Goal: Information Seeking & Learning: Learn about a topic

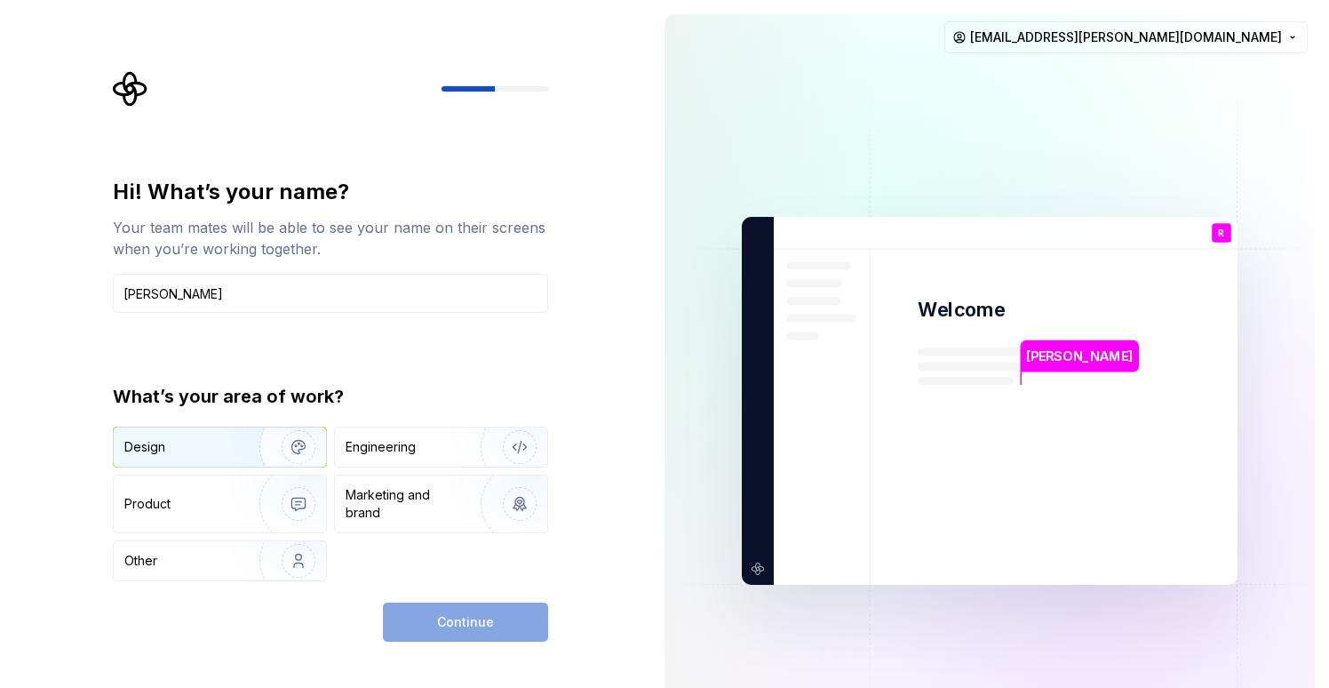
type input "[PERSON_NAME]"
click at [228, 445] on div "Design" at bounding box center [180, 447] width 112 height 18
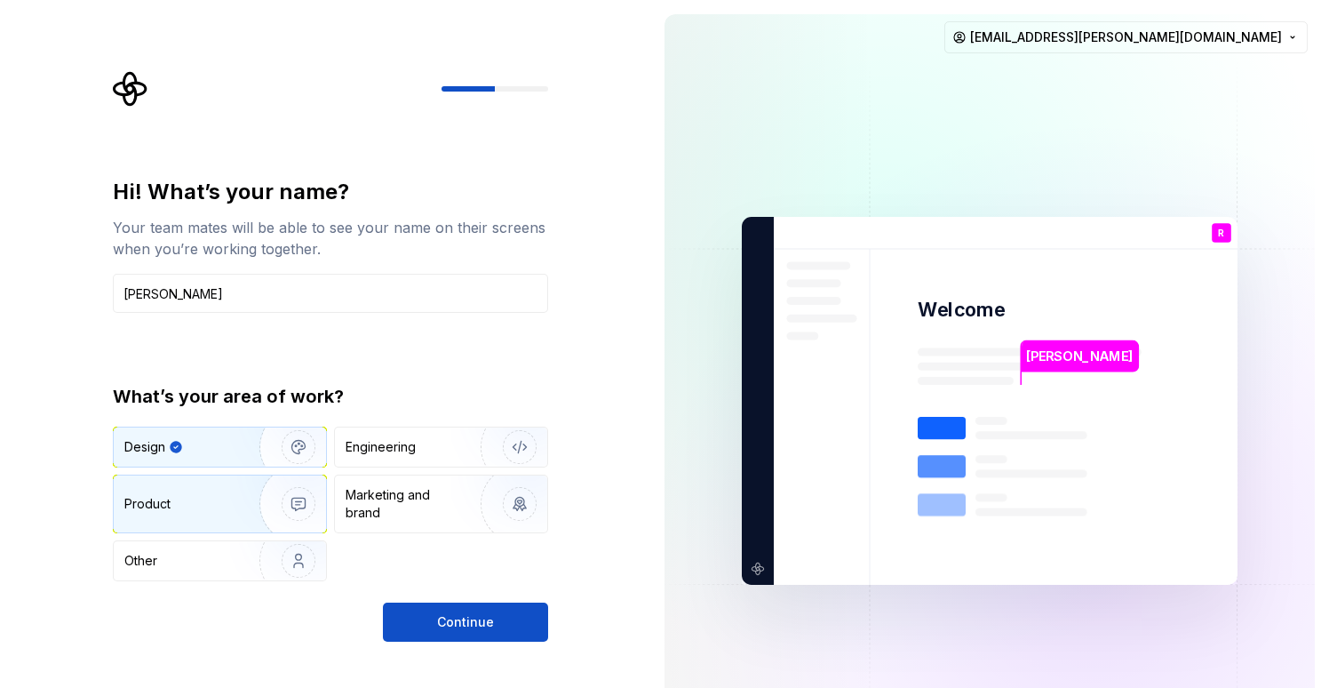
click at [211, 503] on div "Product" at bounding box center [182, 504] width 117 height 18
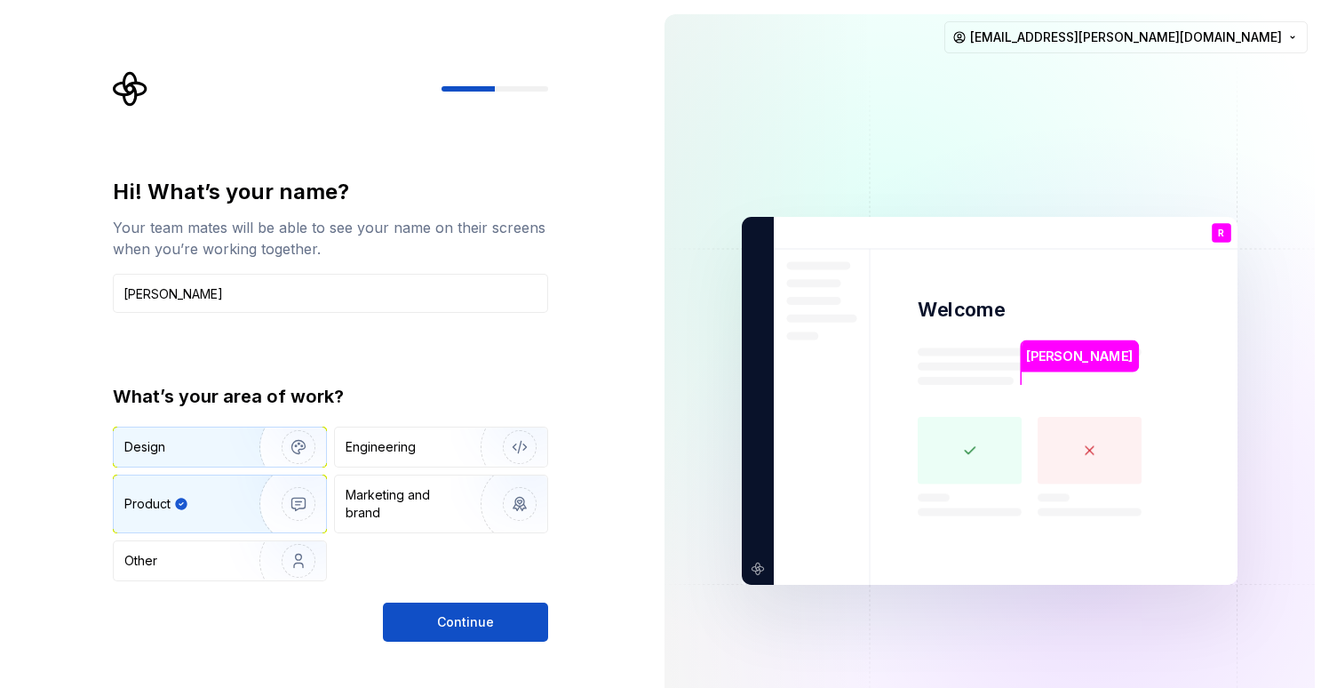
click at [211, 448] on div "Design" at bounding box center [180, 447] width 112 height 18
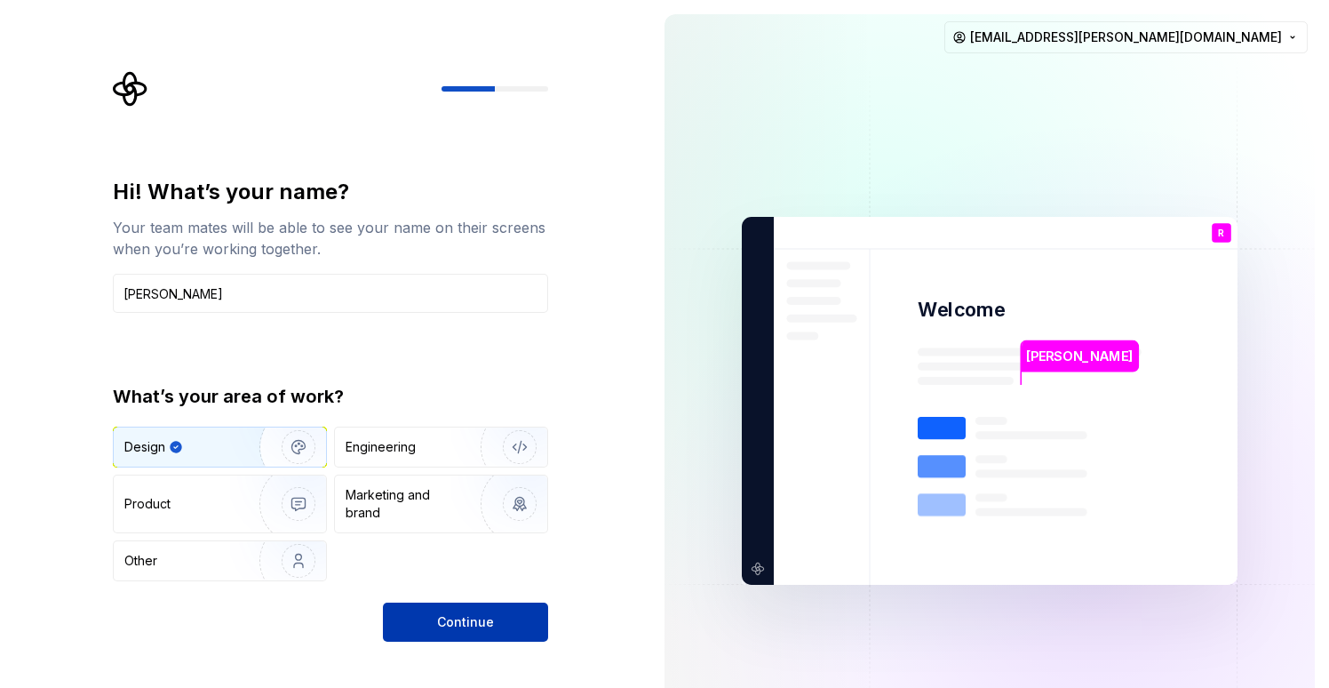
click at [419, 615] on button "Continue" at bounding box center [465, 621] width 165 height 39
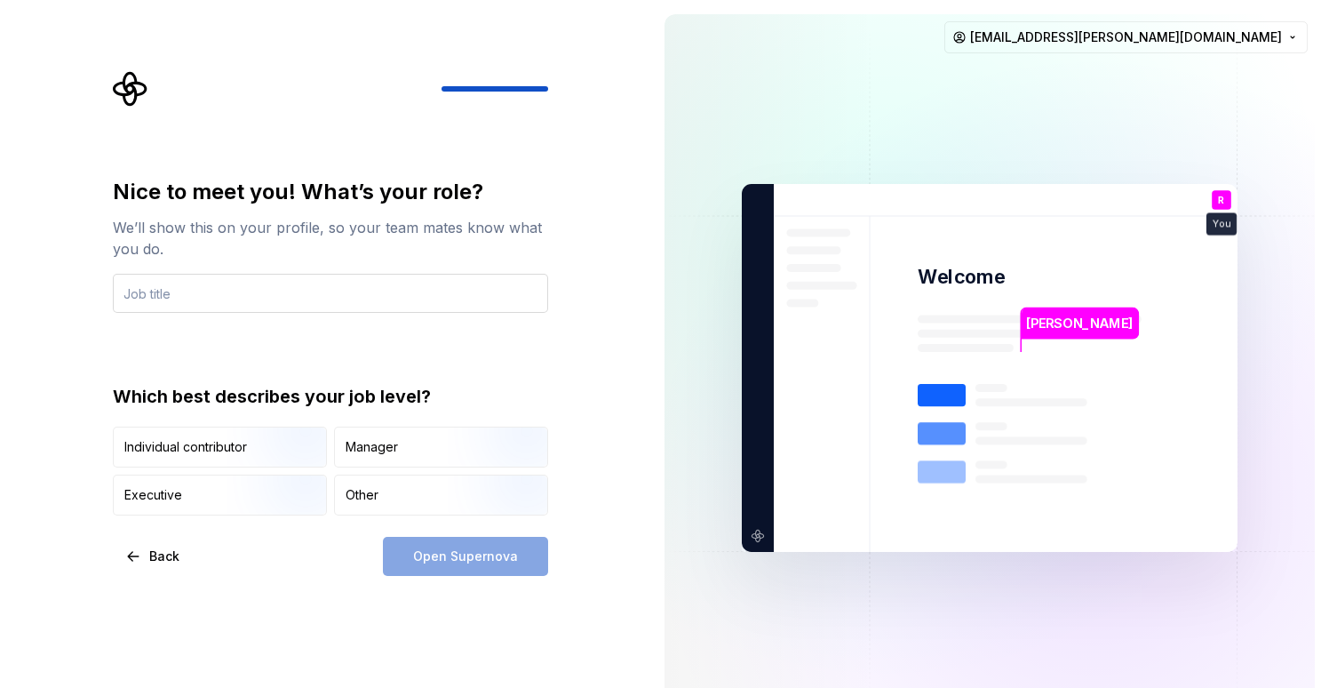
click at [202, 295] on input "text" at bounding box center [330, 293] width 435 height 39
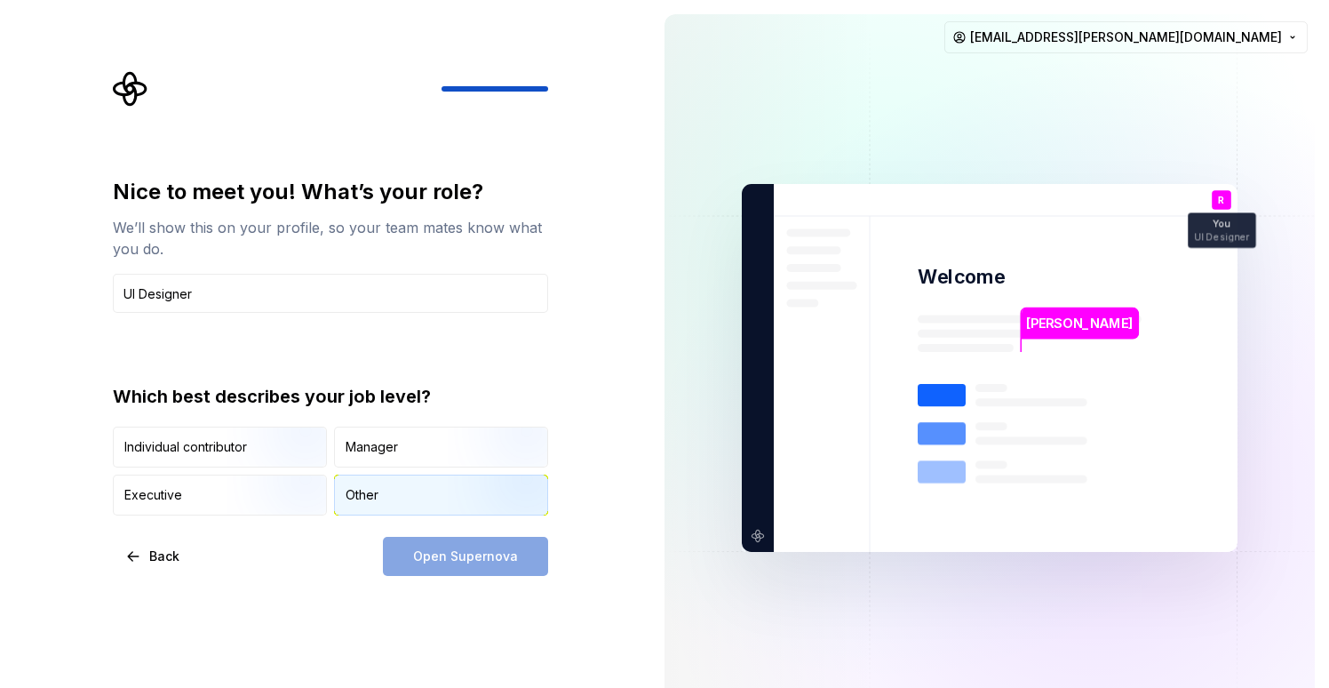
type input "UI Designer"
click at [356, 492] on div "Other" at bounding box center [362, 495] width 33 height 18
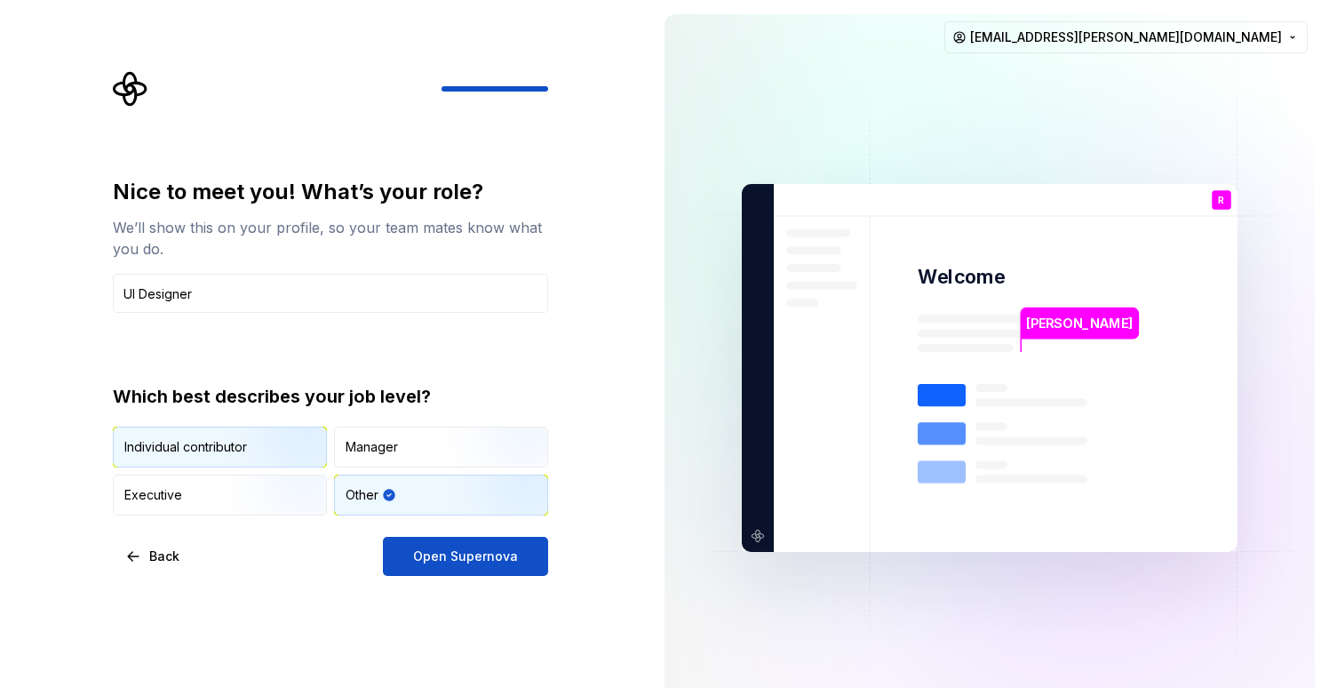
click at [247, 443] on img "button" at bounding box center [284, 469] width 114 height 119
click at [353, 489] on div "Other" at bounding box center [362, 495] width 33 height 18
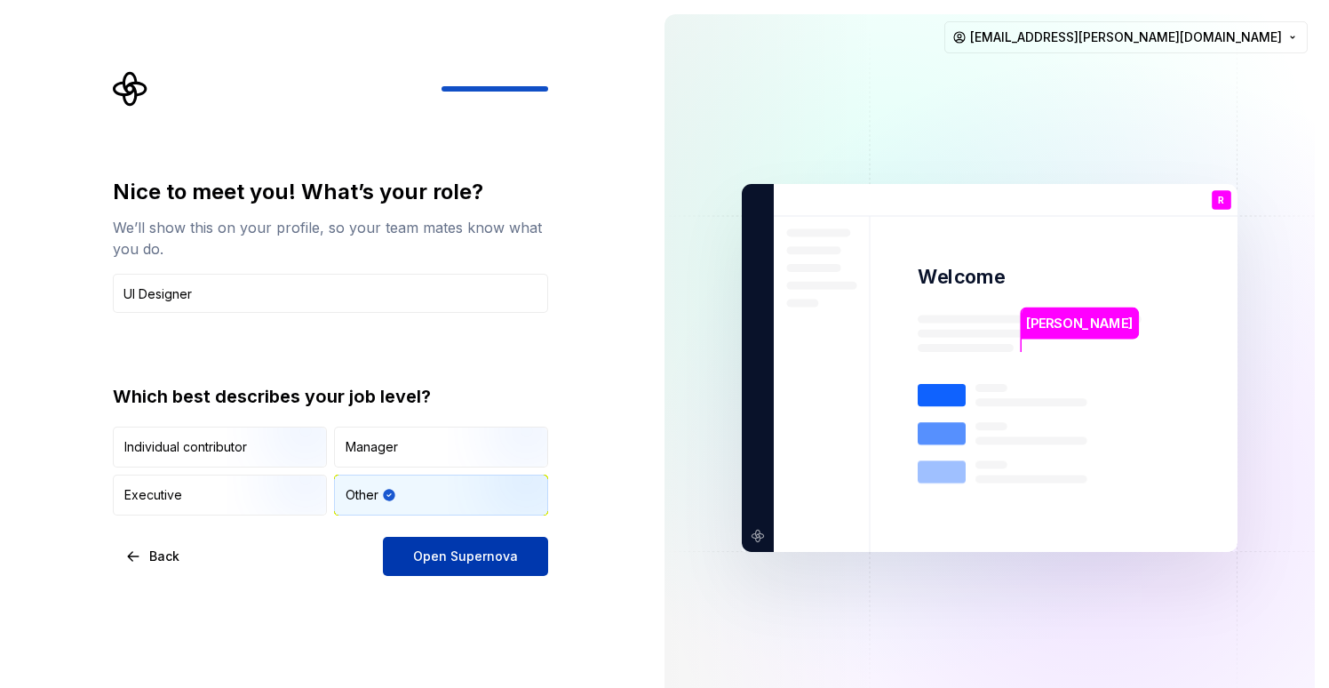
click at [412, 552] on button "Open Supernova" at bounding box center [465, 556] width 165 height 39
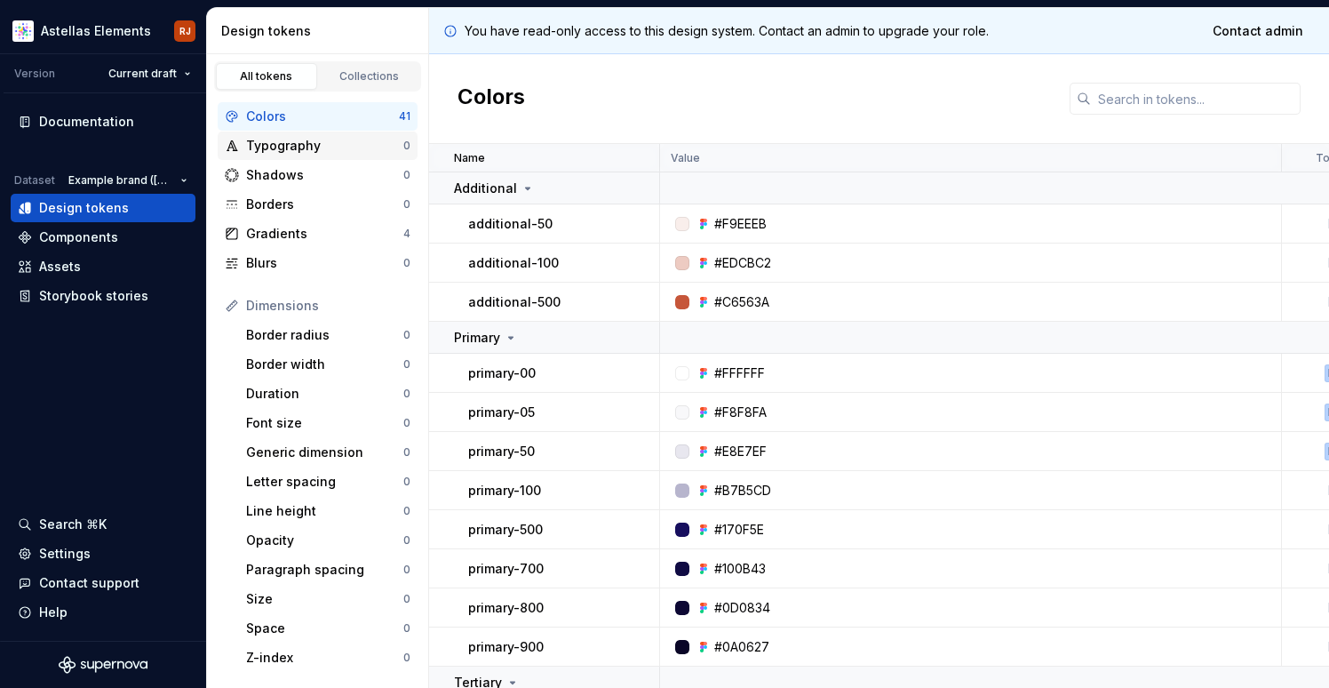
click at [302, 152] on div "Typography" at bounding box center [324, 146] width 157 height 18
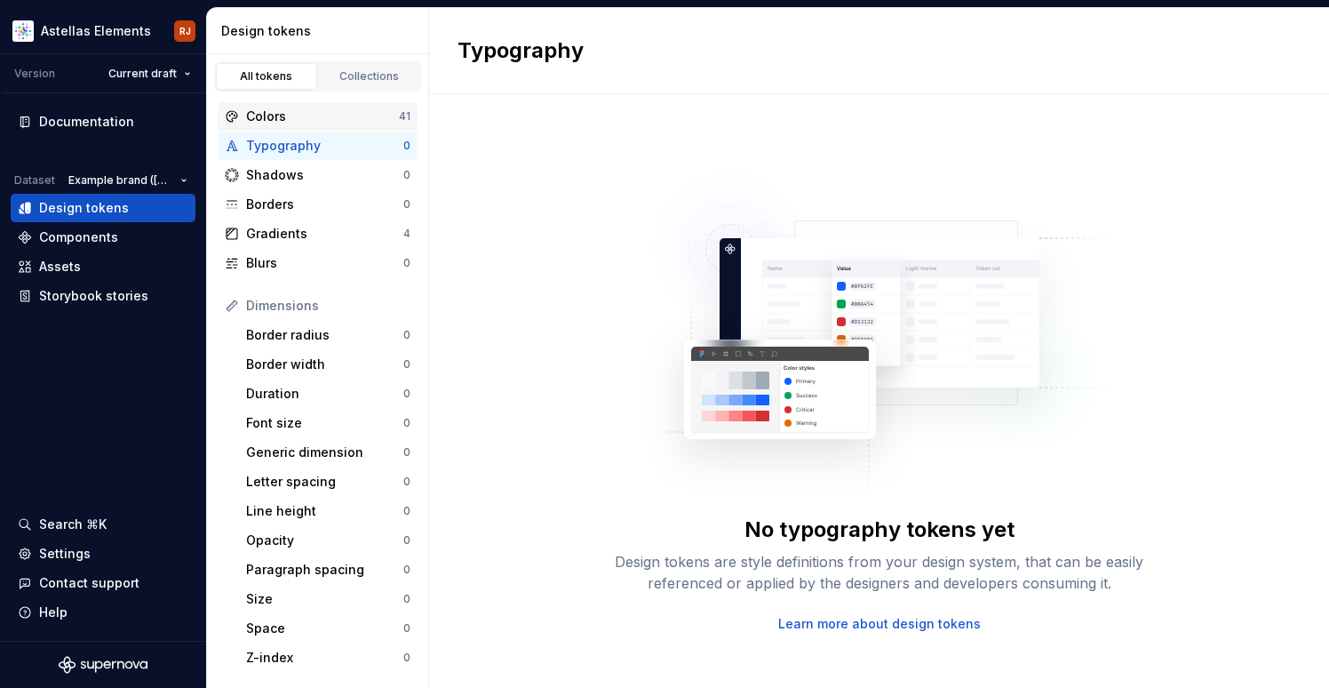
click at [304, 121] on div "Colors" at bounding box center [322, 117] width 153 height 18
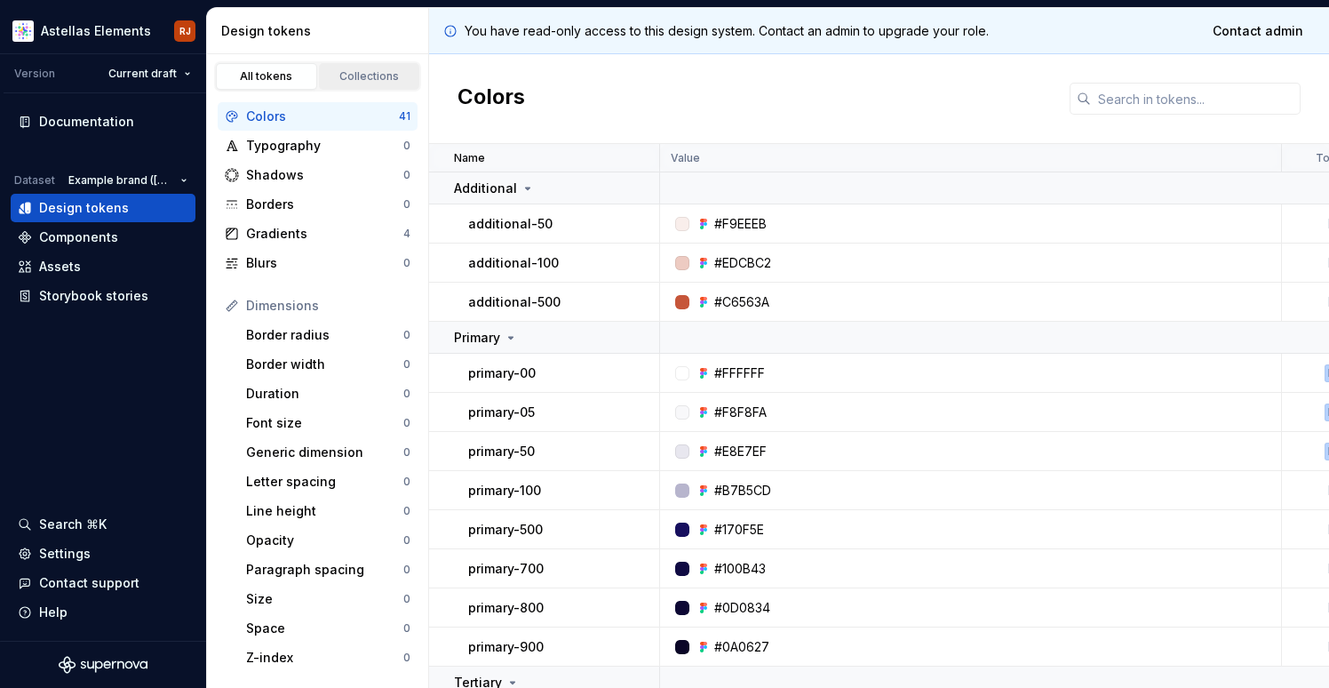
click at [347, 75] on div "Collections" at bounding box center [369, 76] width 89 height 14
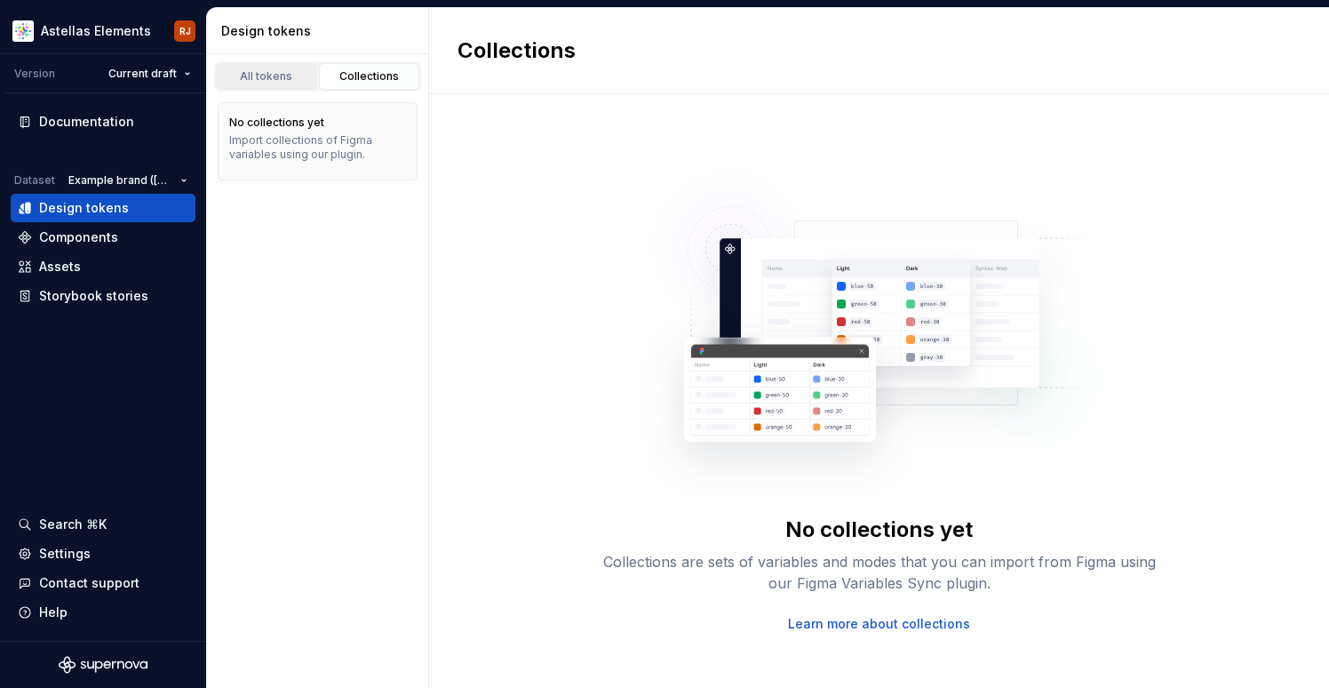
click at [278, 75] on div "All tokens" at bounding box center [266, 76] width 89 height 14
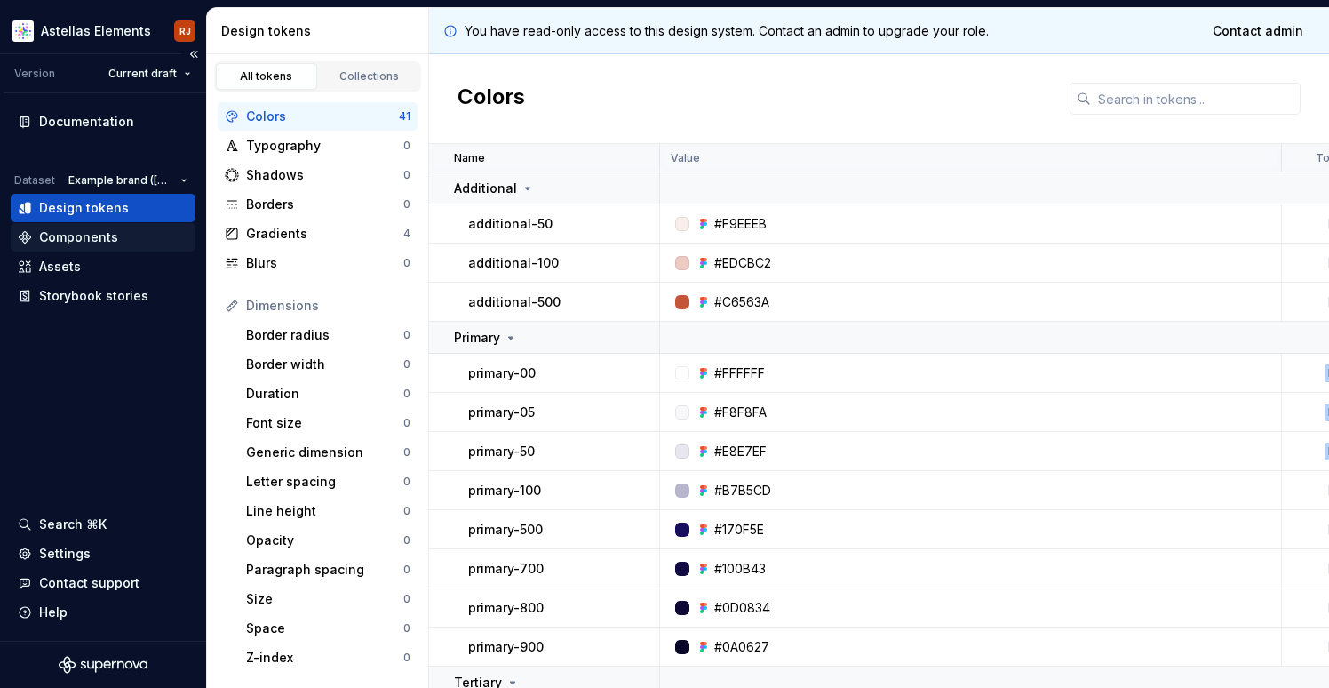
click at [100, 240] on div "Components" at bounding box center [78, 237] width 79 height 18
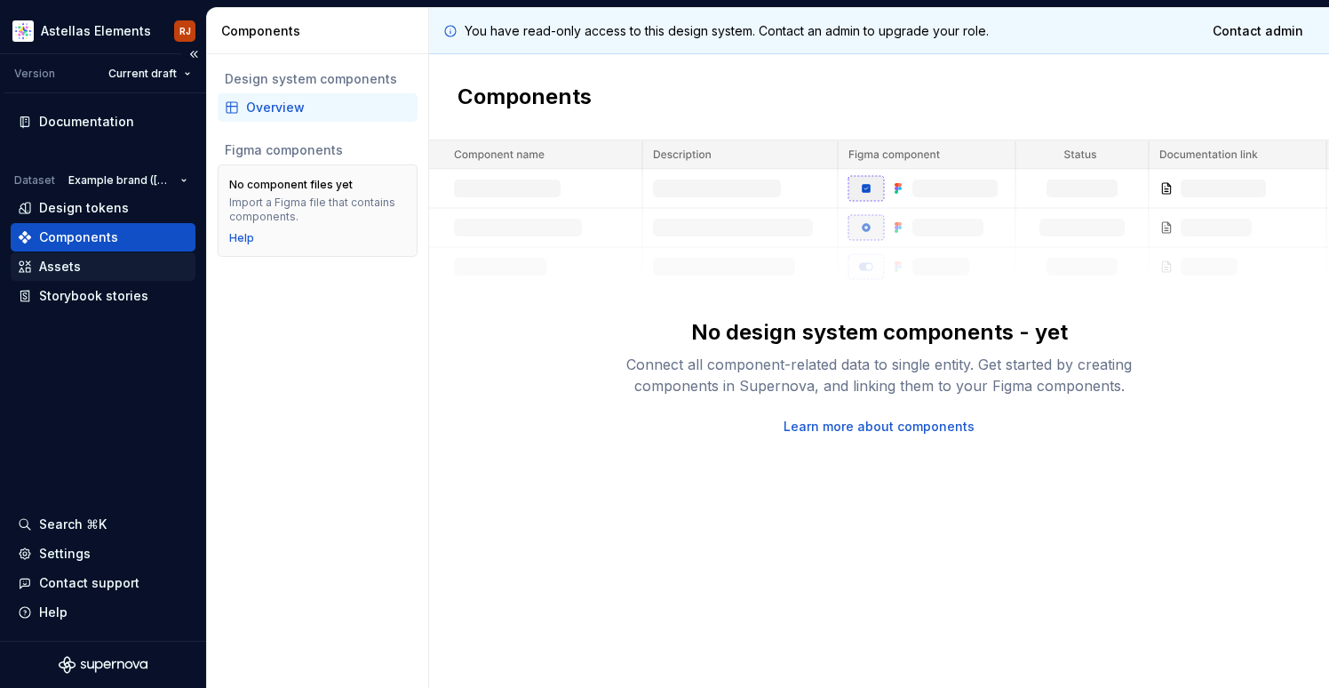
click at [100, 265] on div "Assets" at bounding box center [103, 267] width 171 height 18
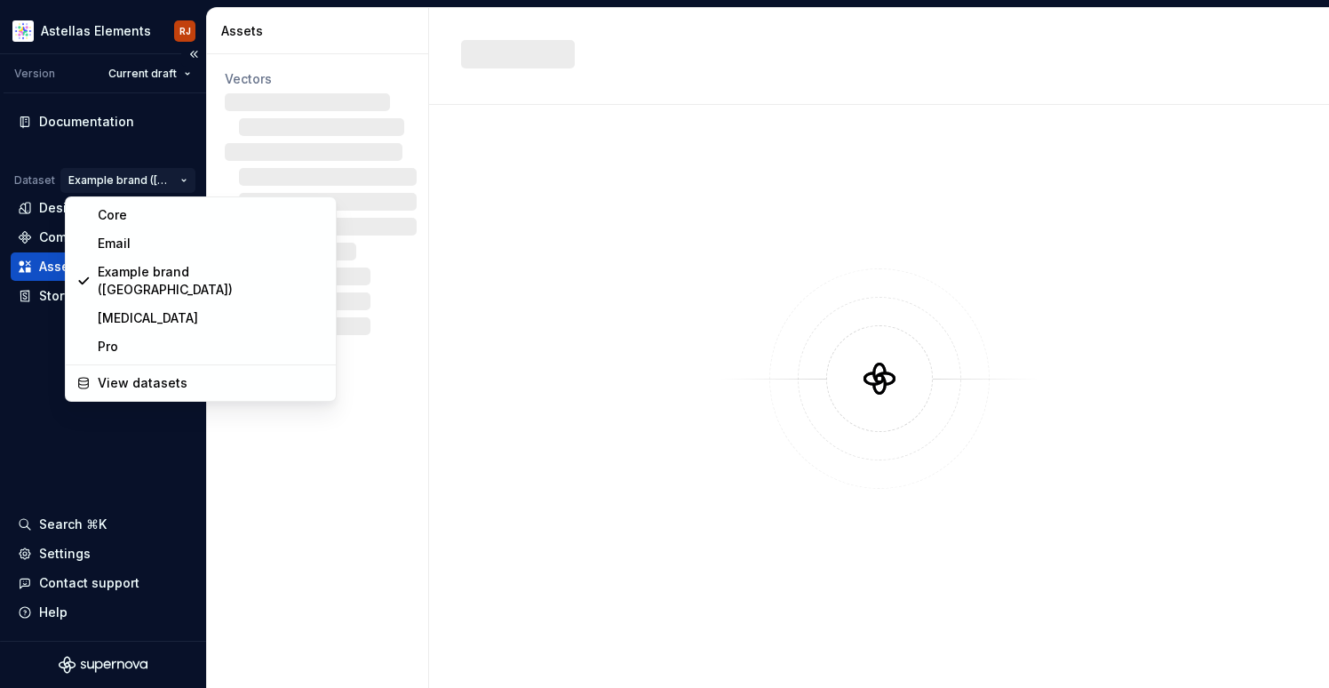
click at [104, 182] on html "Astellas Elements RJ Version Current draft Documentation Dataset Example brand …" at bounding box center [664, 344] width 1329 height 688
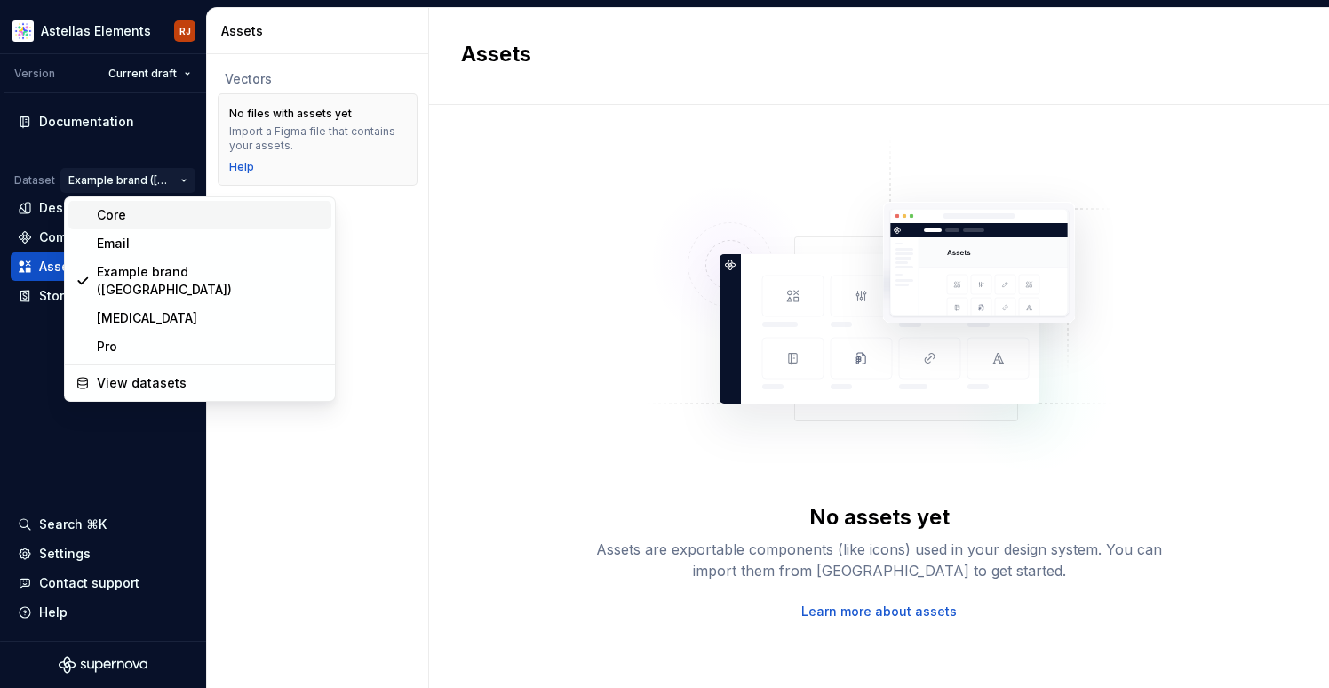
click at [103, 211] on div "Core" at bounding box center [210, 215] width 227 height 18
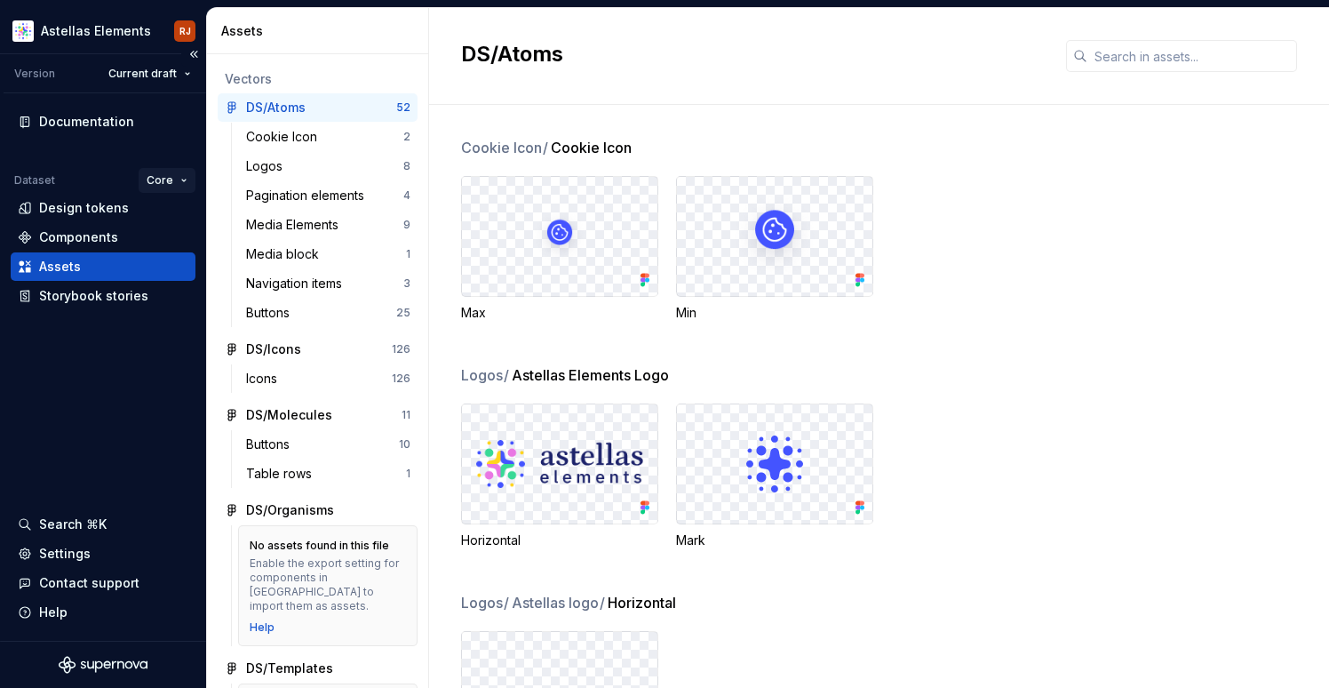
click at [155, 182] on html "Astellas Elements RJ Version Current draft Documentation Dataset Core Design to…" at bounding box center [664, 344] width 1329 height 688
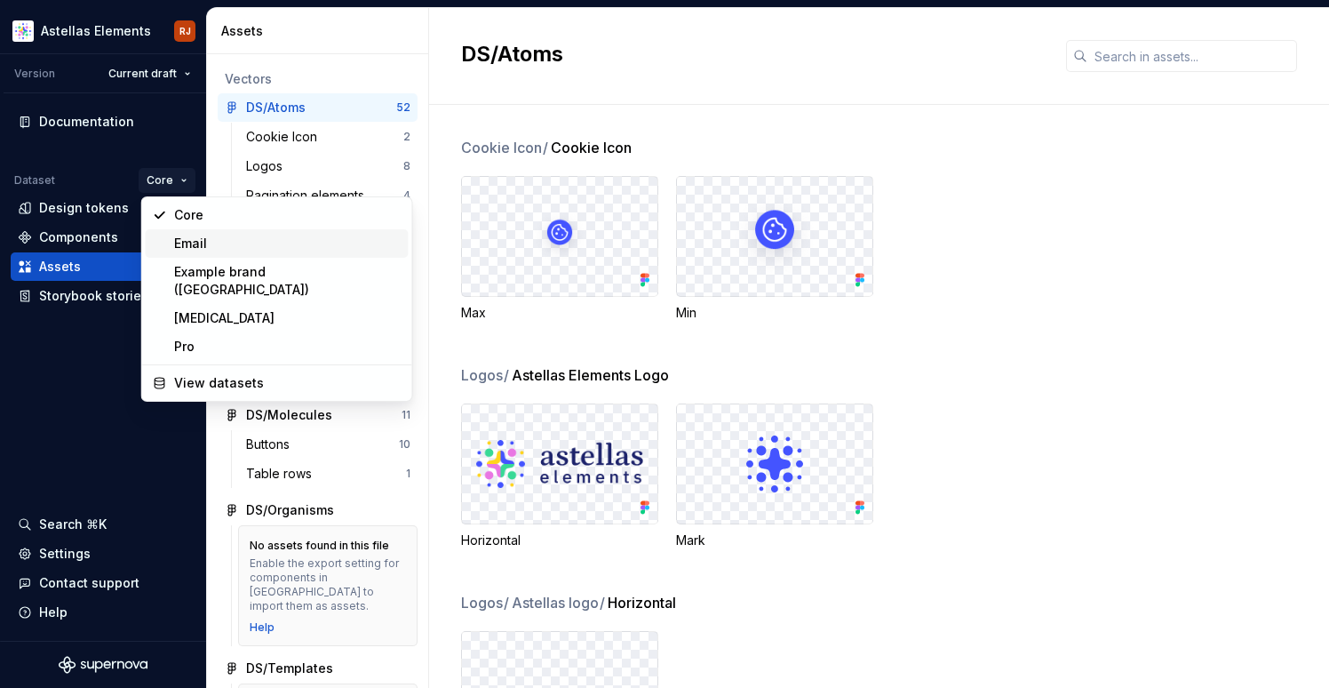
click at [185, 245] on div "Email" at bounding box center [287, 244] width 227 height 18
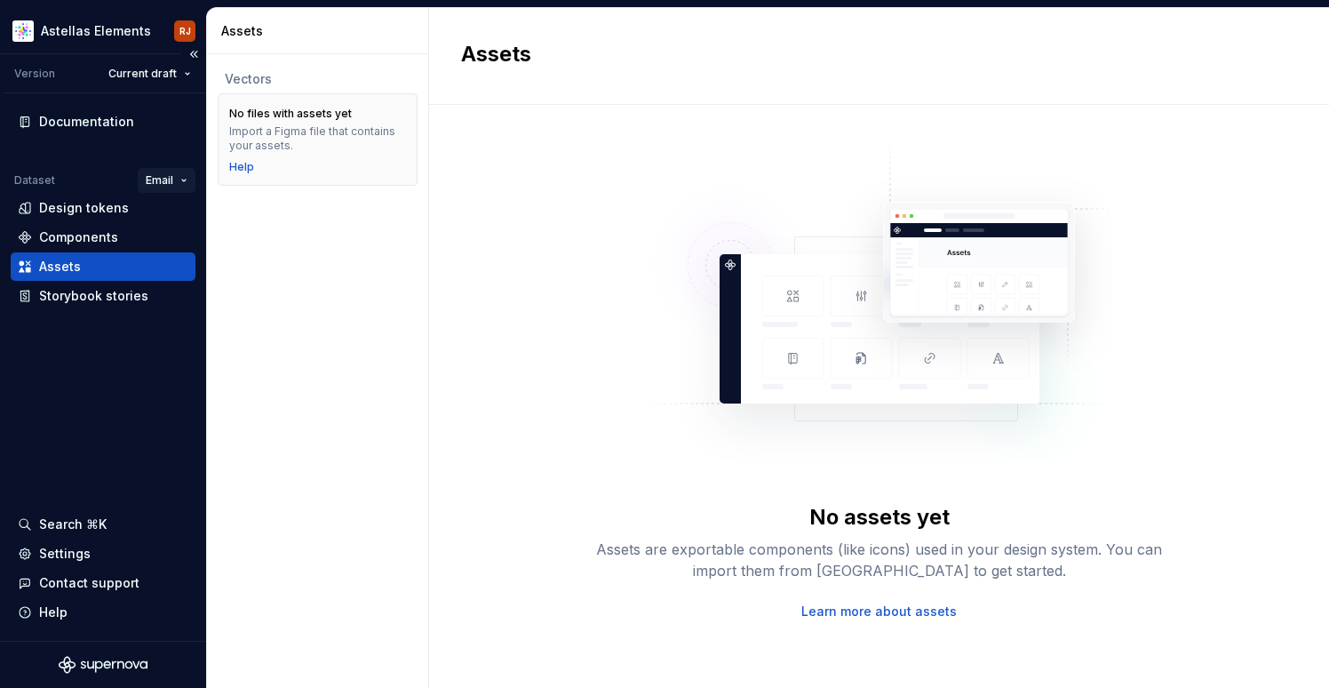
click at [180, 181] on html "Astellas Elements RJ Version Current draft Documentation Dataset Email Design t…" at bounding box center [664, 344] width 1329 height 688
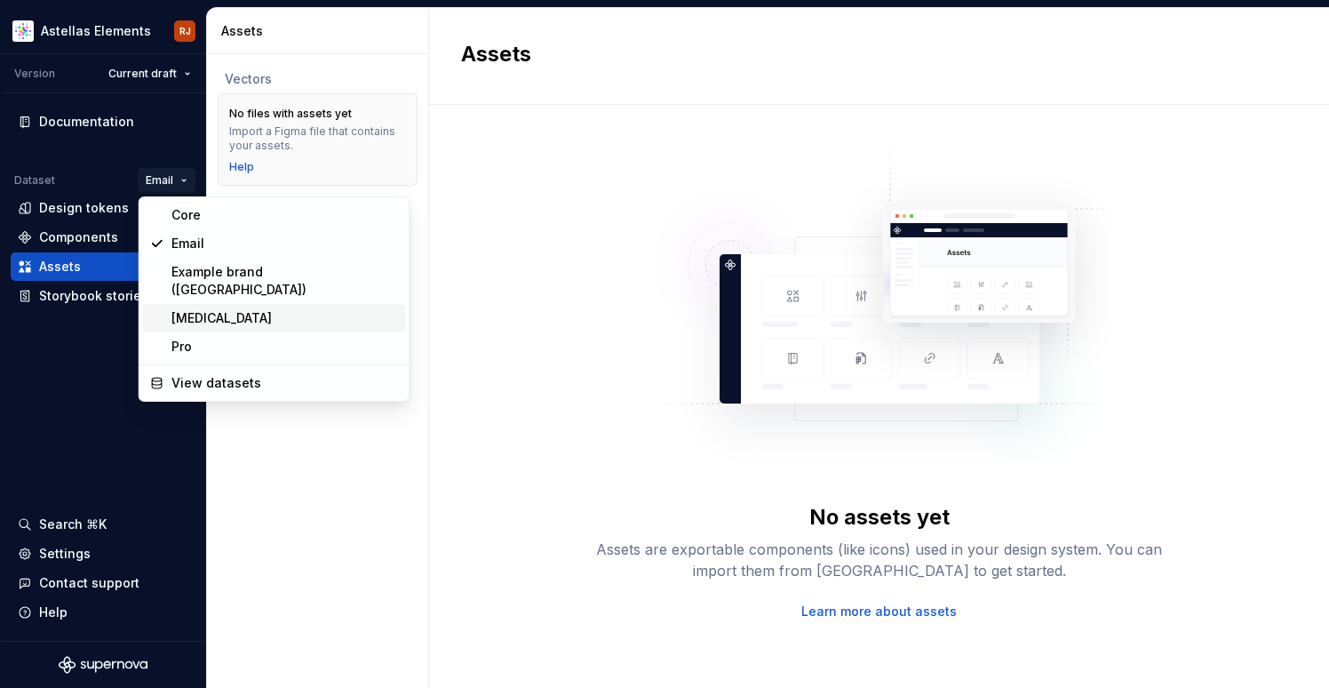
click at [198, 309] on div "[MEDICAL_DATA]" at bounding box center [285, 318] width 227 height 18
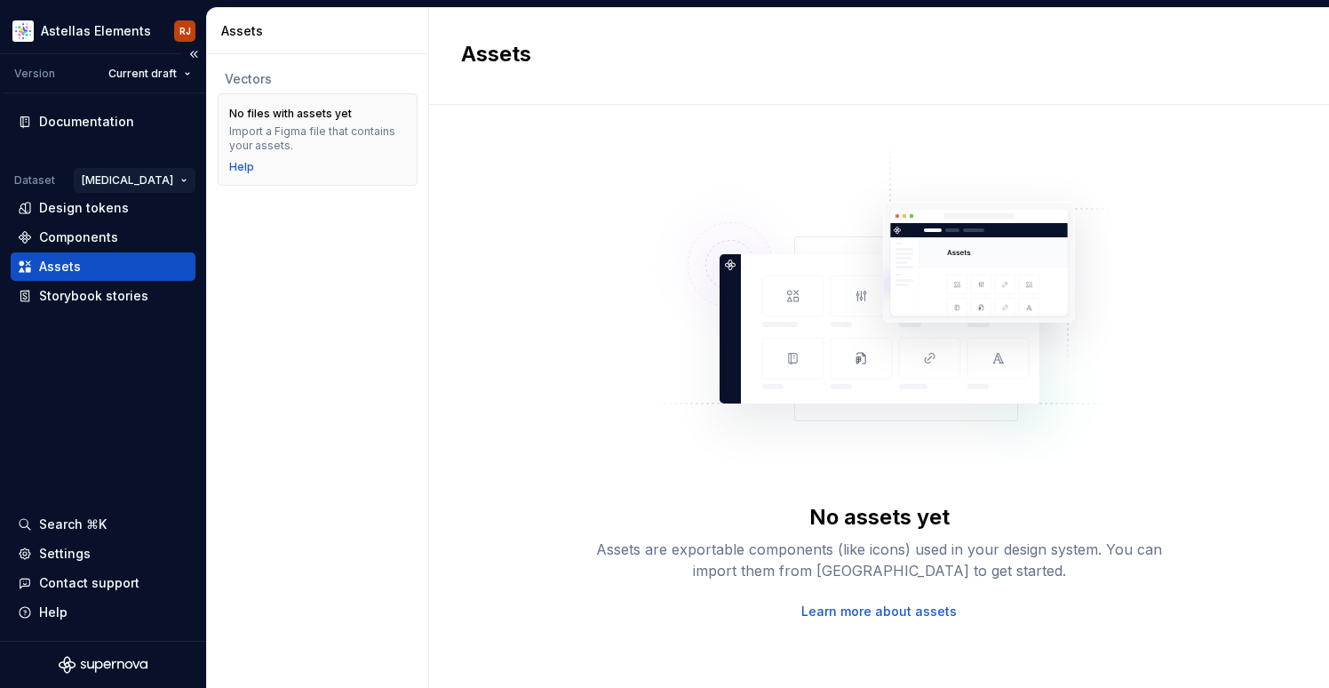
click at [182, 177] on html "Astellas Elements RJ Version Current draft Documentation Dataset [MEDICAL_DATA]…" at bounding box center [664, 344] width 1329 height 688
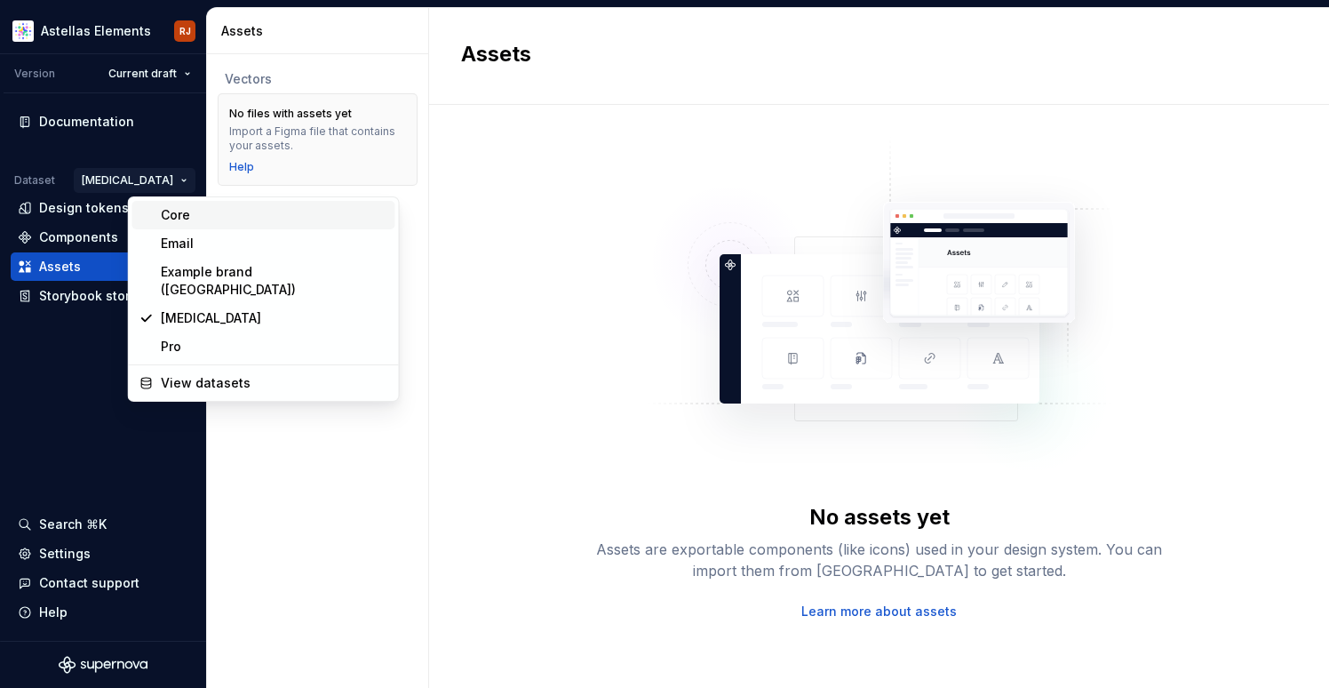
click at [176, 219] on div "Core" at bounding box center [274, 215] width 227 height 18
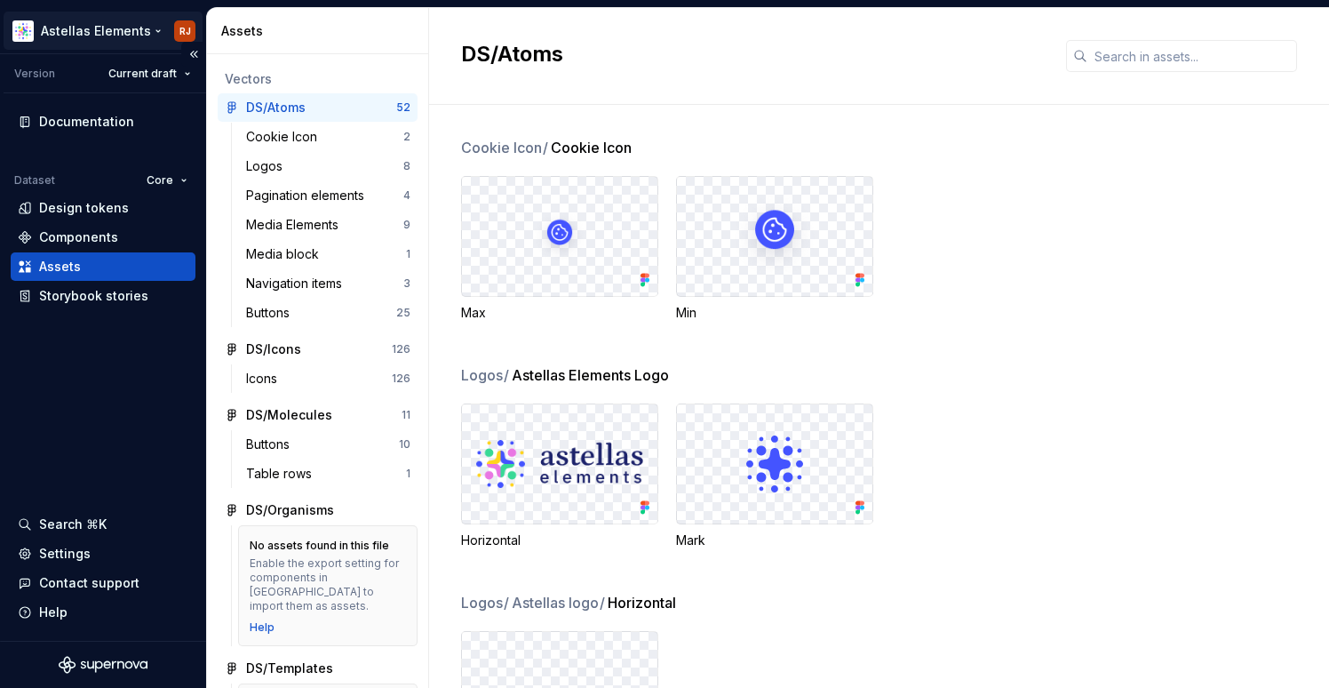
click at [117, 35] on html "Astellas Elements RJ Version Current draft Documentation Dataset Core Design to…" at bounding box center [664, 344] width 1329 height 688
click at [180, 25] on html "Astellas Elements RJ Version Current draft Documentation Dataset Core Design to…" at bounding box center [664, 344] width 1329 height 688
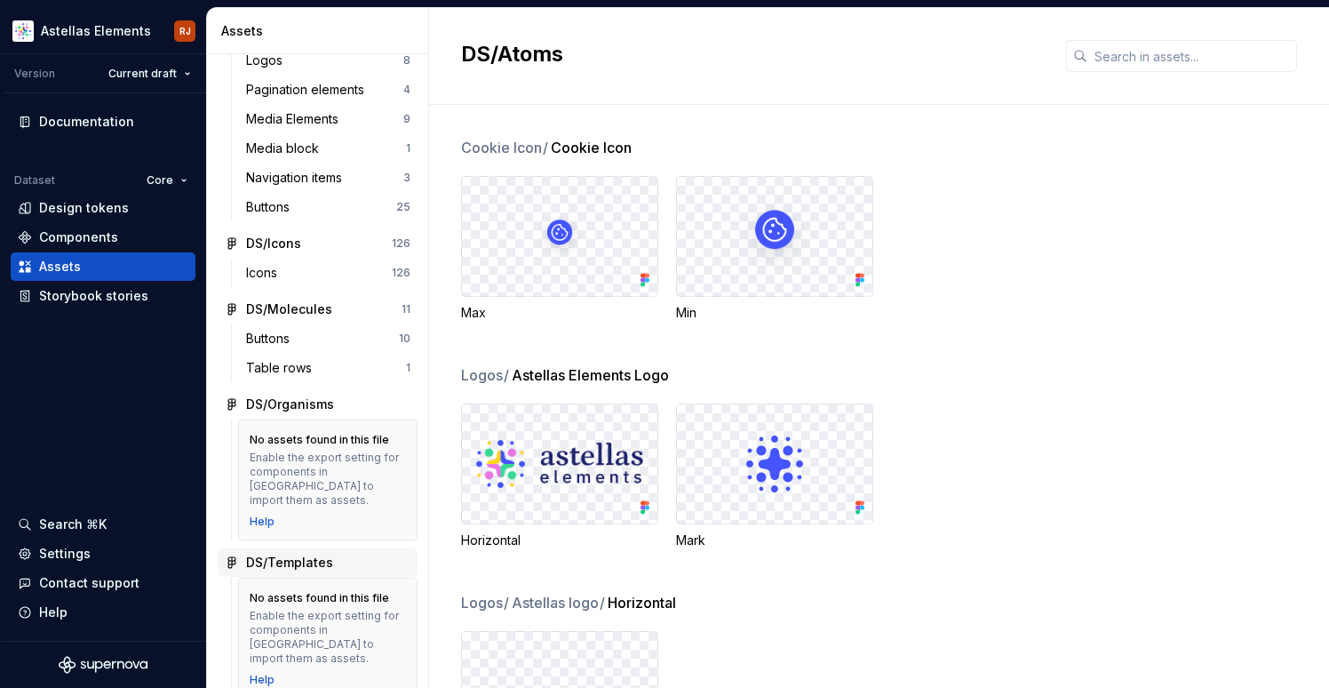
click at [322, 554] on div "DS/Templates" at bounding box center [289, 563] width 87 height 18
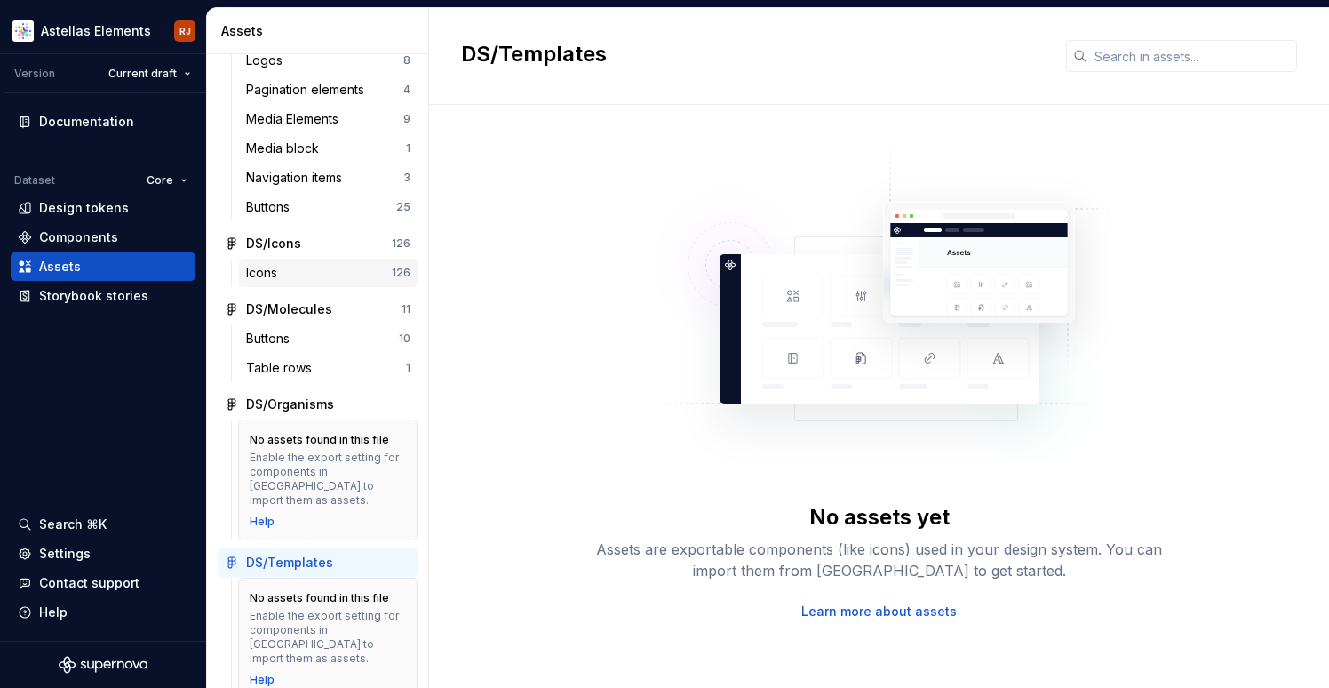
click at [342, 271] on div "Icons" at bounding box center [319, 273] width 146 height 18
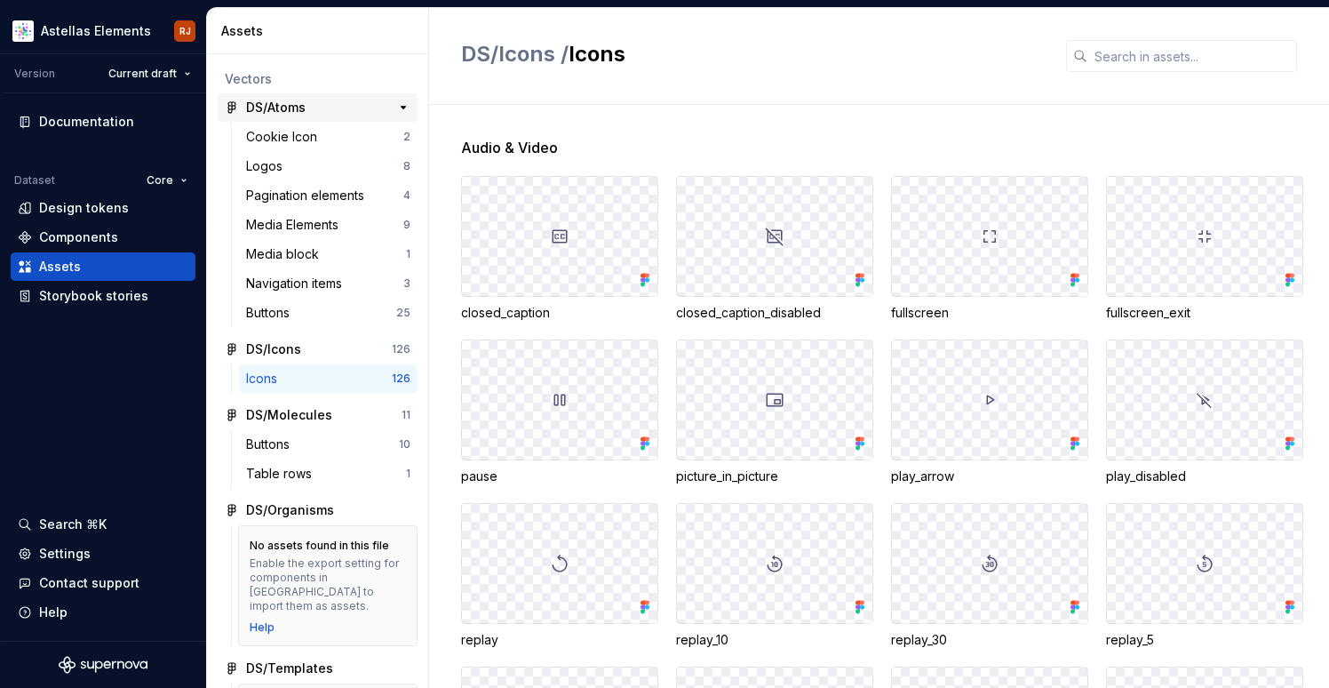
click at [332, 110] on div "DS/Atoms" at bounding box center [312, 108] width 132 height 18
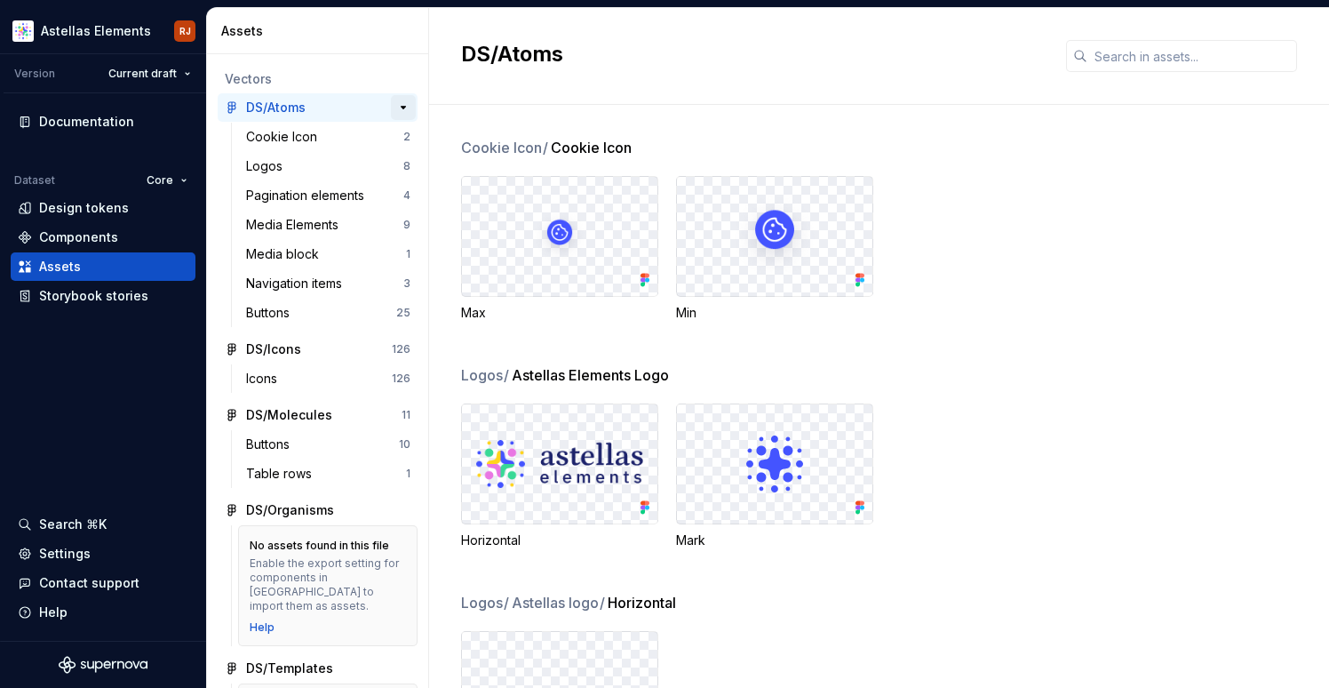
click at [400, 108] on button "button" at bounding box center [403, 107] width 25 height 25
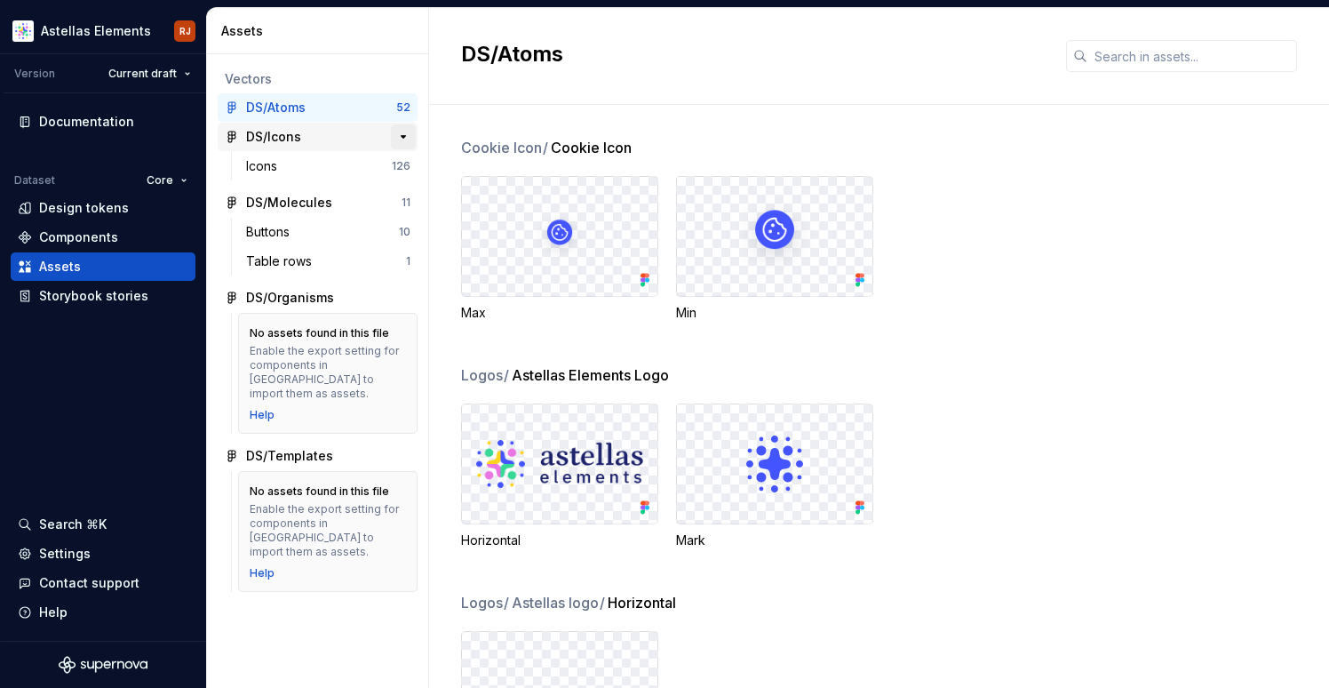
click at [400, 132] on button "button" at bounding box center [403, 136] width 25 height 25
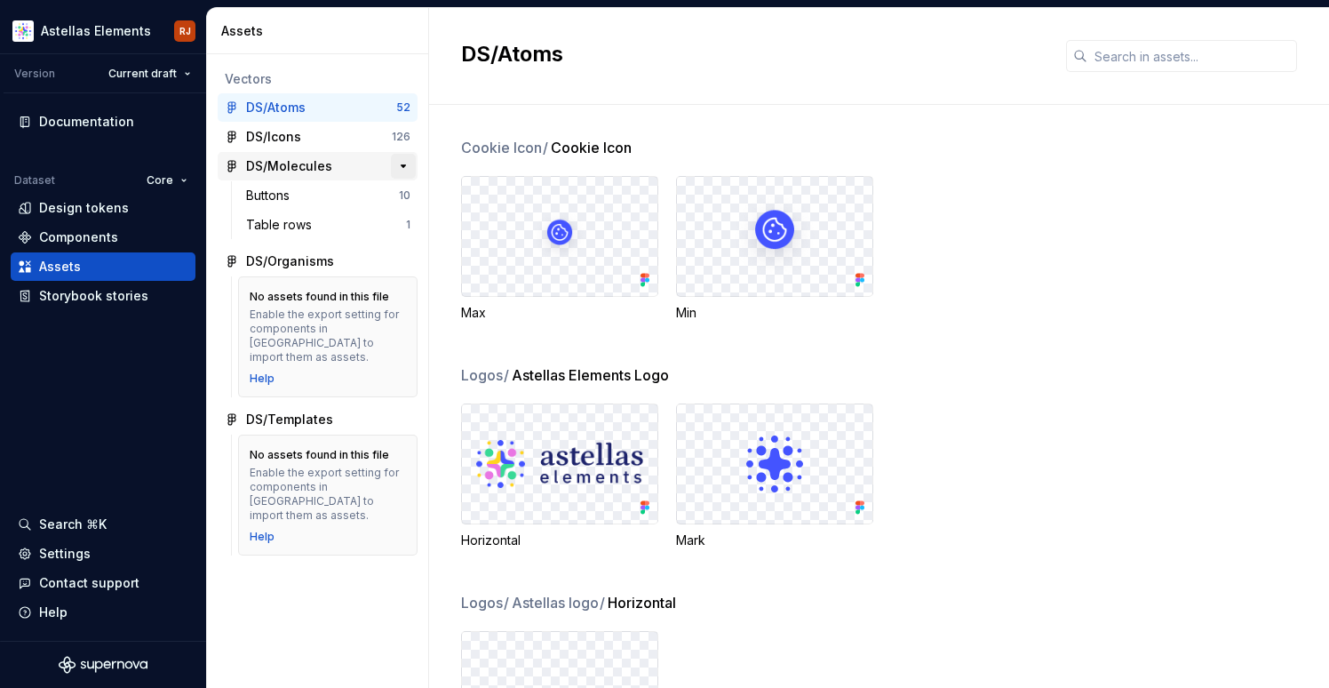
click at [403, 158] on button "button" at bounding box center [403, 166] width 25 height 25
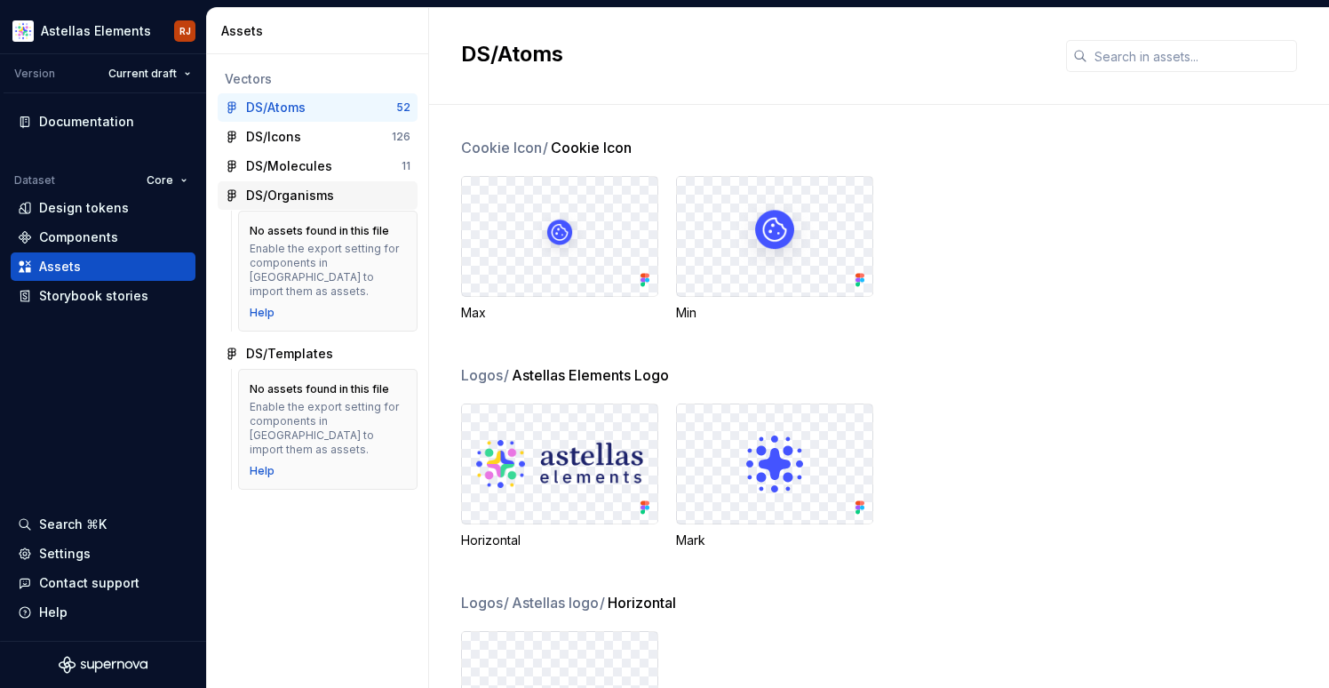
click at [321, 194] on div "DS/Organisms" at bounding box center [290, 196] width 88 height 18
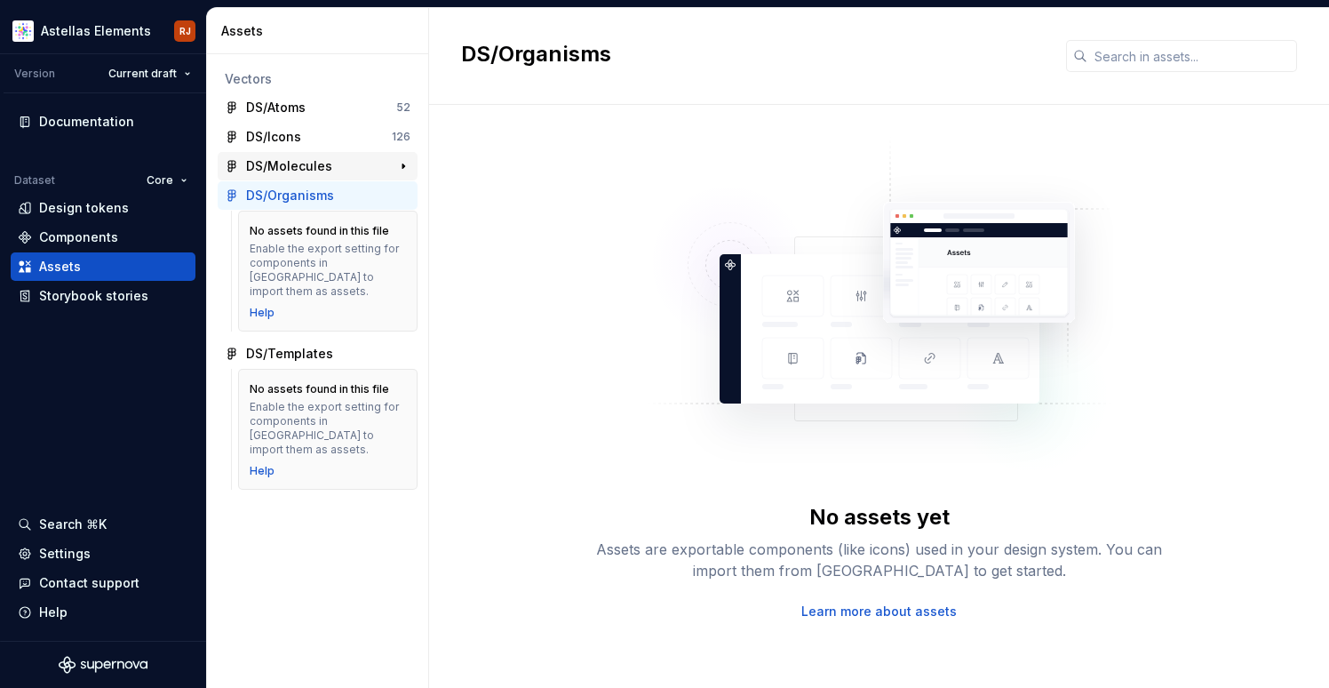
click at [311, 172] on div "DS/Molecules" at bounding box center [289, 166] width 86 height 18
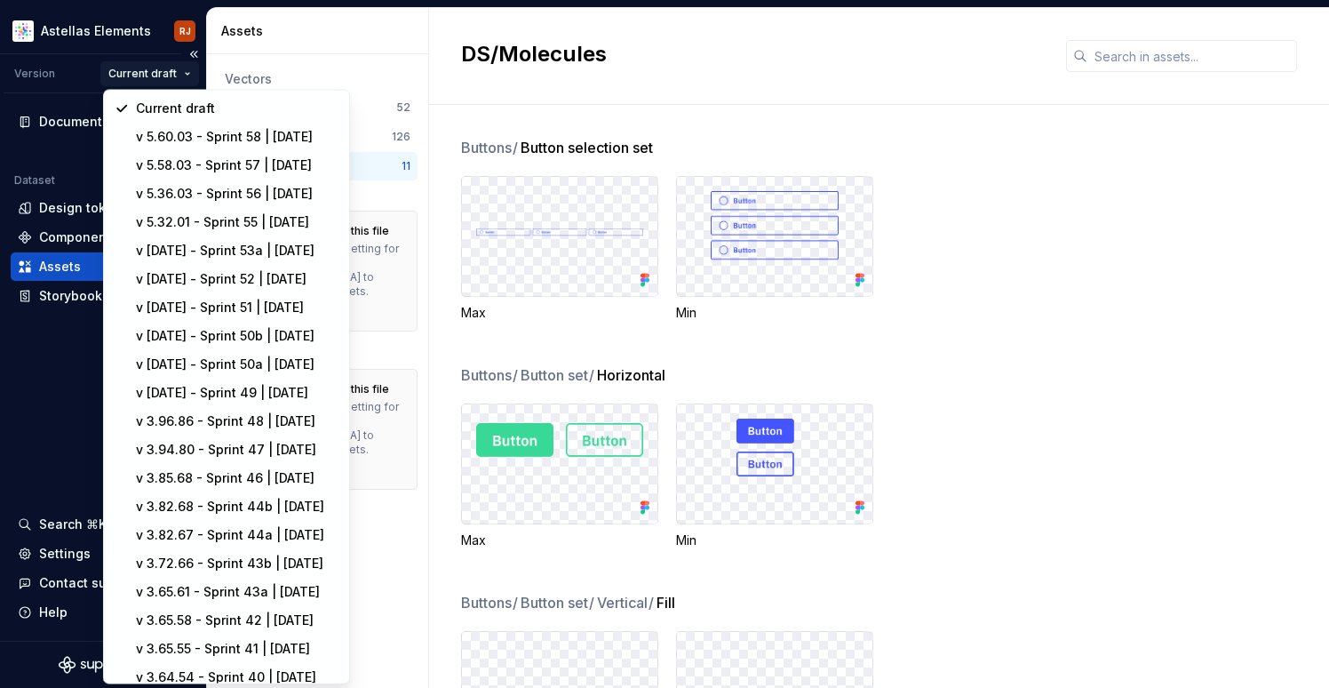
click at [162, 78] on html "Astellas Elements RJ Version Current draft Documentation Dataset Core Design to…" at bounding box center [664, 344] width 1329 height 688
click at [177, 135] on div "v 5.60.03 - Sprint 58 | [DATE]" at bounding box center [237, 137] width 203 height 18
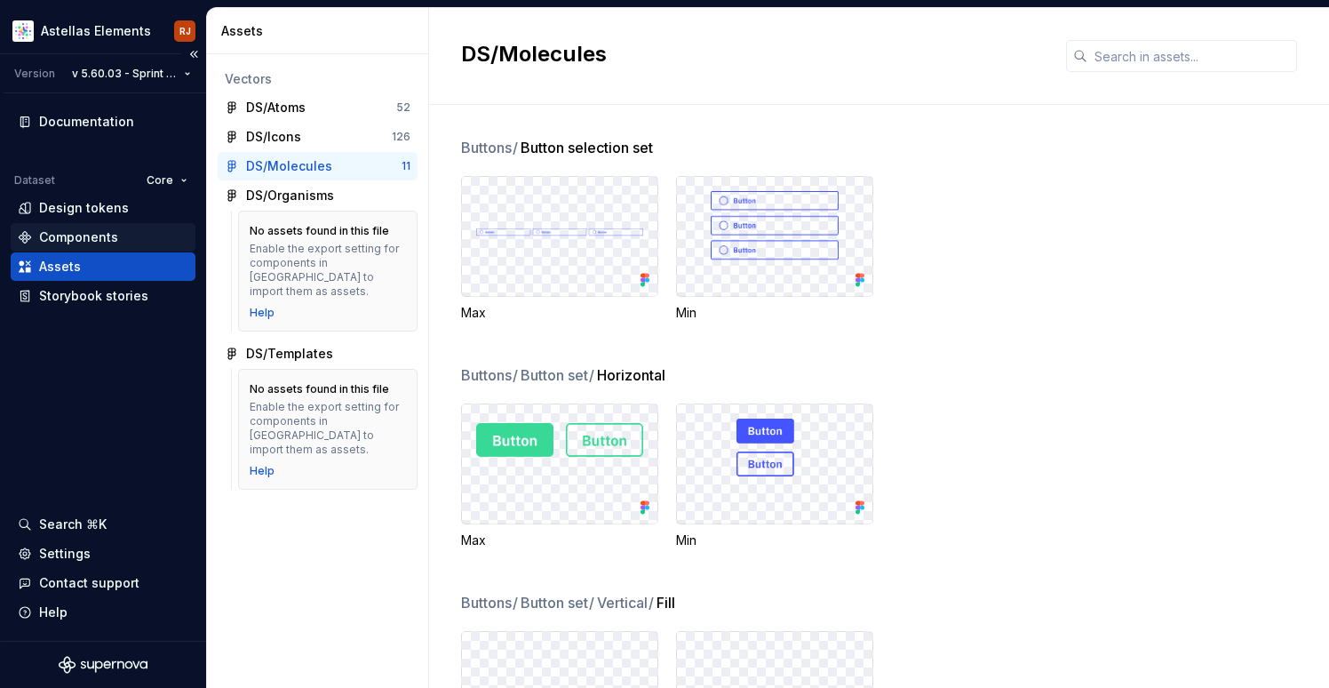
click at [87, 237] on div "Components" at bounding box center [78, 237] width 79 height 18
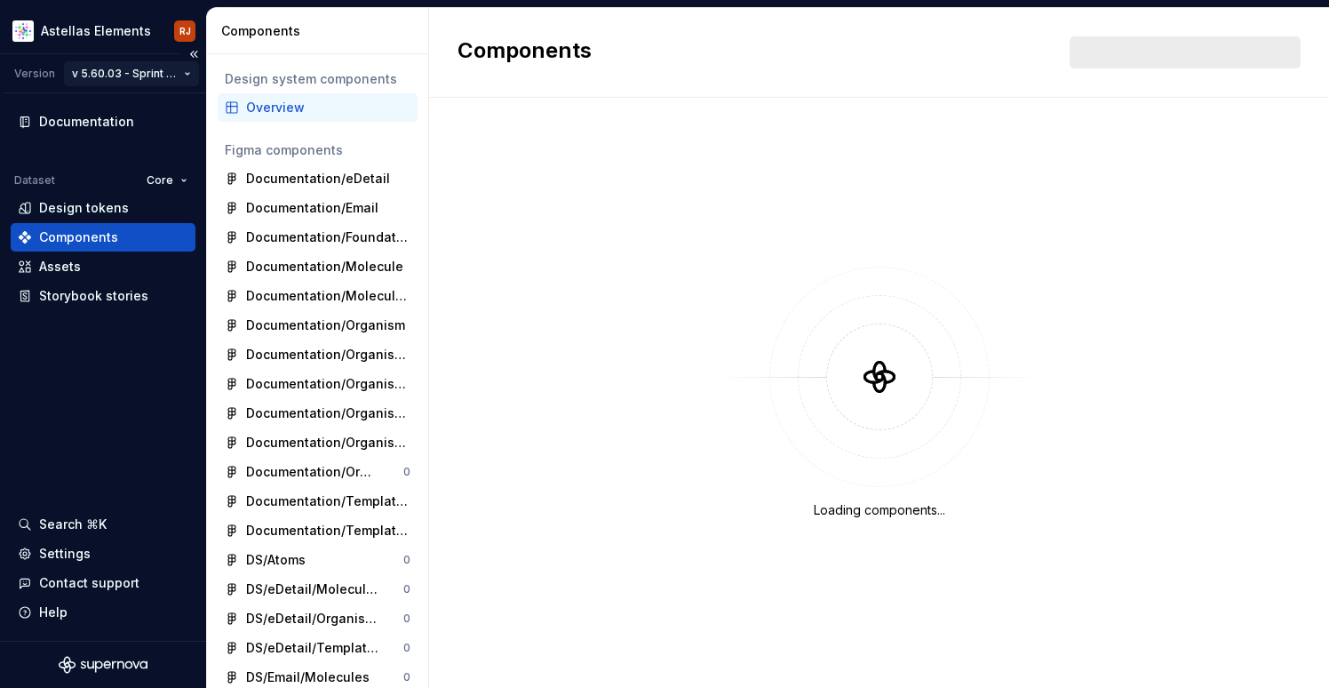
click at [163, 74] on html "Astellas Elements RJ Version v 5.60.03 - Sprint 58 | [DATE] Documentation Datas…" at bounding box center [664, 344] width 1329 height 688
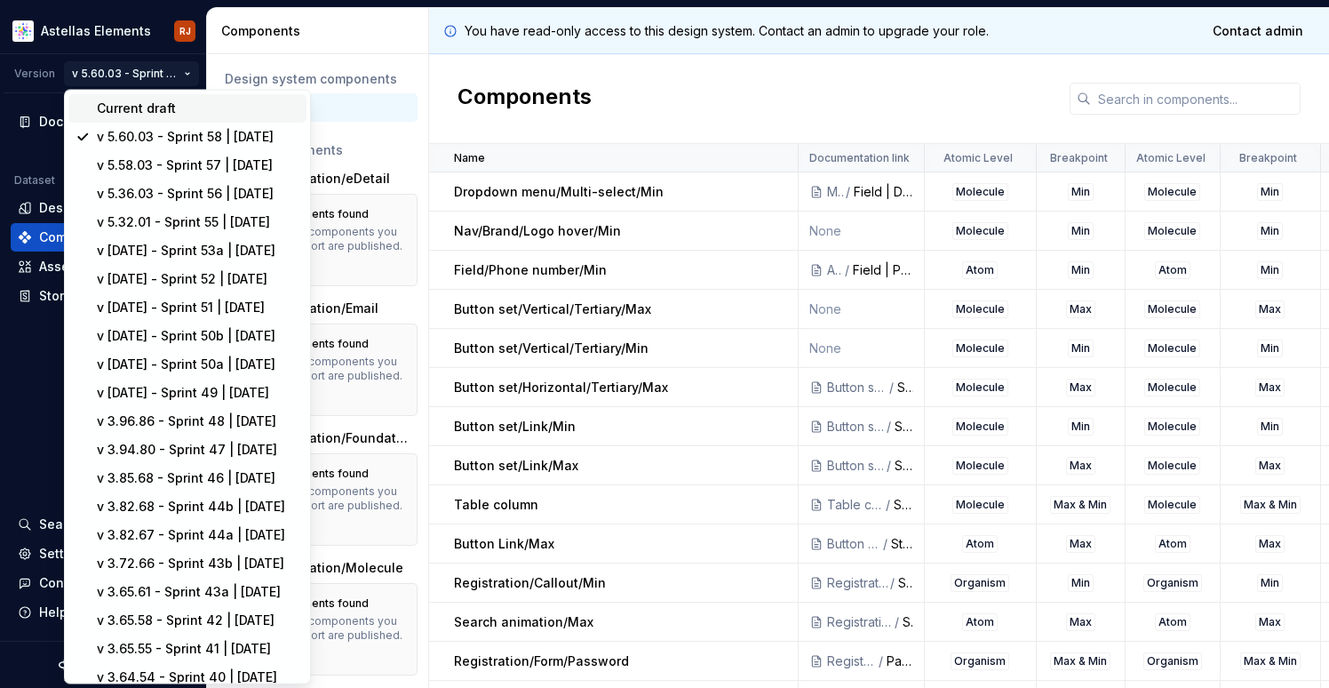
click at [155, 105] on div "Current draft" at bounding box center [198, 109] width 203 height 18
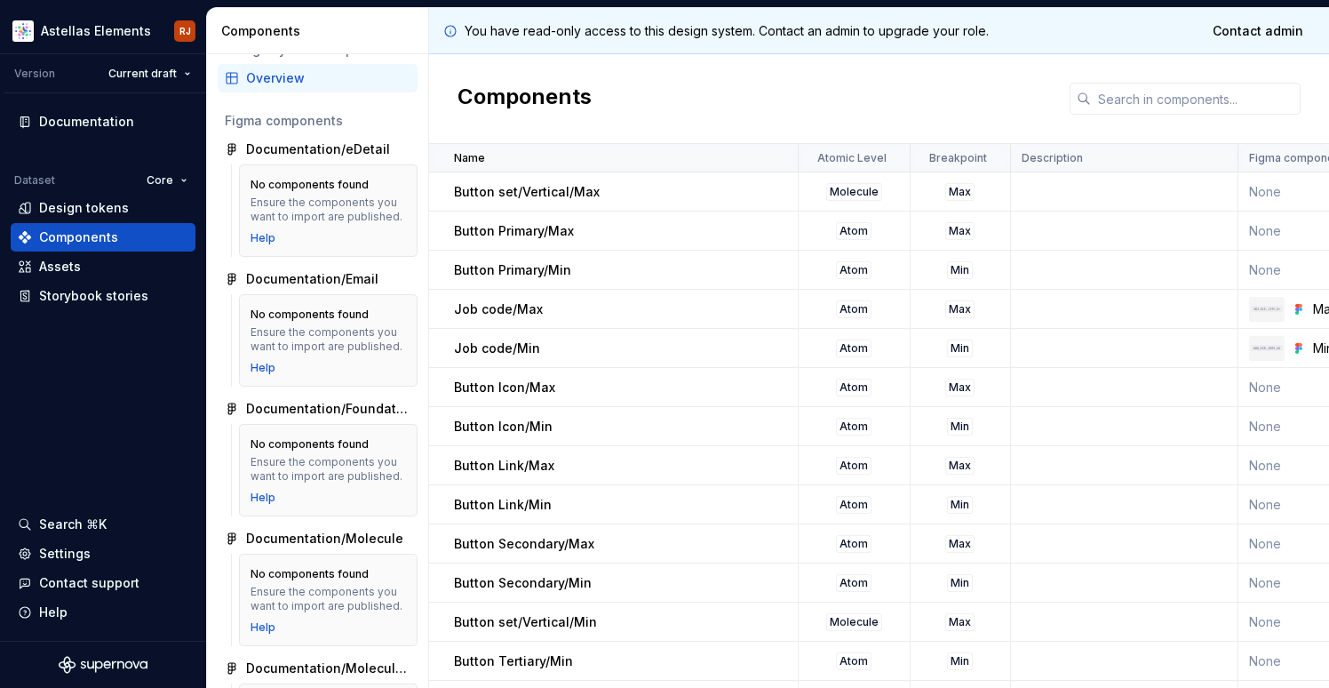
scroll to position [52, 0]
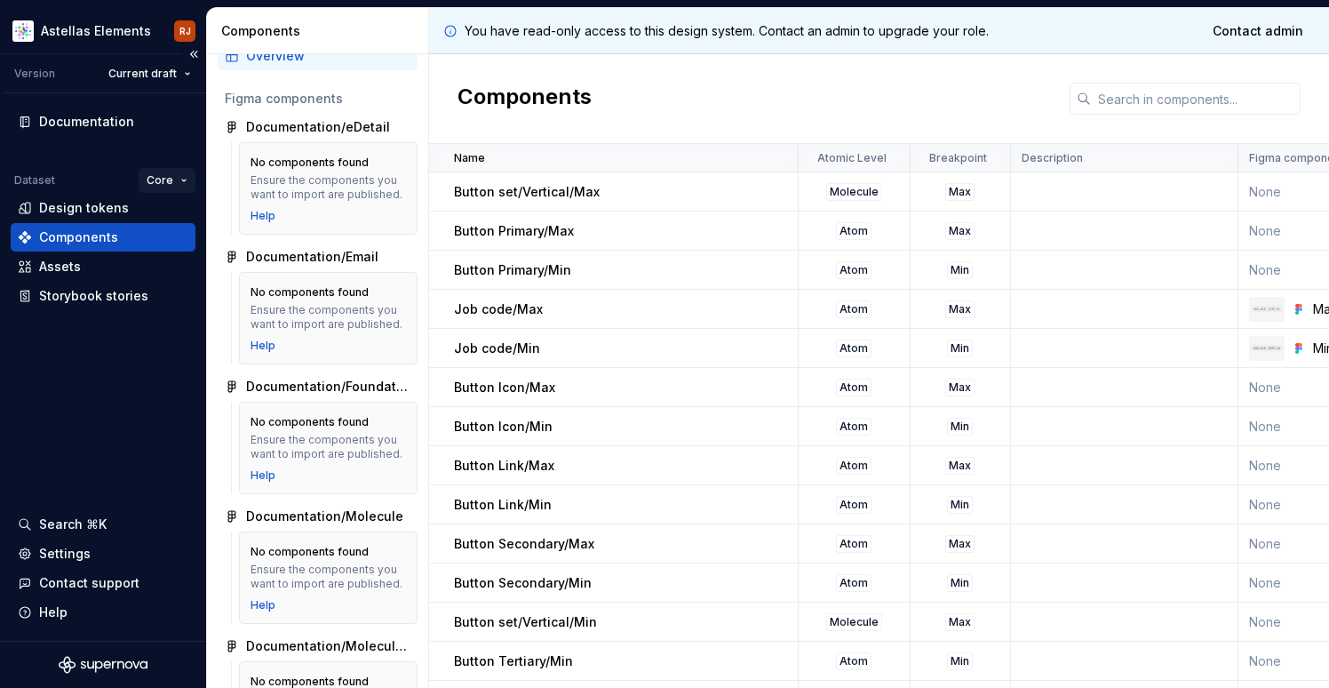
click at [184, 178] on html "Astellas Elements RJ Version Current draft Documentation Dataset Core Design to…" at bounding box center [664, 344] width 1329 height 688
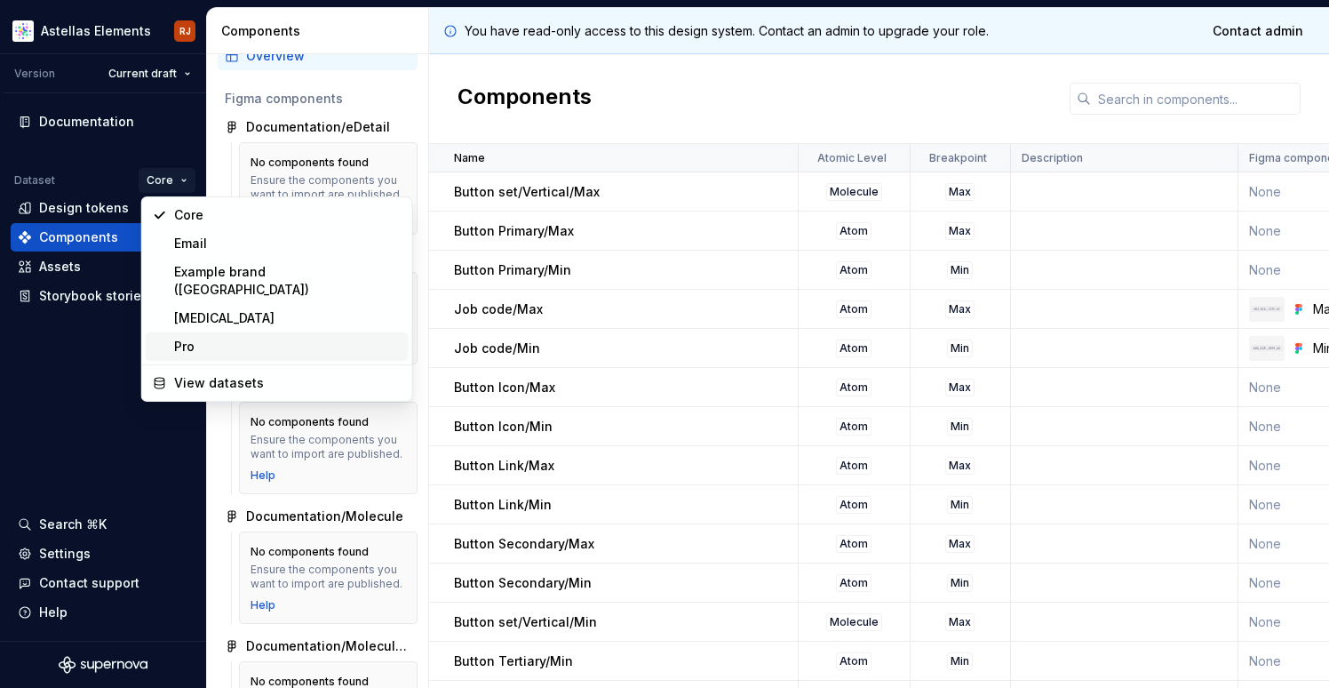
click at [199, 338] on div "Pro" at bounding box center [287, 347] width 227 height 18
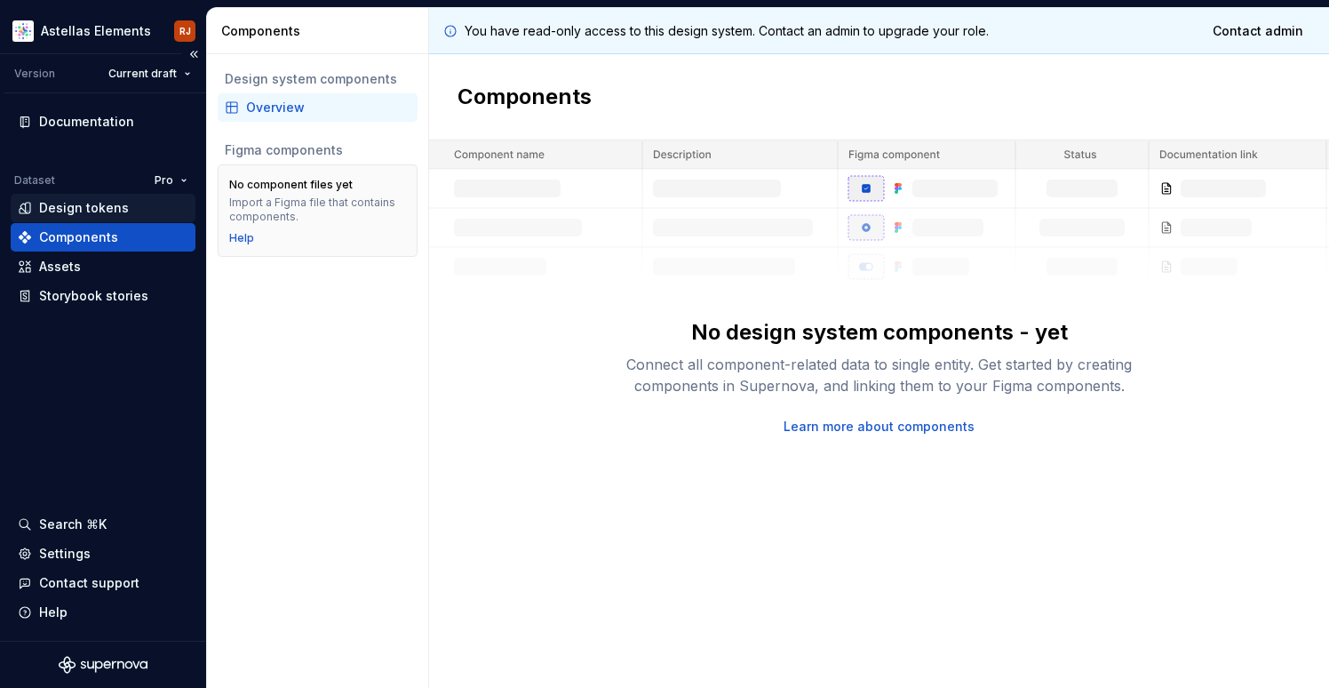
click at [110, 207] on div "Design tokens" at bounding box center [84, 208] width 90 height 18
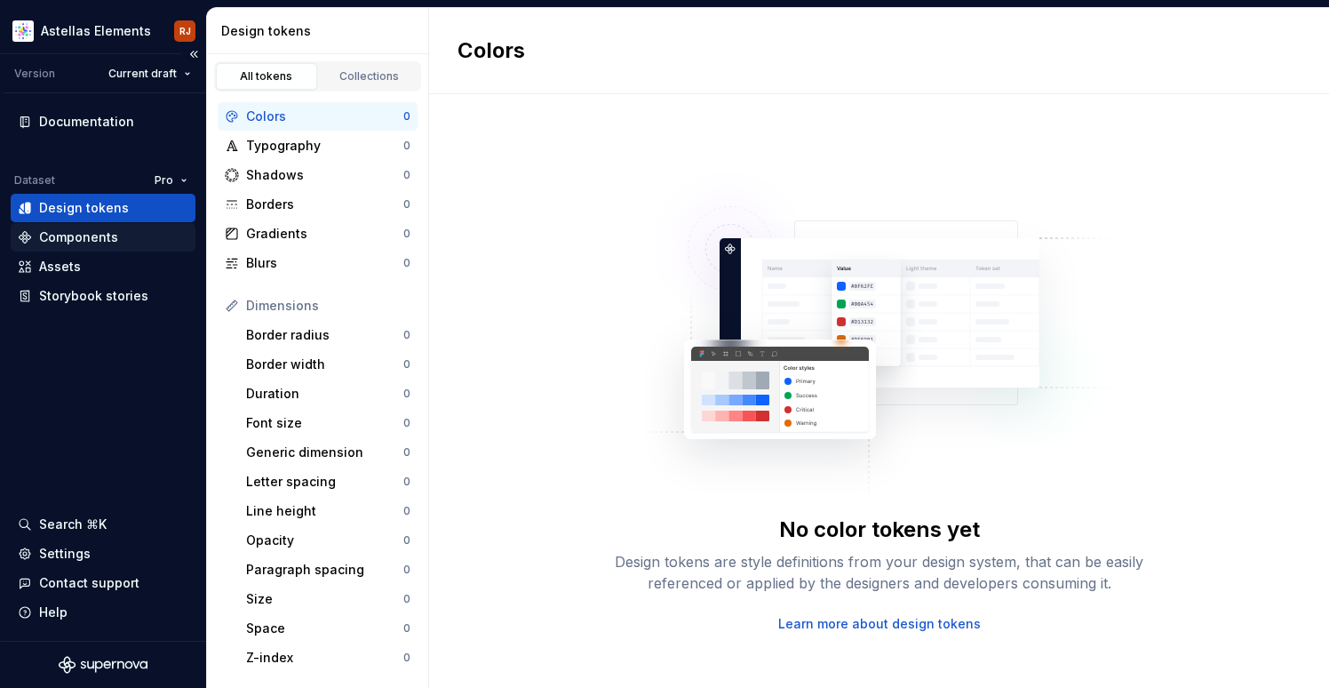
click at [116, 243] on div "Components" at bounding box center [103, 237] width 171 height 18
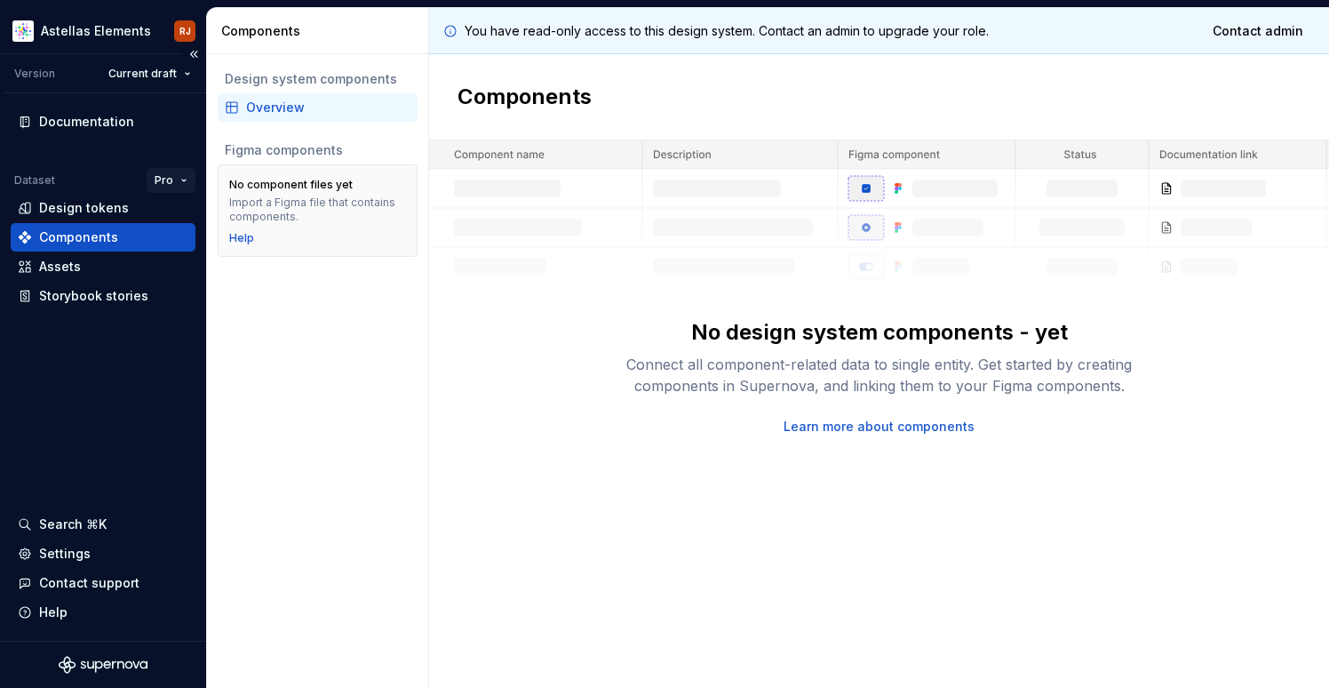
click at [181, 179] on html "Astellas Elements RJ Version Current draft Documentation Dataset Pro Design tok…" at bounding box center [664, 344] width 1329 height 688
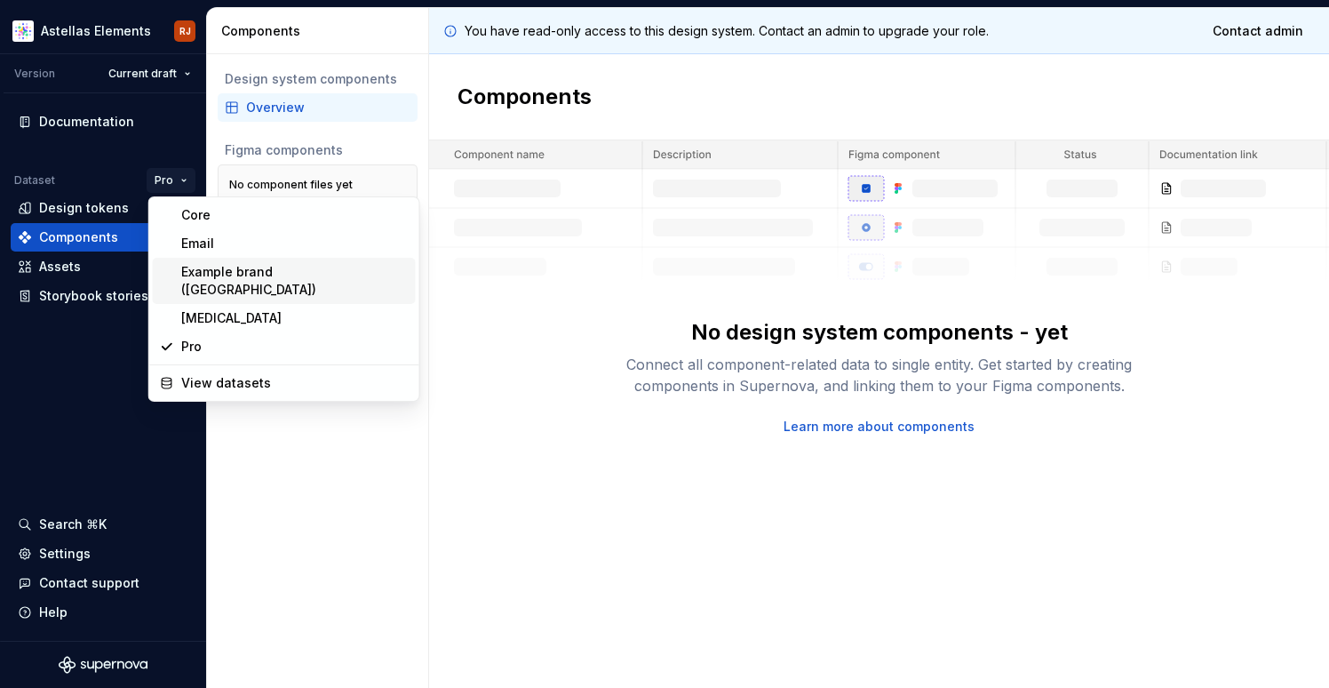
click at [197, 273] on div "Example brand ([GEOGRAPHIC_DATA])" at bounding box center [294, 281] width 227 height 36
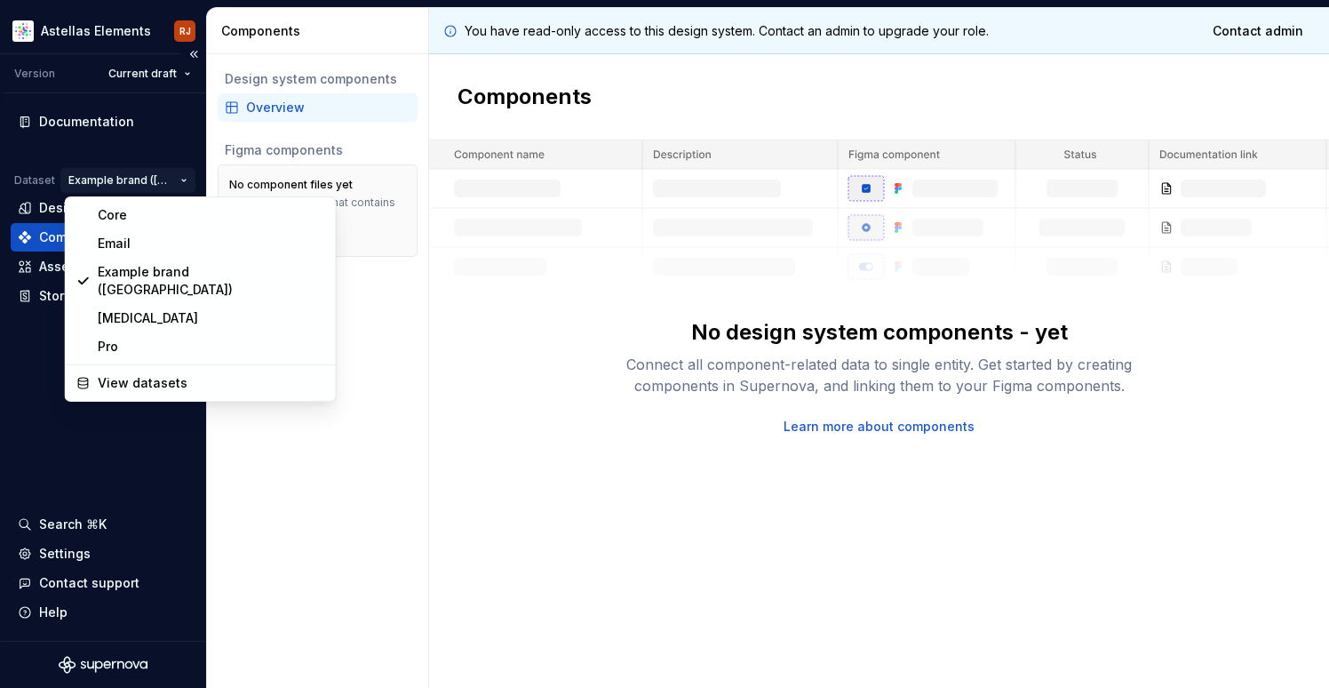
click at [157, 178] on html "Astellas Elements RJ Version Current draft Documentation Dataset Example brand …" at bounding box center [664, 344] width 1329 height 688
click at [150, 216] on div "Core" at bounding box center [210, 215] width 227 height 18
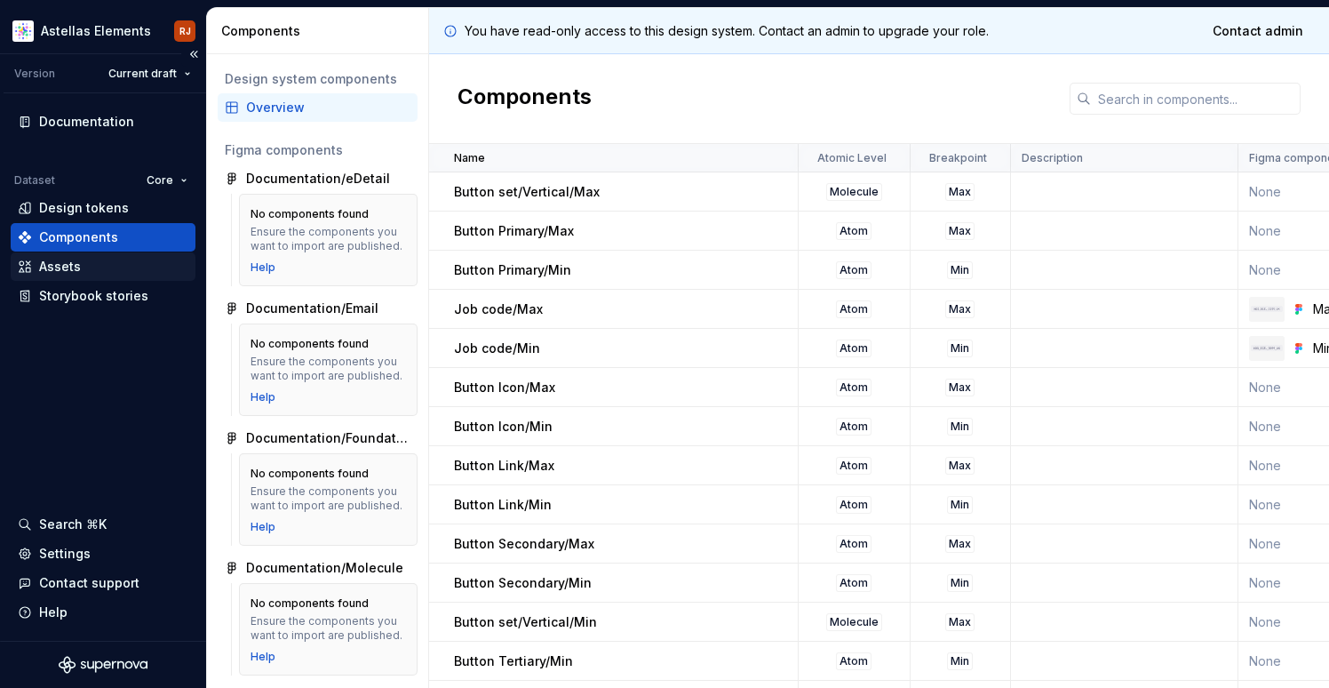
click at [71, 261] on div "Assets" at bounding box center [60, 267] width 42 height 18
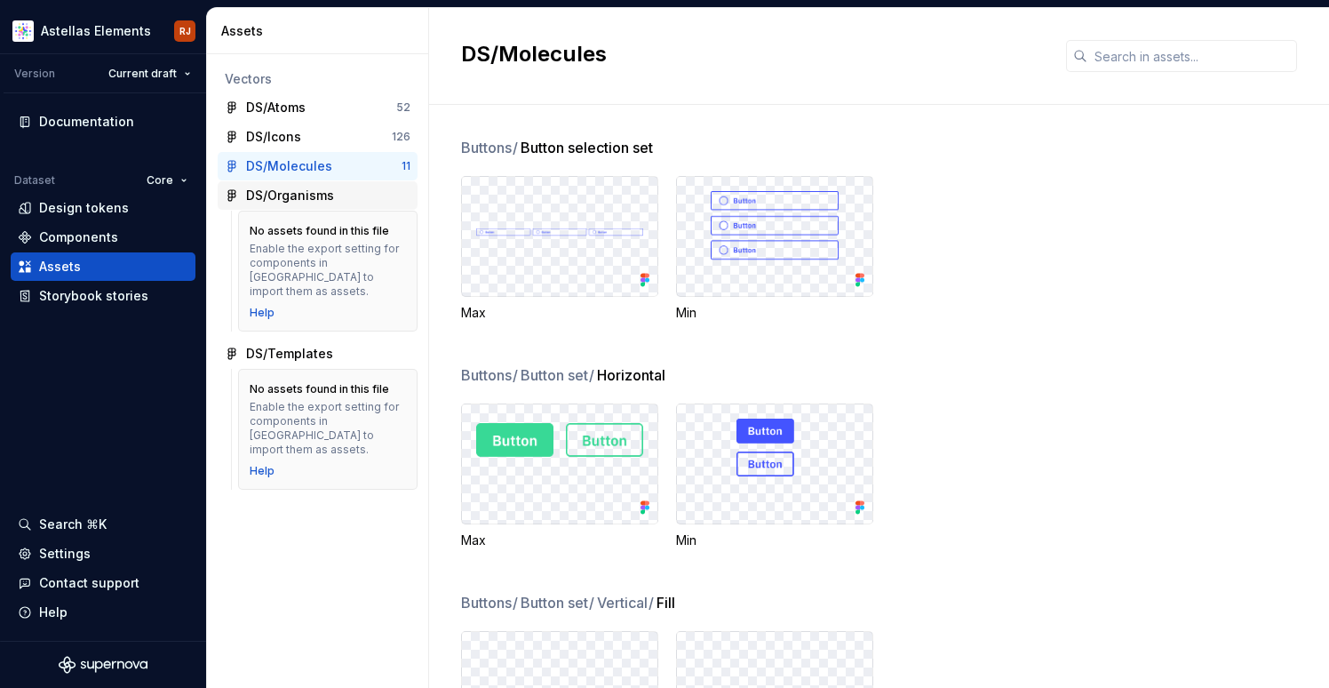
click at [291, 189] on div "DS/Organisms" at bounding box center [290, 196] width 88 height 18
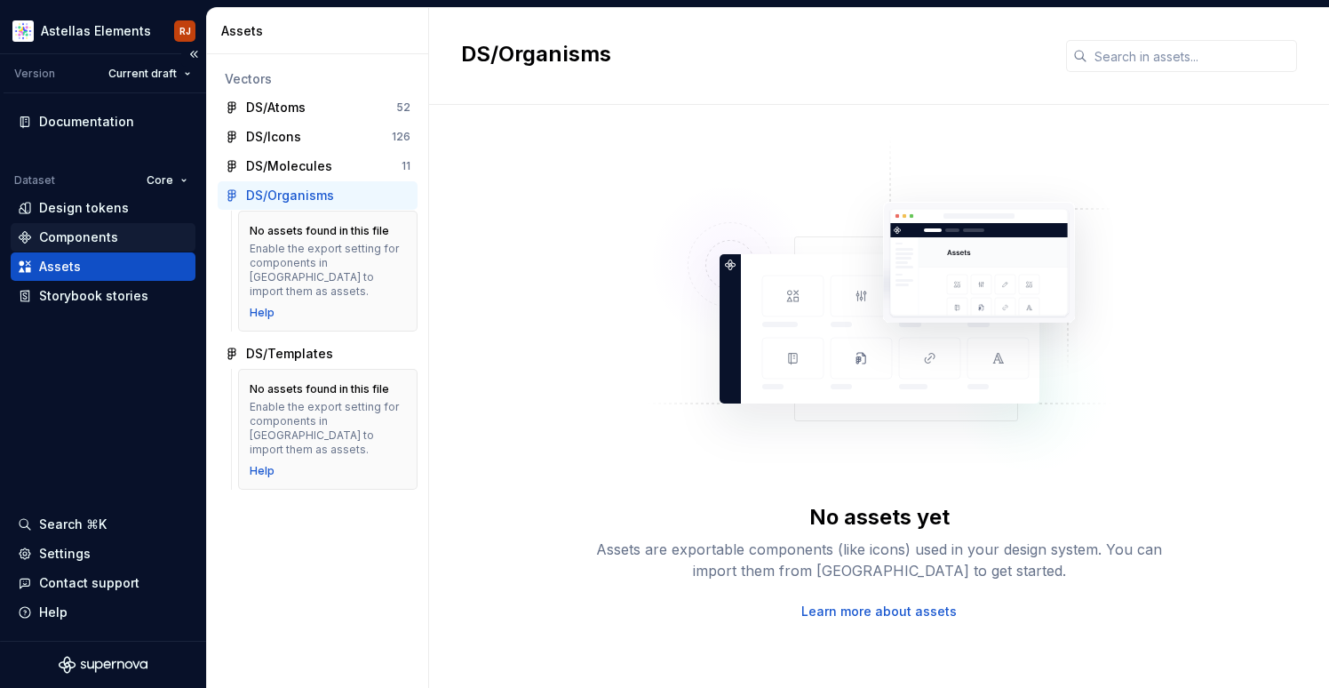
click at [99, 243] on div "Components" at bounding box center [78, 237] width 79 height 18
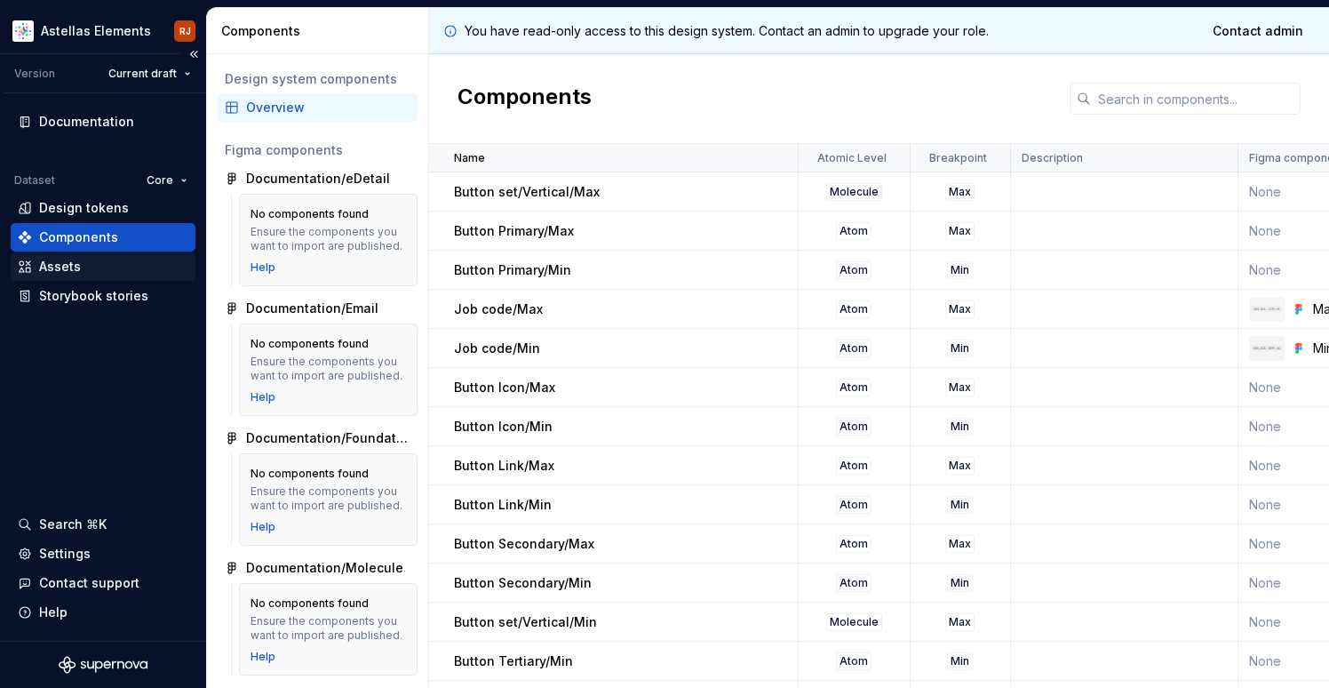
click at [97, 271] on div "Assets" at bounding box center [103, 267] width 171 height 18
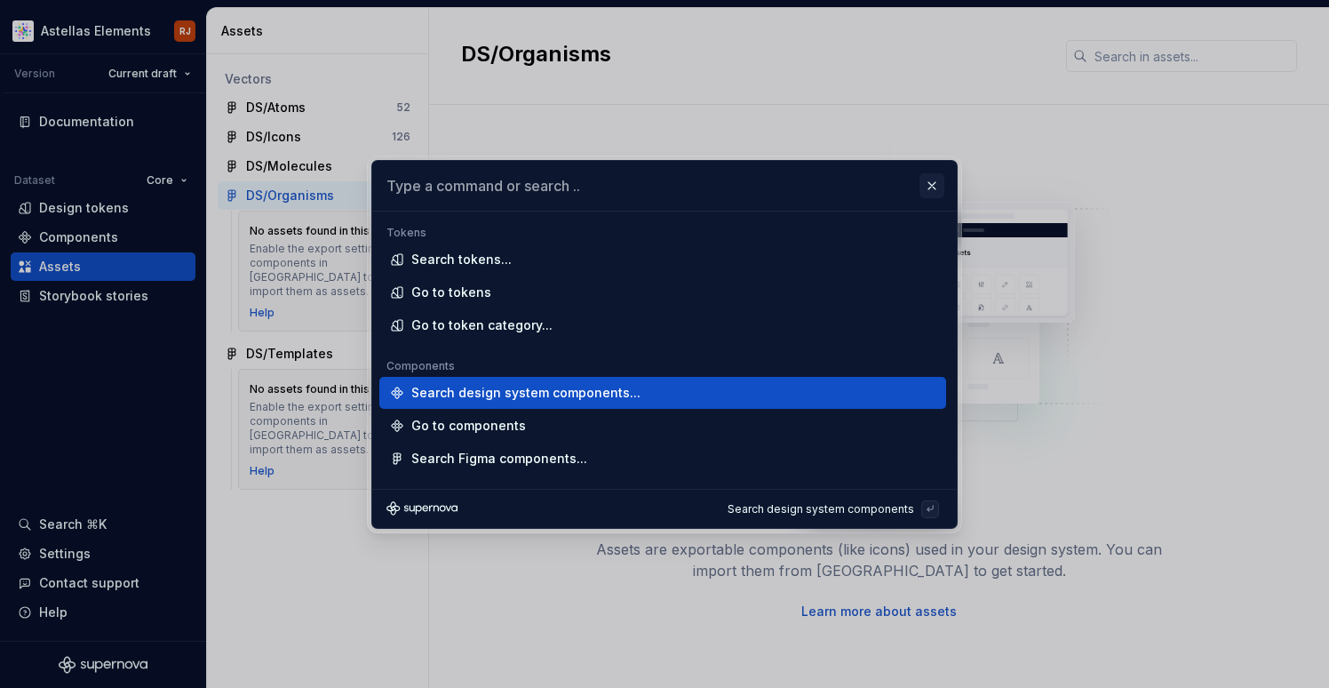
click at [936, 189] on button "button" at bounding box center [932, 185] width 25 height 25
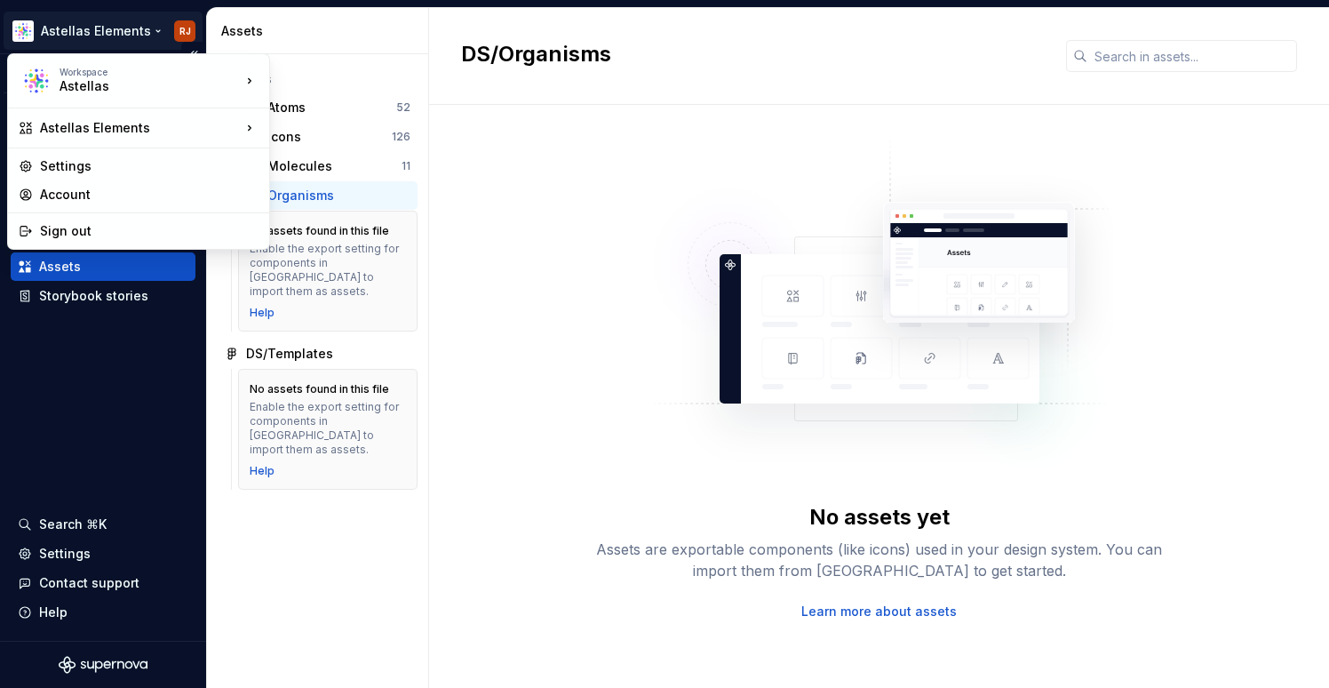
click at [151, 35] on html "Astellas Elements RJ Version Current draft Documentation Dataset Core Design to…" at bounding box center [664, 344] width 1329 height 688
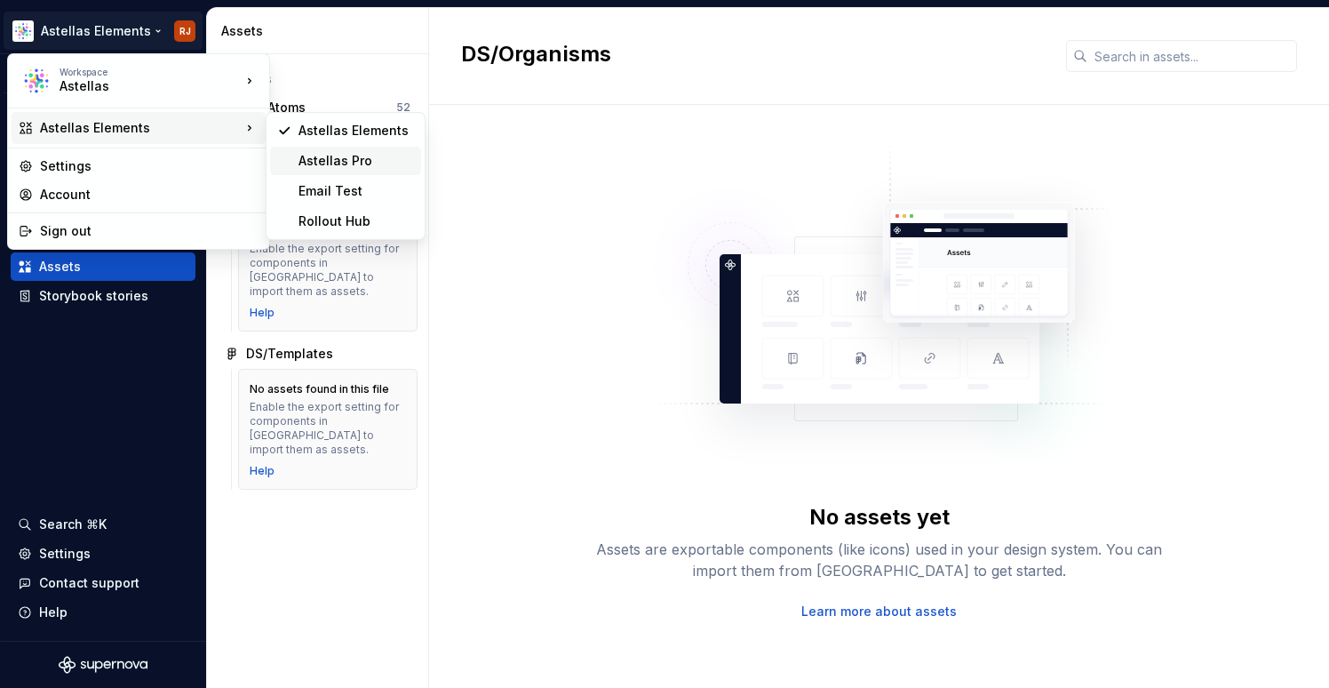
click at [294, 157] on div "Astellas Pro" at bounding box center [345, 161] width 151 height 28
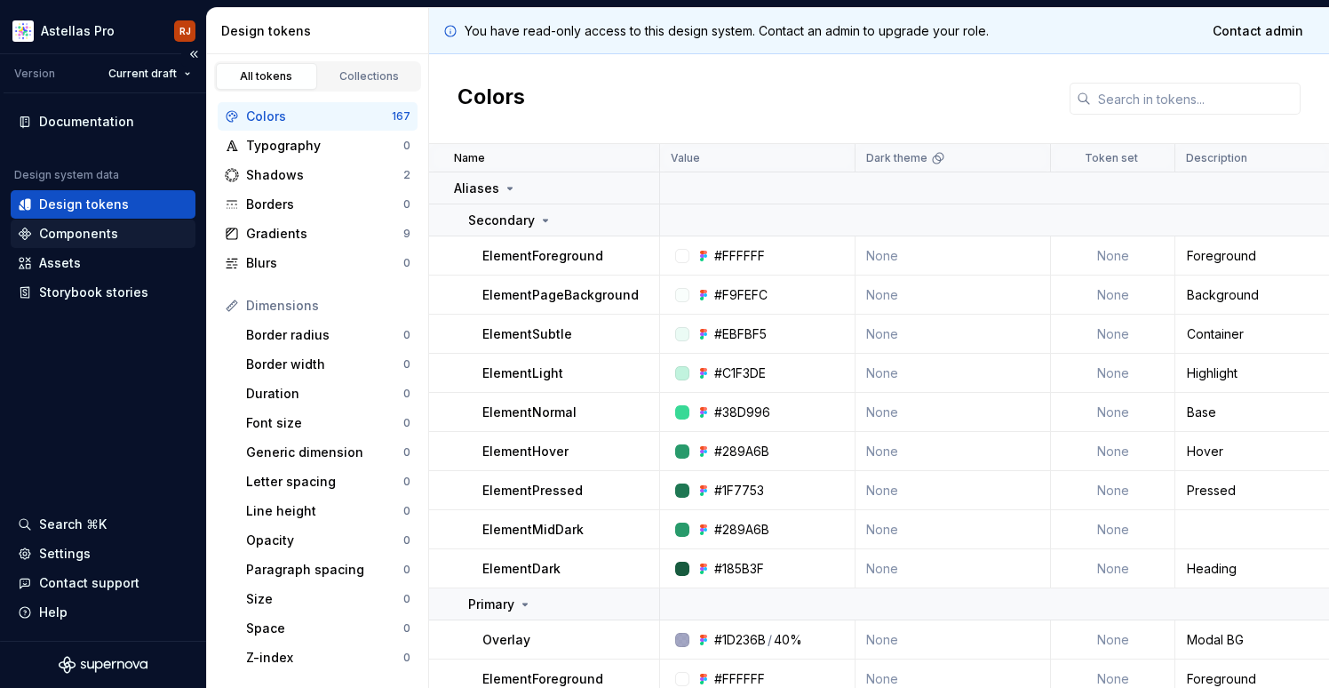
click at [127, 222] on div "Components" at bounding box center [103, 233] width 185 height 28
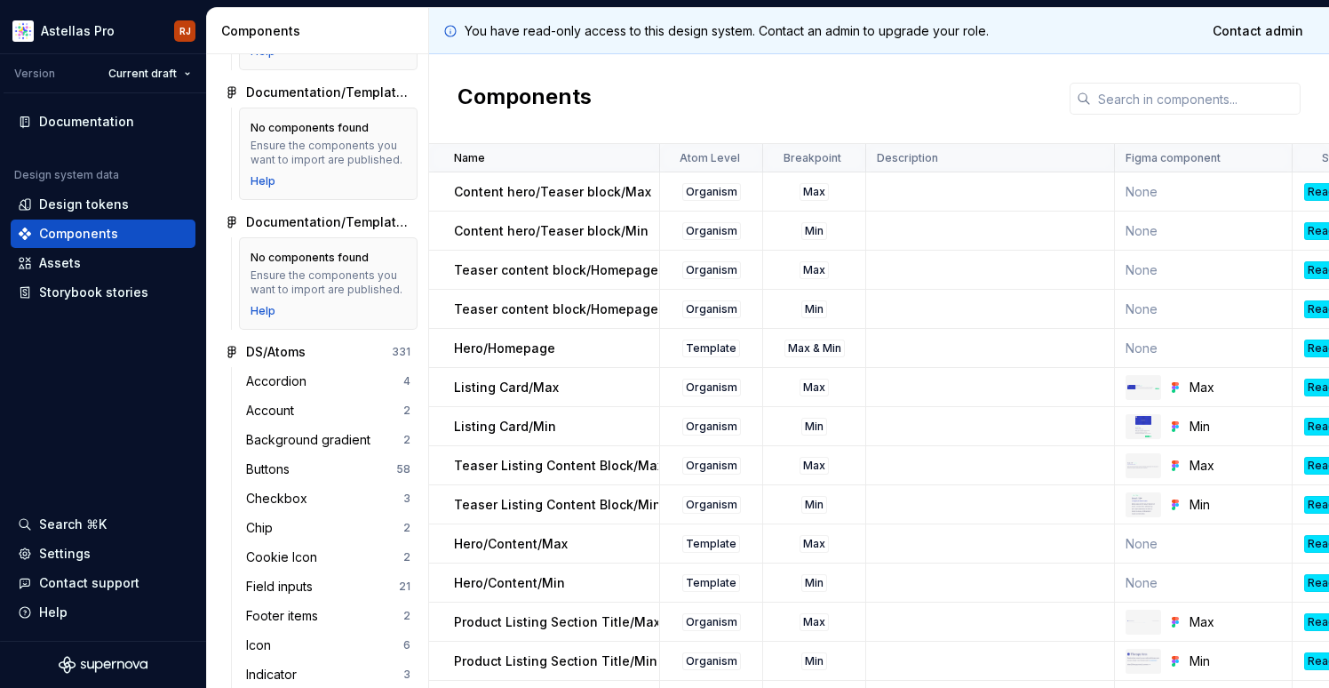
scroll to position [444, 0]
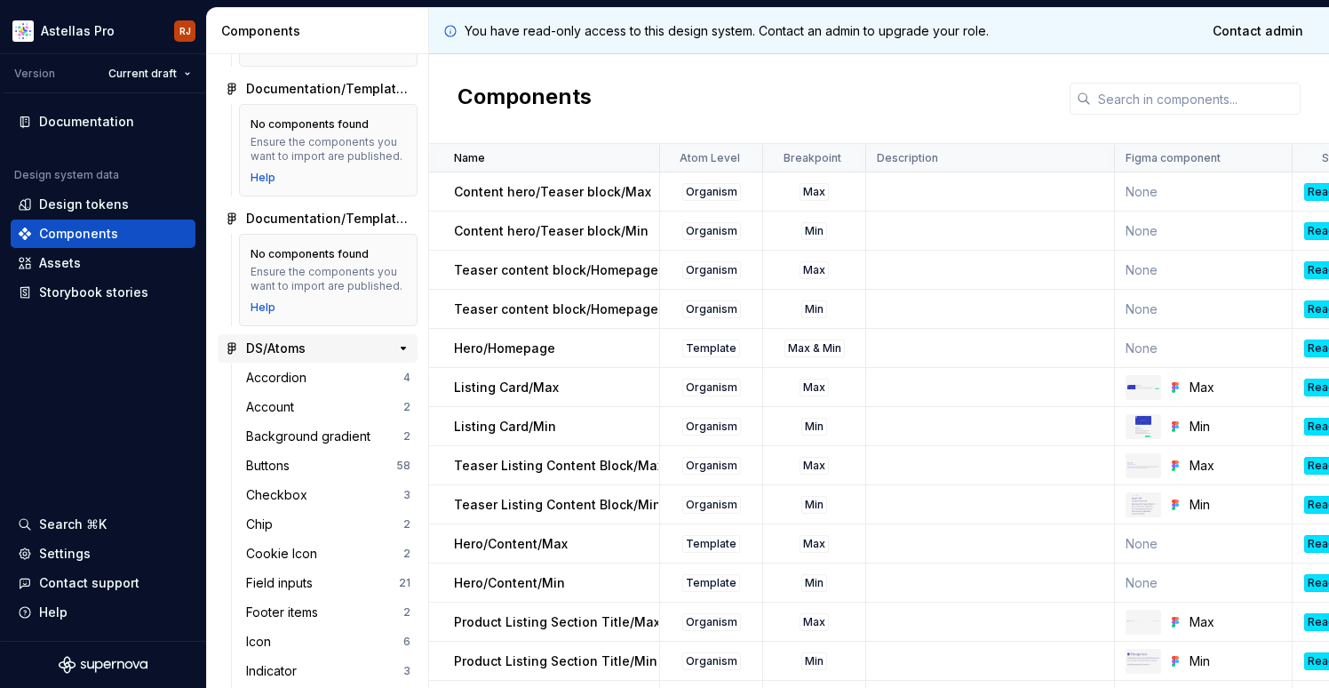
click at [307, 347] on div "DS/Atoms" at bounding box center [312, 348] width 132 height 18
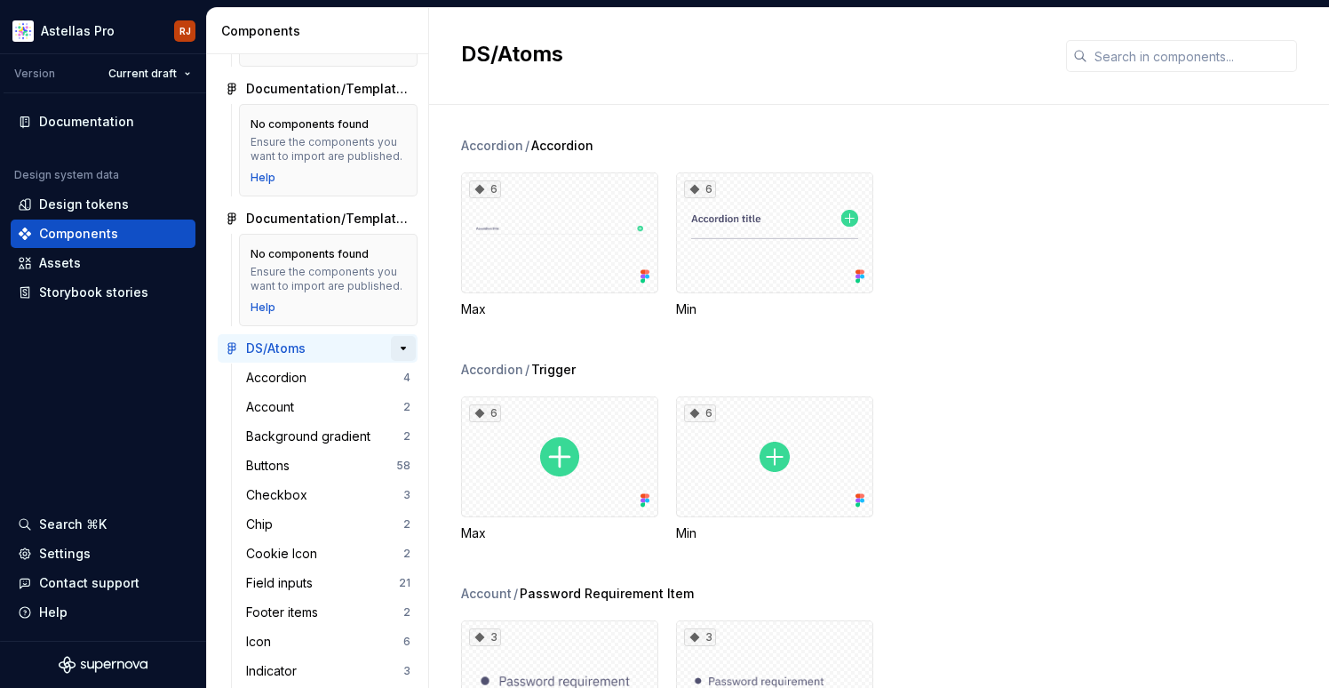
click at [397, 347] on button "button" at bounding box center [403, 348] width 25 height 25
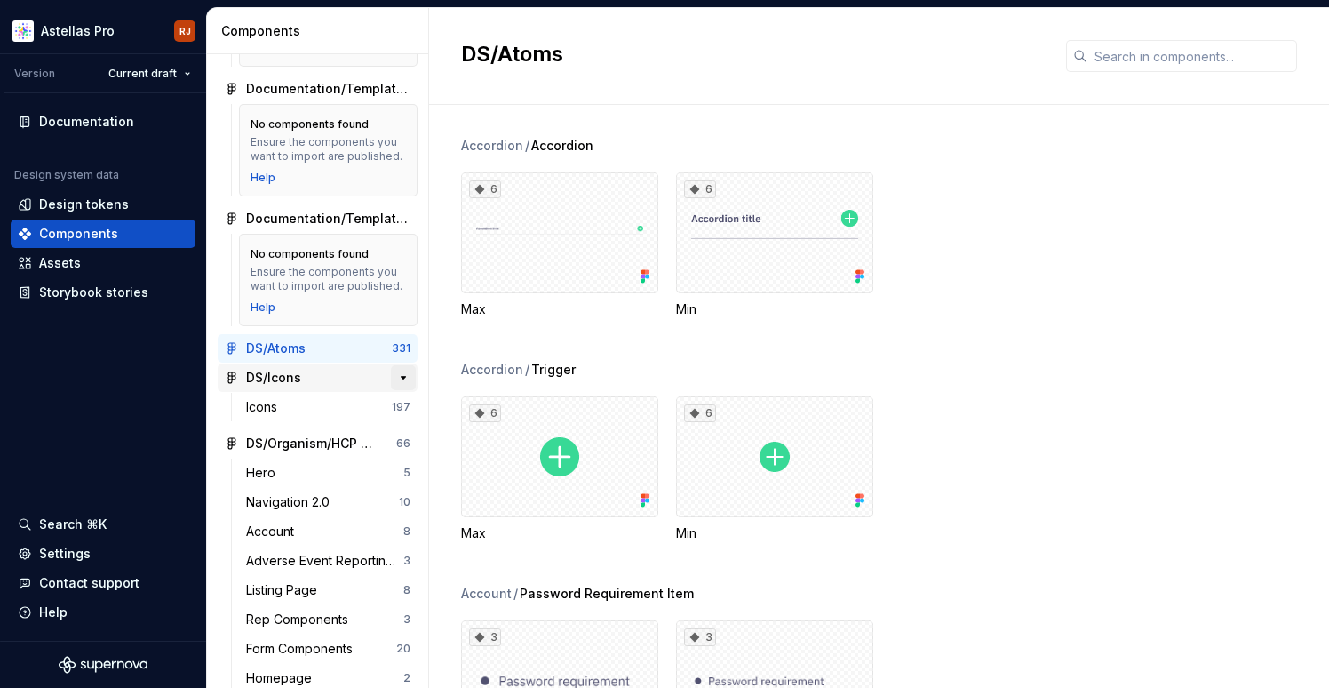
click at [403, 373] on button "button" at bounding box center [403, 377] width 25 height 25
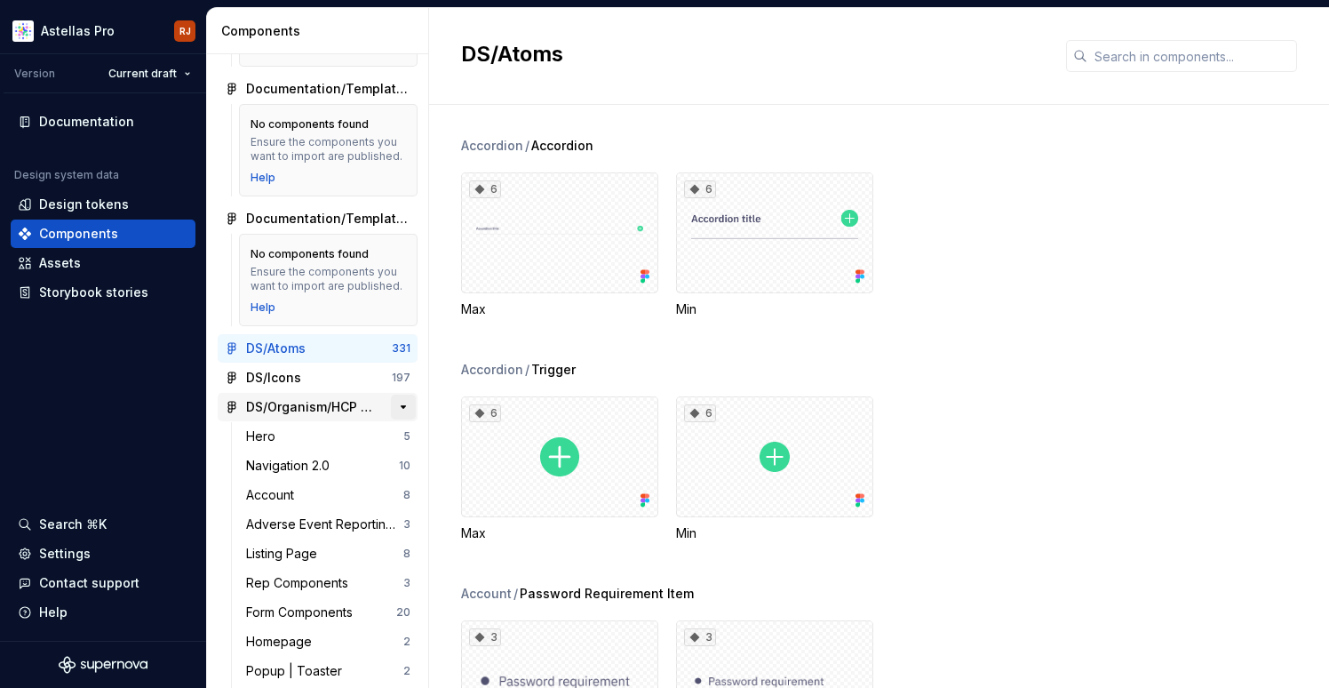
click at [404, 402] on button "button" at bounding box center [403, 407] width 25 height 25
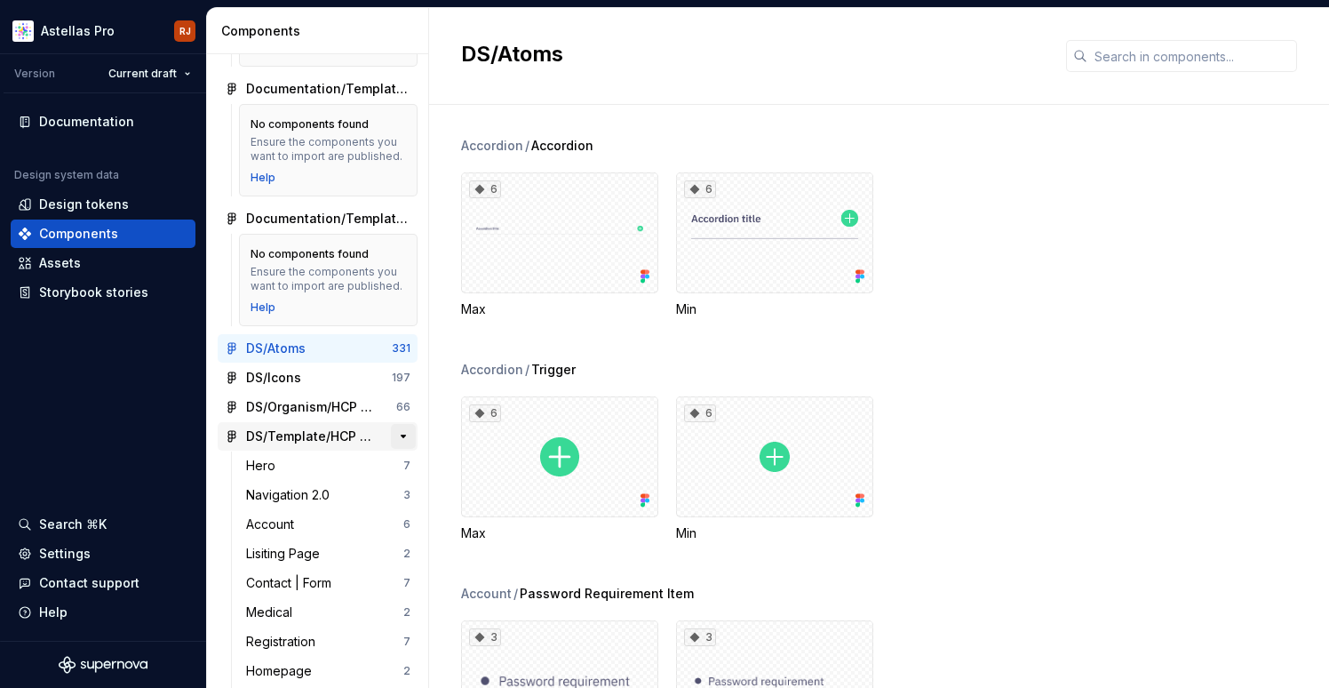
click at [401, 432] on button "button" at bounding box center [403, 436] width 25 height 25
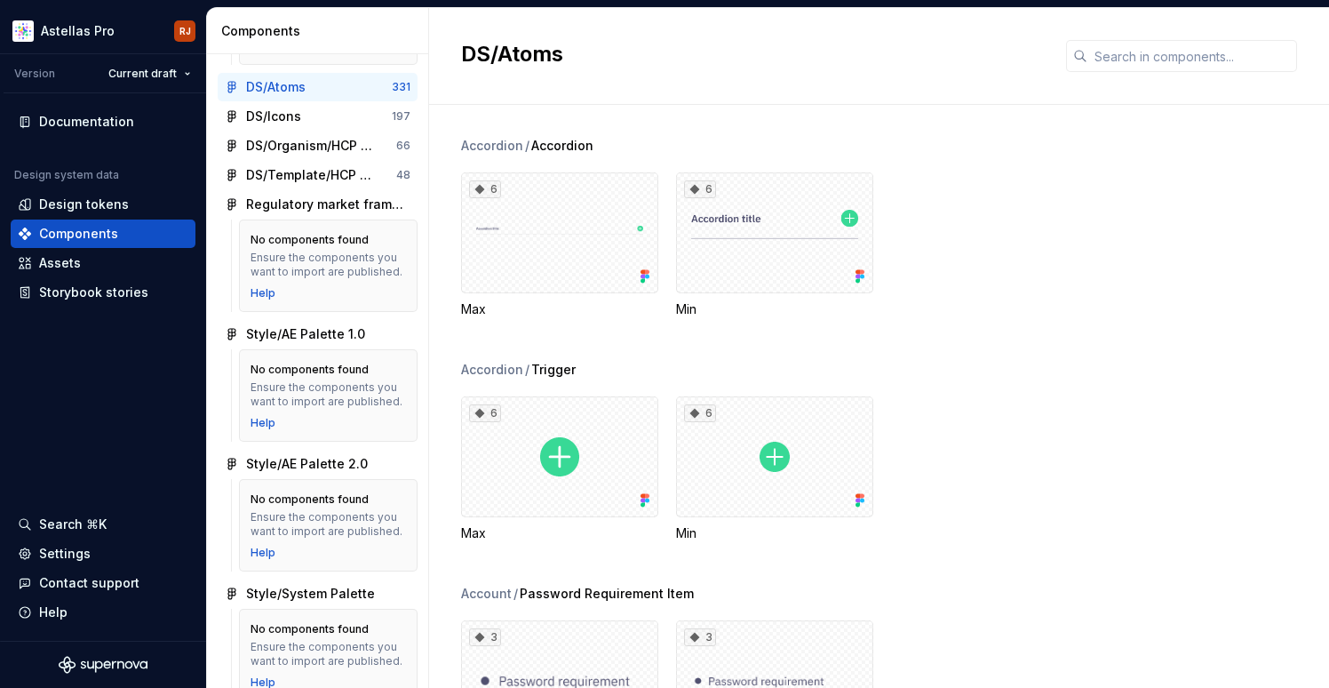
scroll to position [709, 0]
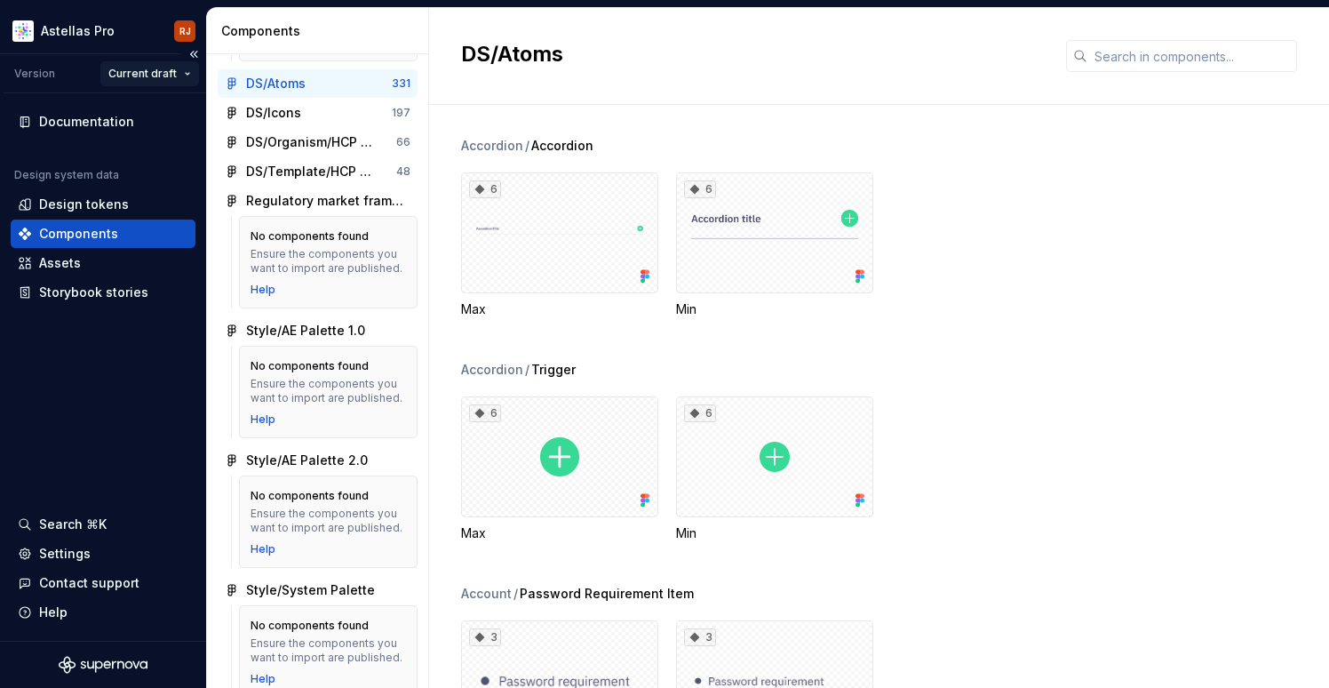
click at [127, 73] on html "Astellas Pro RJ Version Current draft Documentation Design system data Design t…" at bounding box center [664, 344] width 1329 height 688
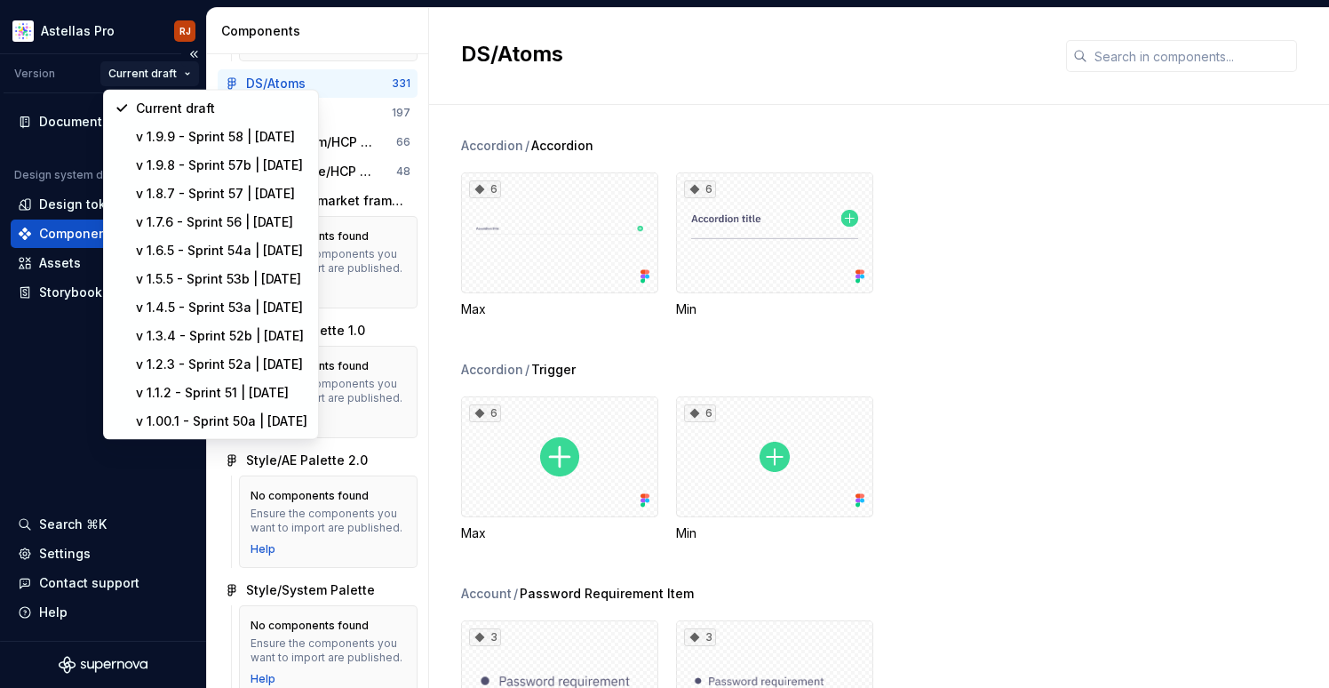
click at [127, 73] on html "Astellas Pro RJ Version Current draft Documentation Design system data Design t…" at bounding box center [664, 344] width 1329 height 688
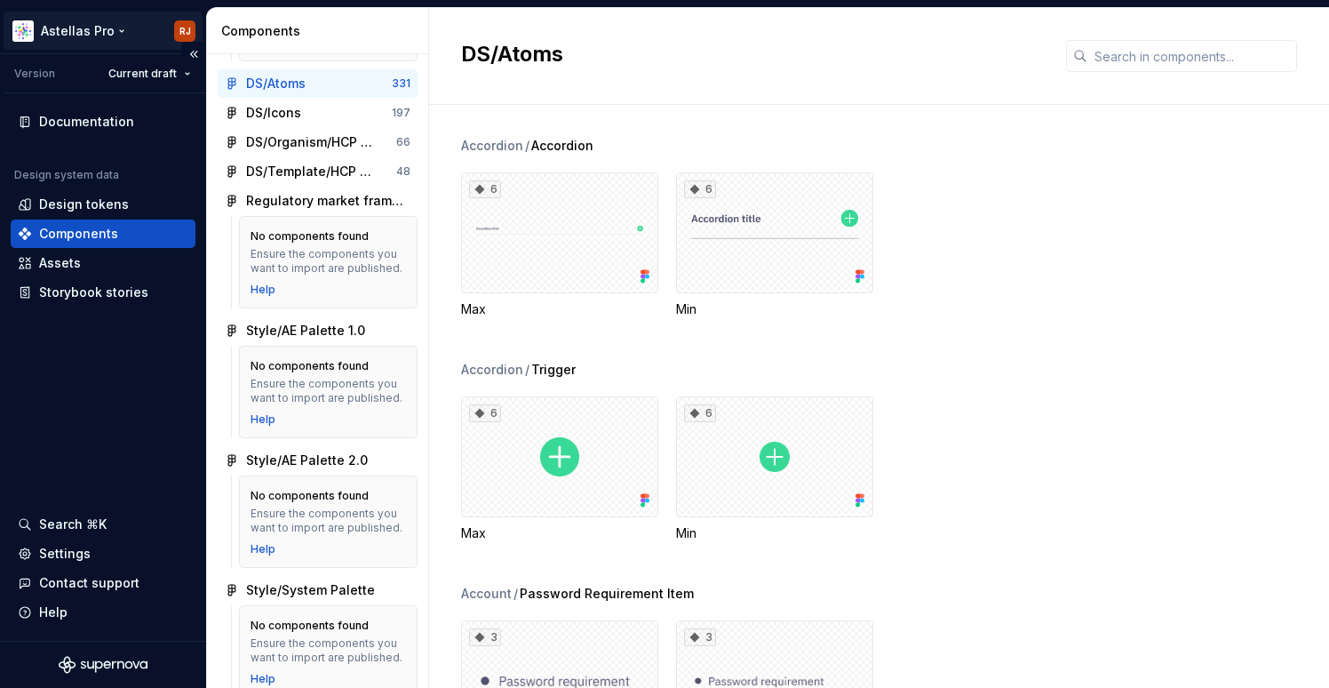
click at [119, 28] on html "Astellas Pro RJ Version Current draft Documentation Design system data Design t…" at bounding box center [664, 344] width 1329 height 688
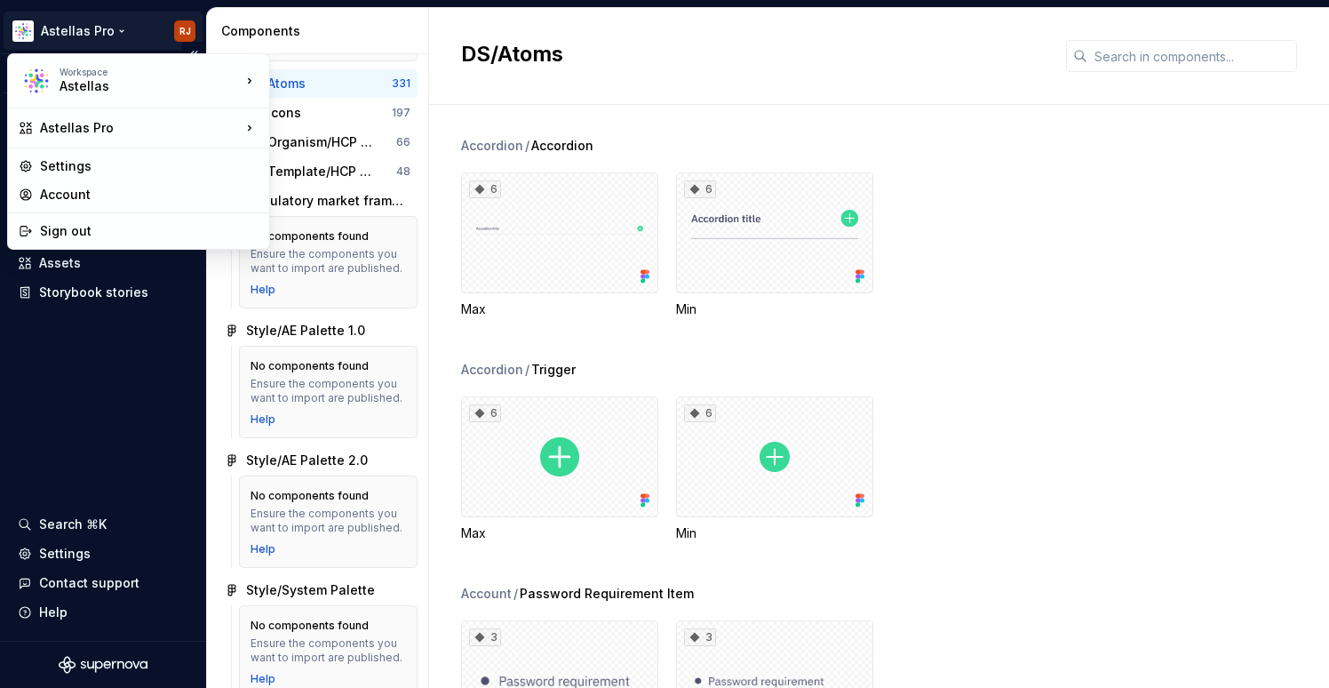
click at [119, 28] on html "Astellas Pro RJ Version Current draft Documentation Design system data Design t…" at bounding box center [664, 344] width 1329 height 688
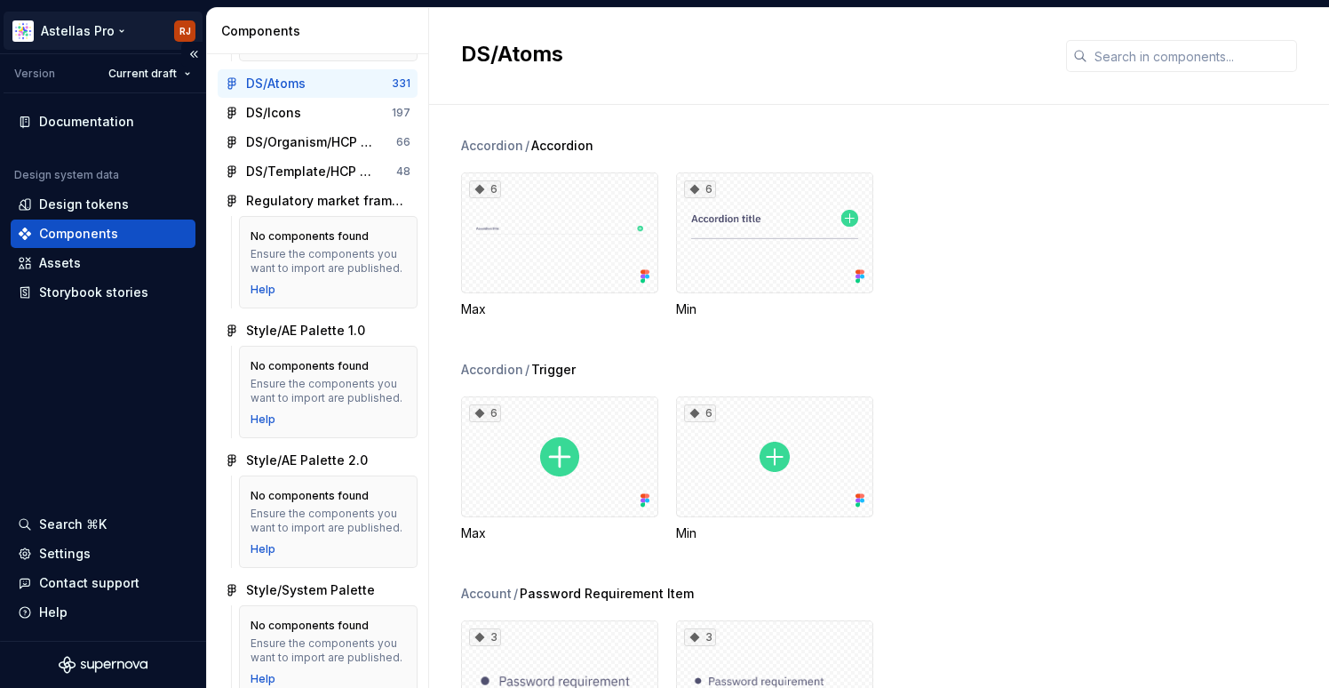
click at [117, 30] on html "Astellas Pro RJ Version Current draft Documentation Design system data Design t…" at bounding box center [664, 344] width 1329 height 688
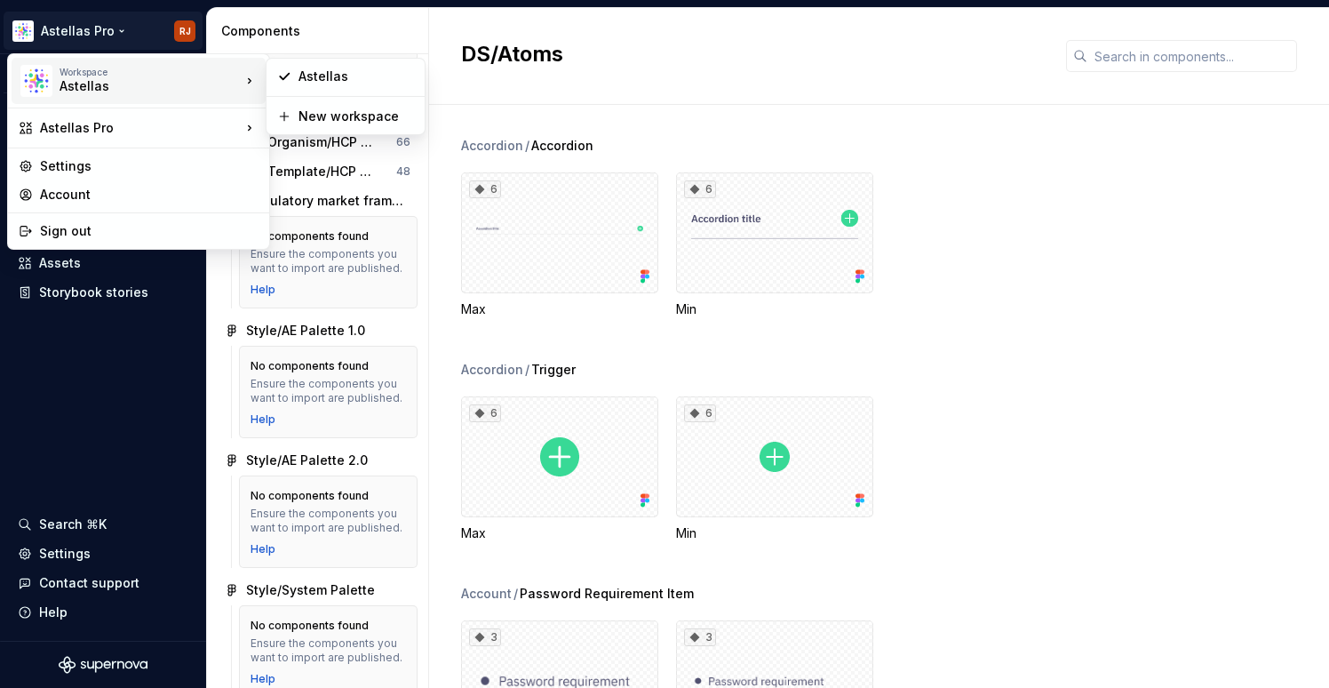
click at [80, 90] on div "Astellas" at bounding box center [135, 86] width 151 height 18
click at [307, 81] on div "Astellas" at bounding box center [357, 77] width 116 height 18
click at [116, 20] on html "Astellas Pro RJ Version Current draft Documentation Design system data Design t…" at bounding box center [664, 344] width 1329 height 688
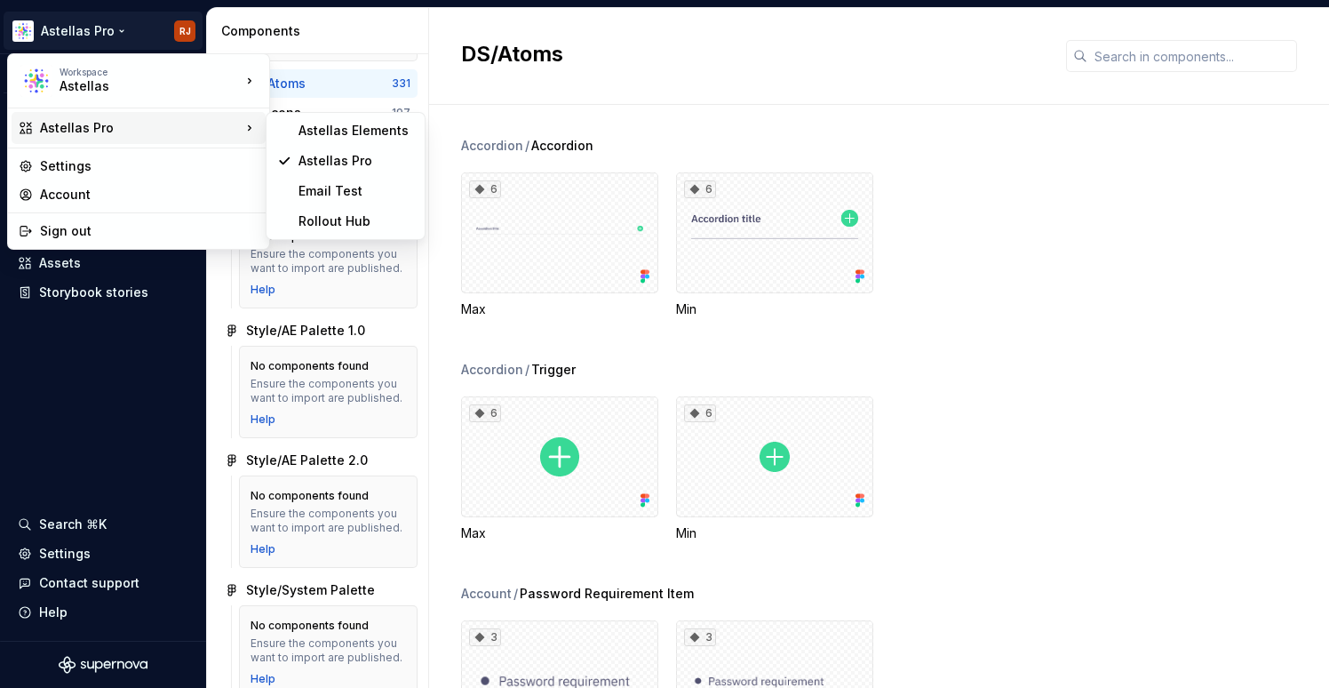
click at [151, 132] on div "Astellas Pro" at bounding box center [140, 128] width 201 height 18
click at [316, 134] on div "Astellas Elements" at bounding box center [357, 131] width 116 height 18
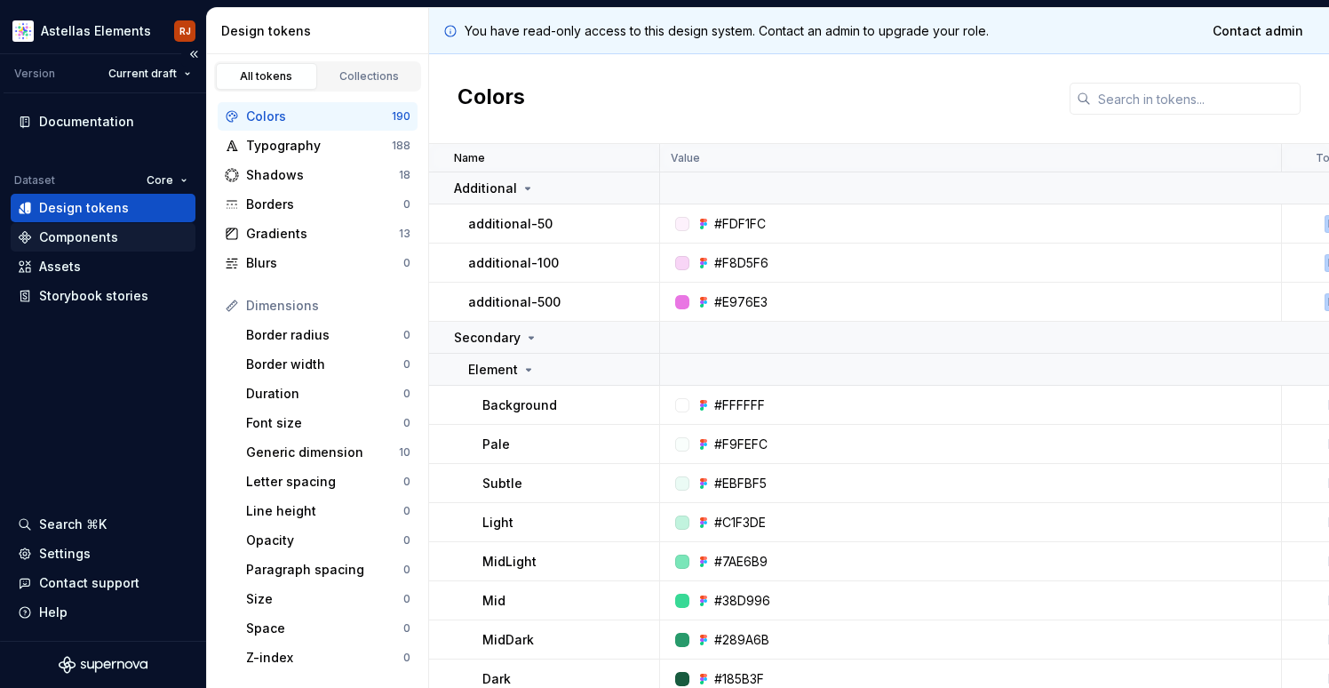
click at [128, 238] on div "Components" at bounding box center [103, 237] width 171 height 18
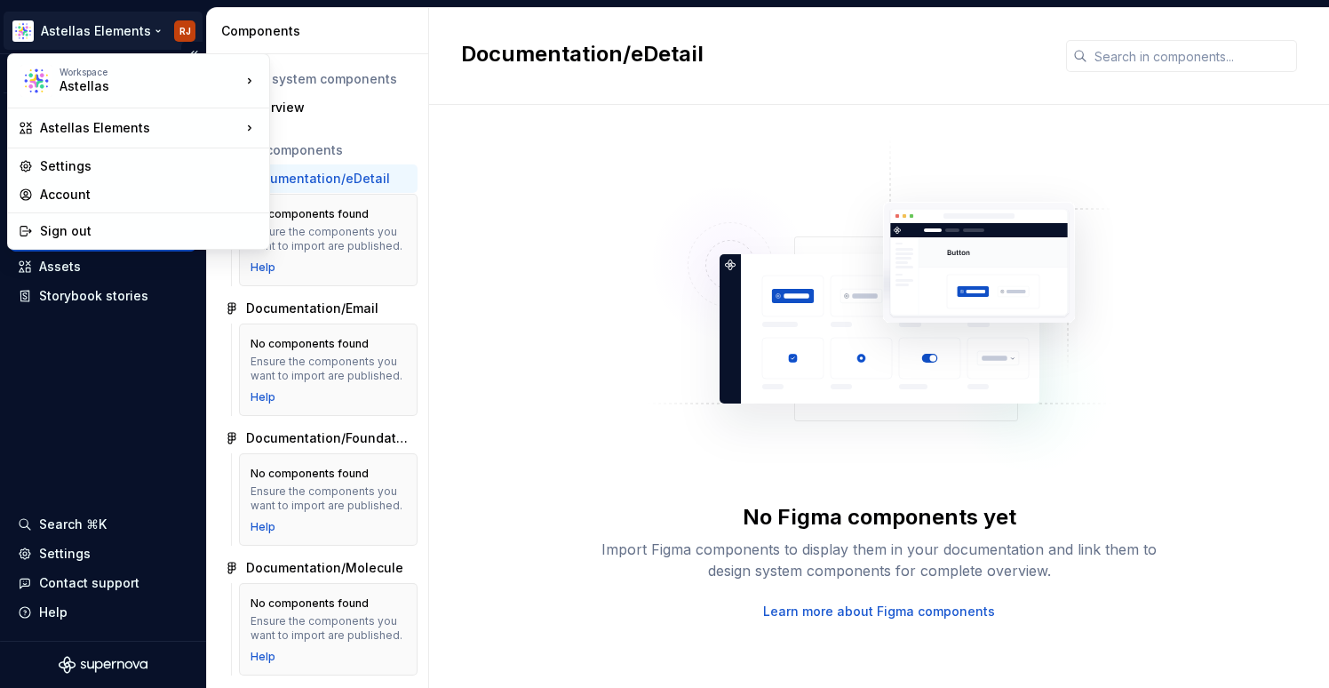
click at [188, 32] on html "Astellas Elements RJ Version Current draft Documentation Dataset Core Design to…" at bounding box center [664, 344] width 1329 height 688
click at [125, 162] on div "Settings" at bounding box center [149, 166] width 219 height 18
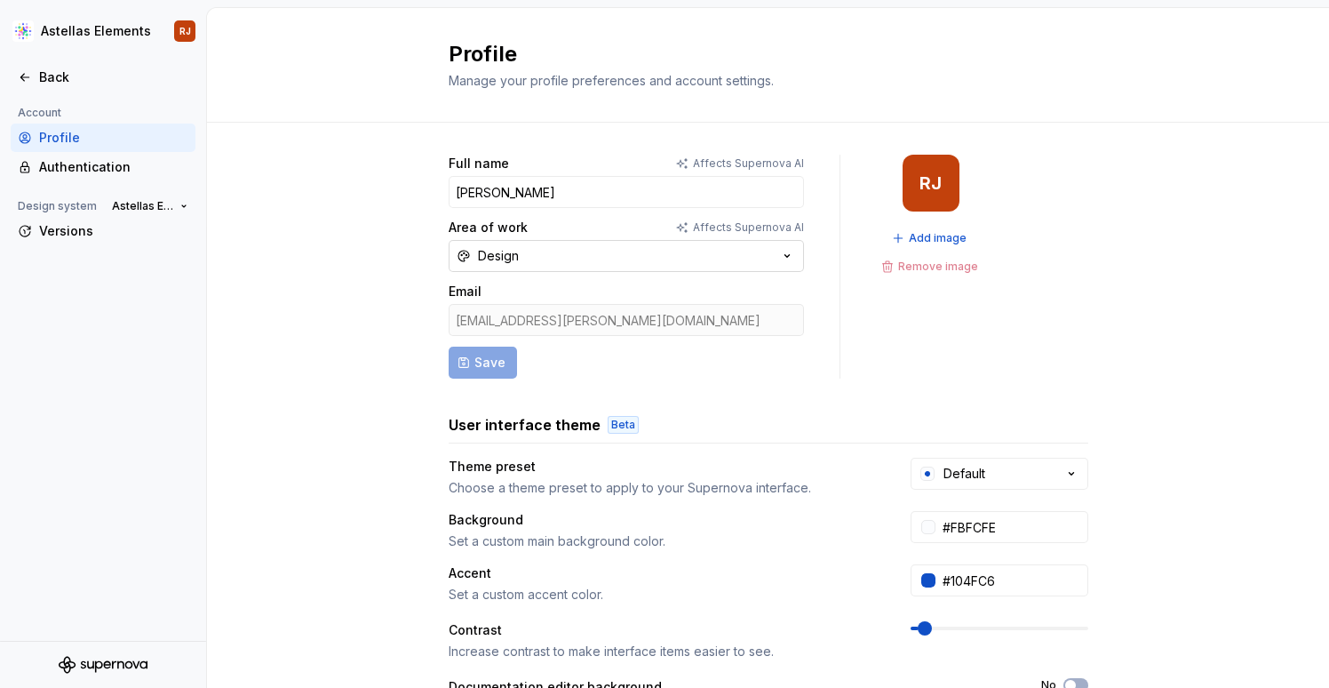
click at [753, 259] on button "Design" at bounding box center [626, 256] width 355 height 32
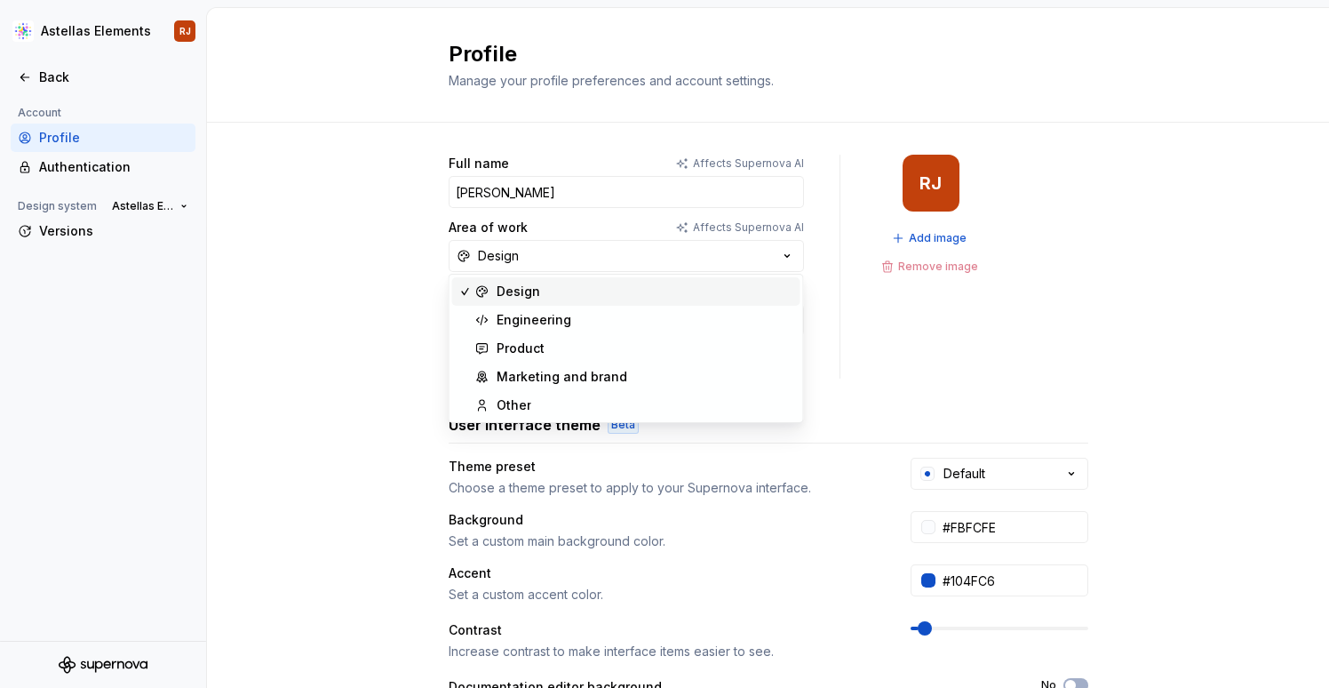
click at [339, 236] on div "Full name Affects Supernova AI [PERSON_NAME] Area of work Affects Supernova AI …" at bounding box center [768, 571] width 1122 height 896
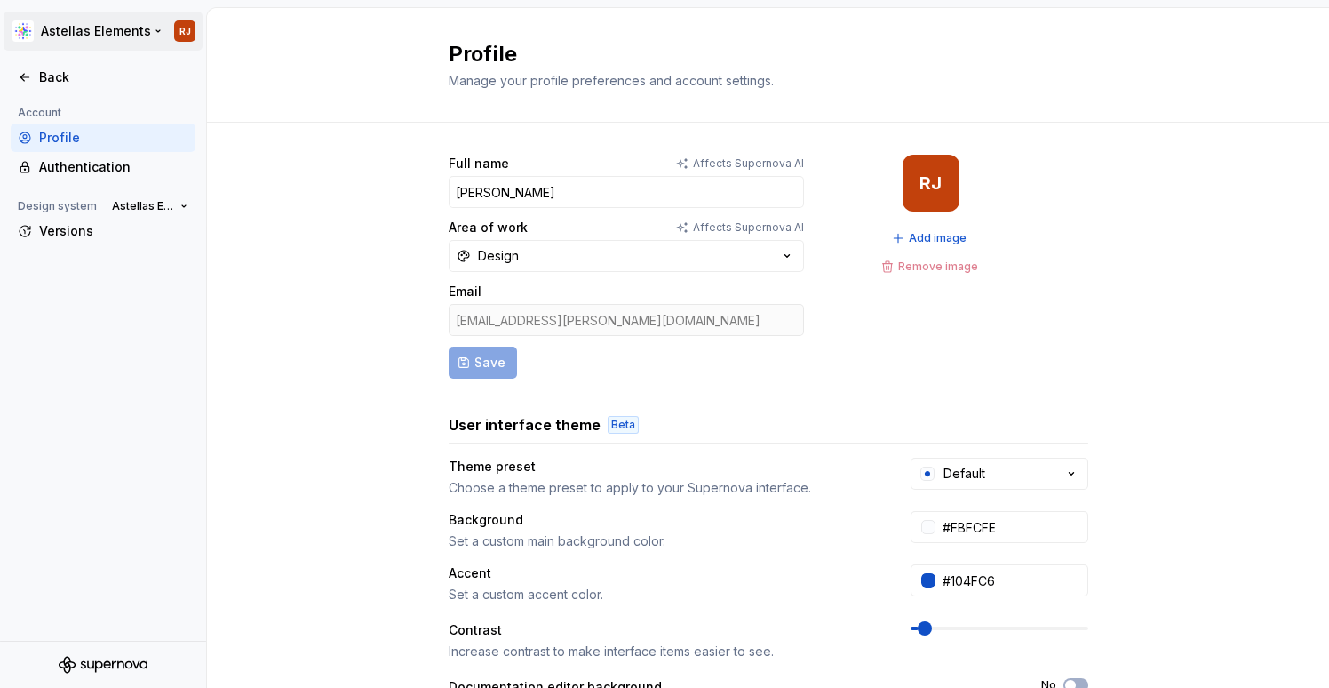
click at [130, 34] on html "Astellas Elements RJ Back Account Profile Authentication Design system Astellas…" at bounding box center [664, 344] width 1329 height 688
click at [251, 20] on html "Astellas Elements RJ Back Account Profile Authentication Design system Astellas…" at bounding box center [664, 344] width 1329 height 688
click at [64, 76] on div "Back" at bounding box center [113, 77] width 149 height 18
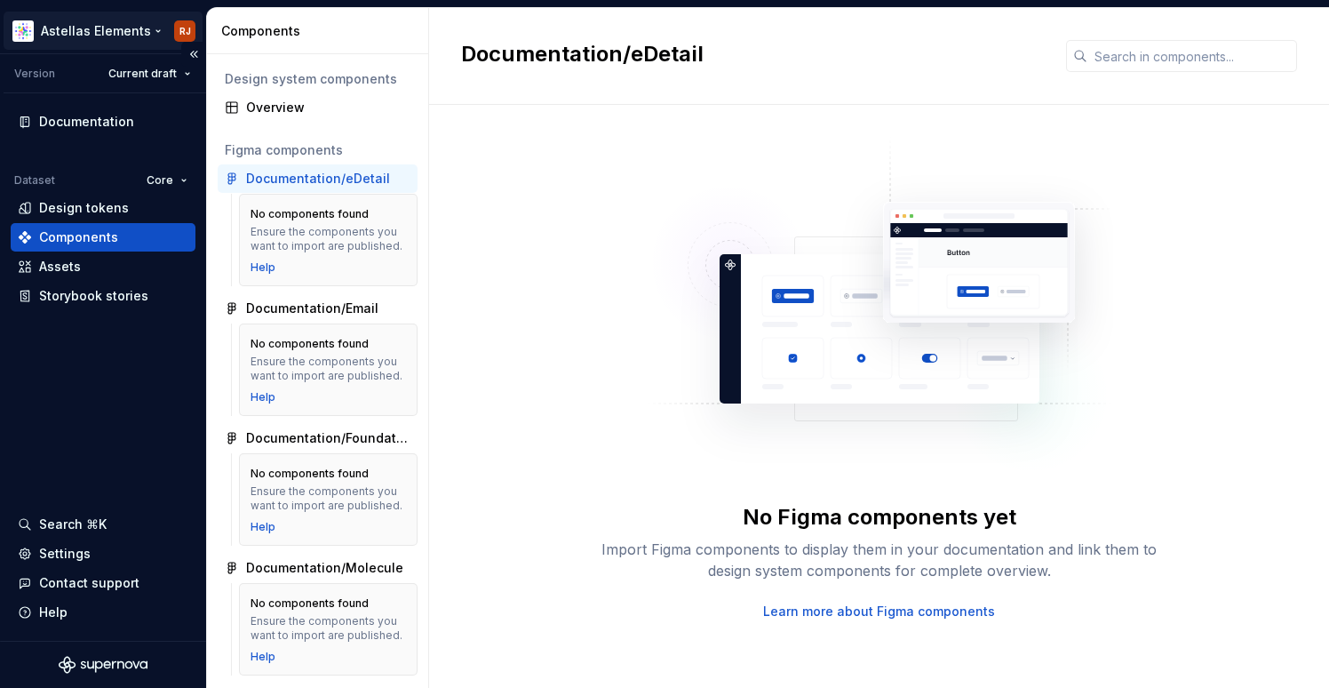
click at [130, 38] on html "Astellas Elements RJ Version Current draft Documentation Dataset Core Design to…" at bounding box center [664, 344] width 1329 height 688
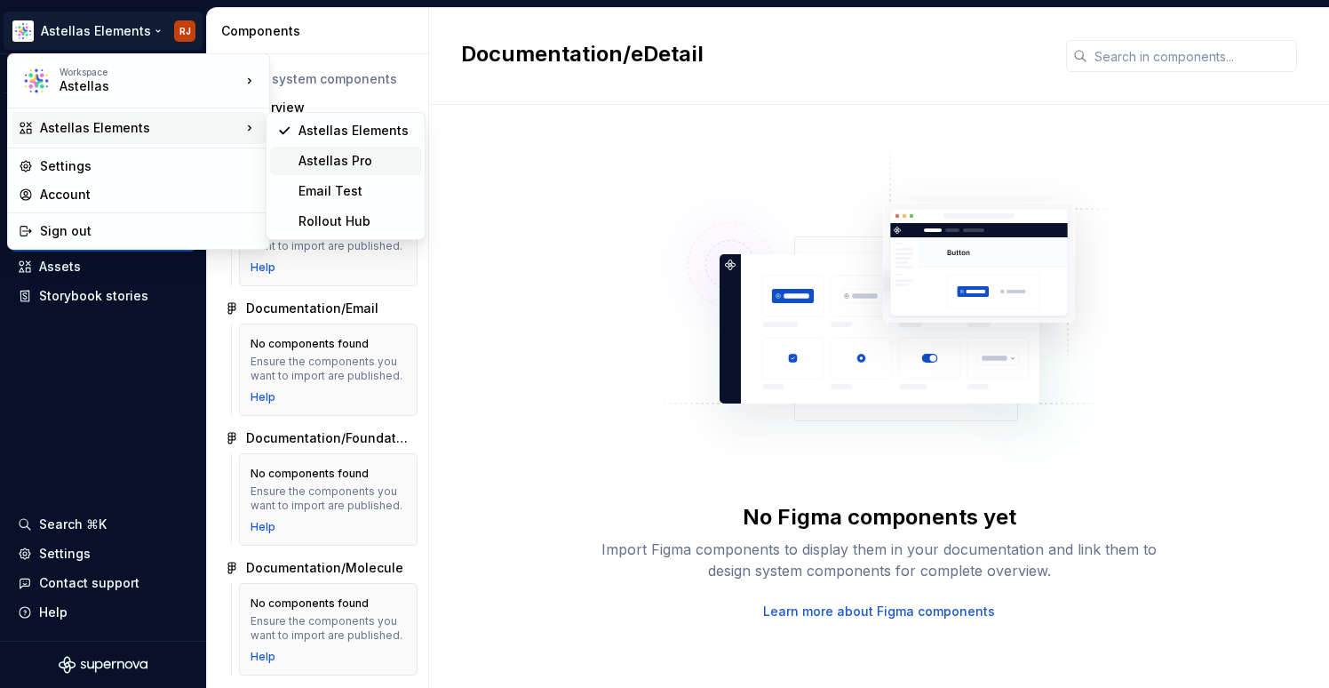
click at [300, 156] on div "Astellas Pro" at bounding box center [357, 161] width 116 height 18
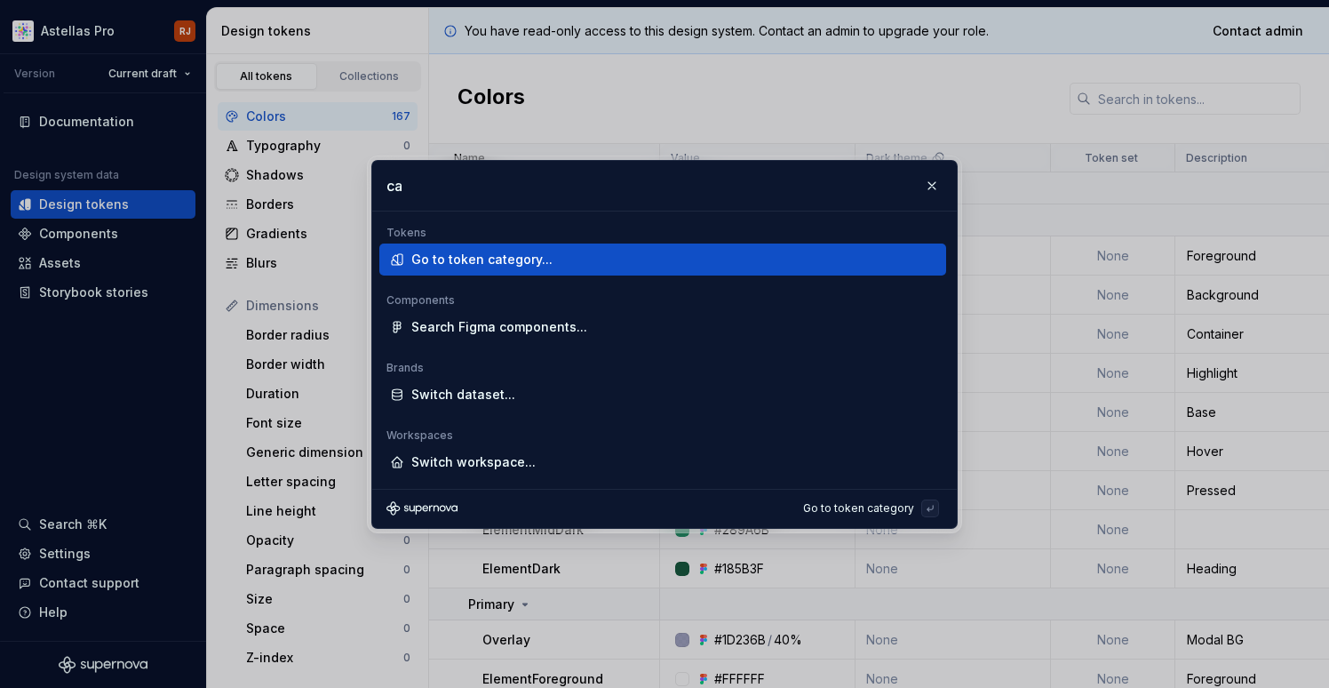
type input "c"
type input "section"
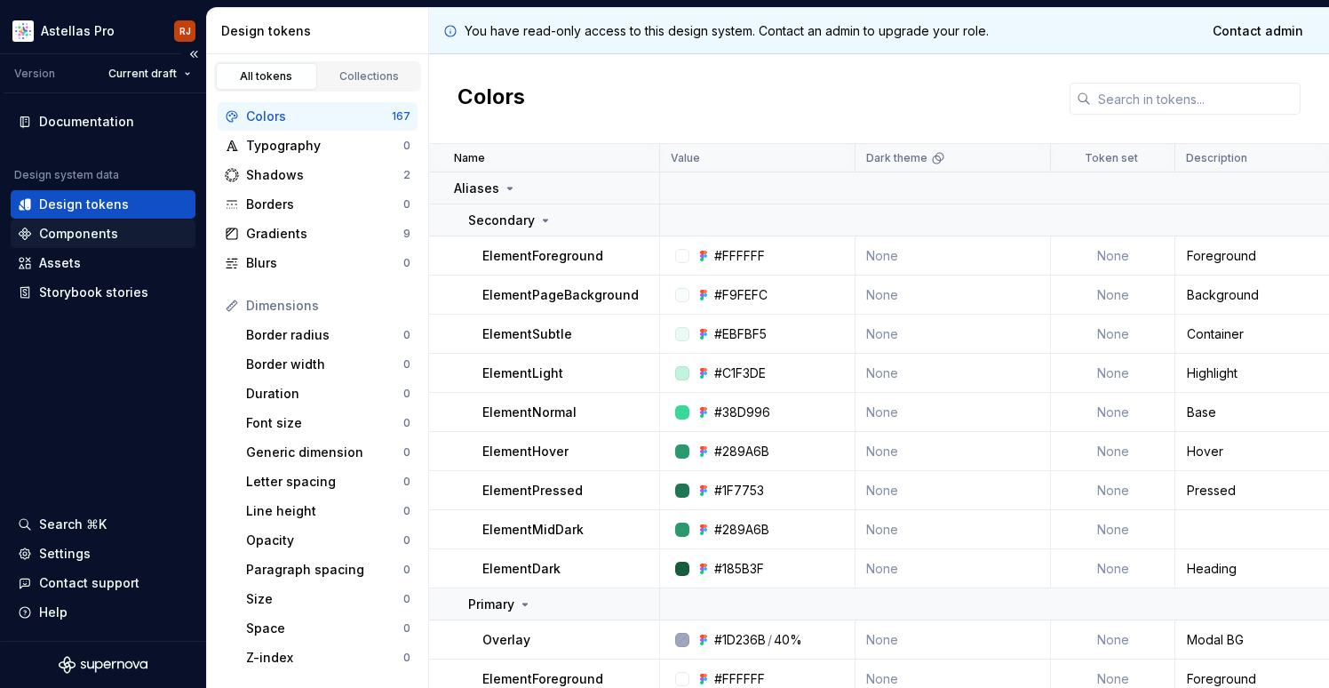
click at [102, 236] on div "Components" at bounding box center [78, 234] width 79 height 18
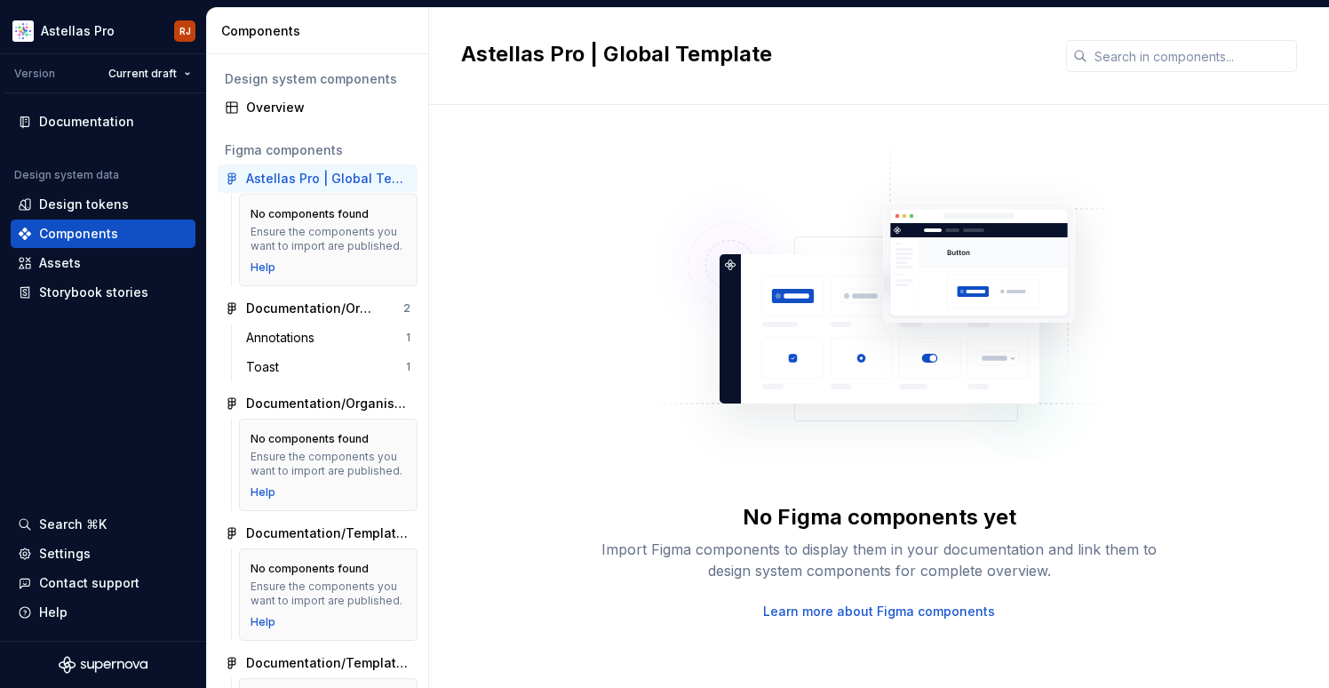
click at [527, 105] on div "No Figma components yet Import Figma components to display them in your documen…" at bounding box center [879, 396] width 836 height 583
